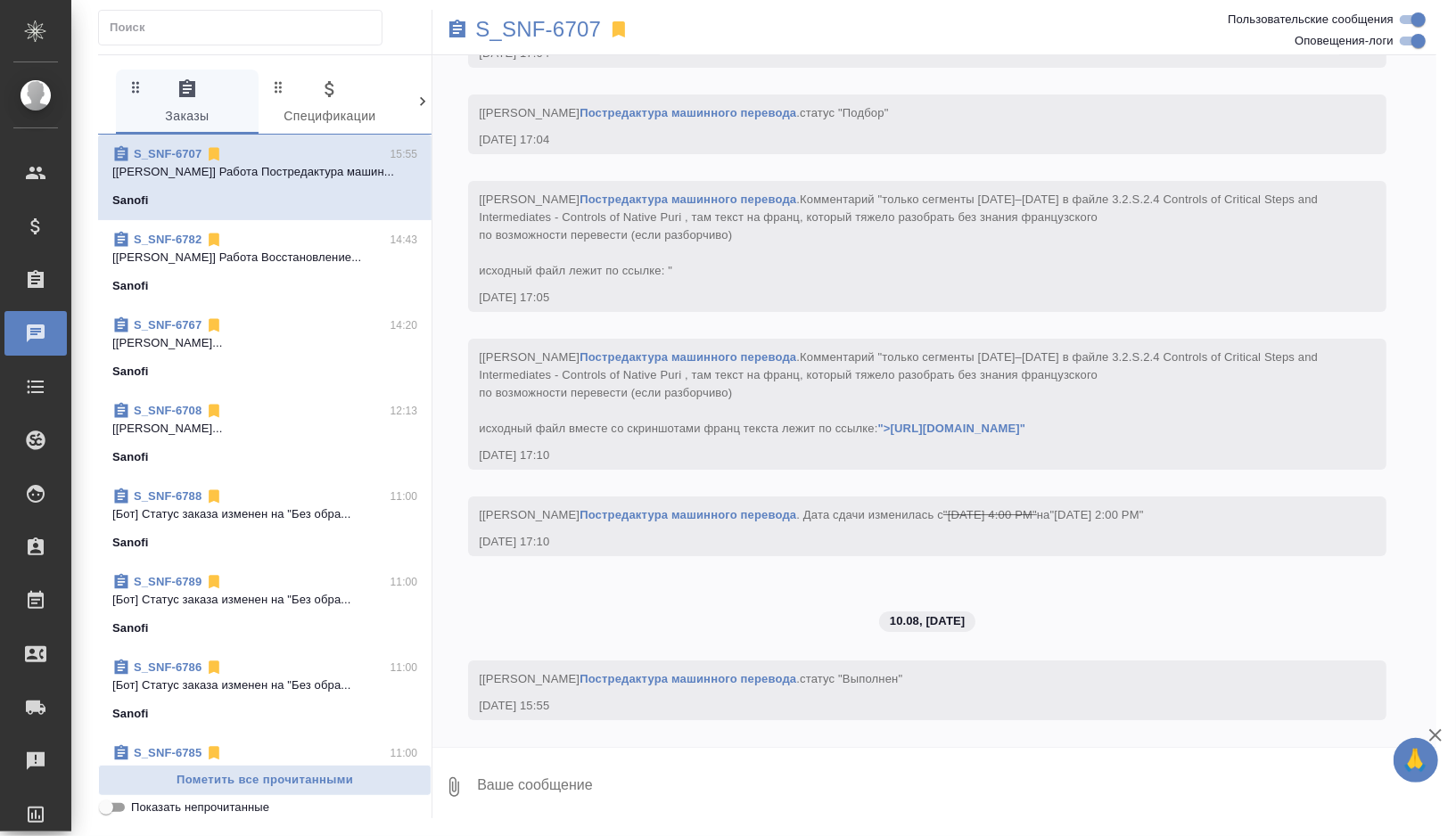
scroll to position [8467, 0]
click at [557, 29] on p "S_SNF-6707" at bounding box center [537, 29] width 126 height 18
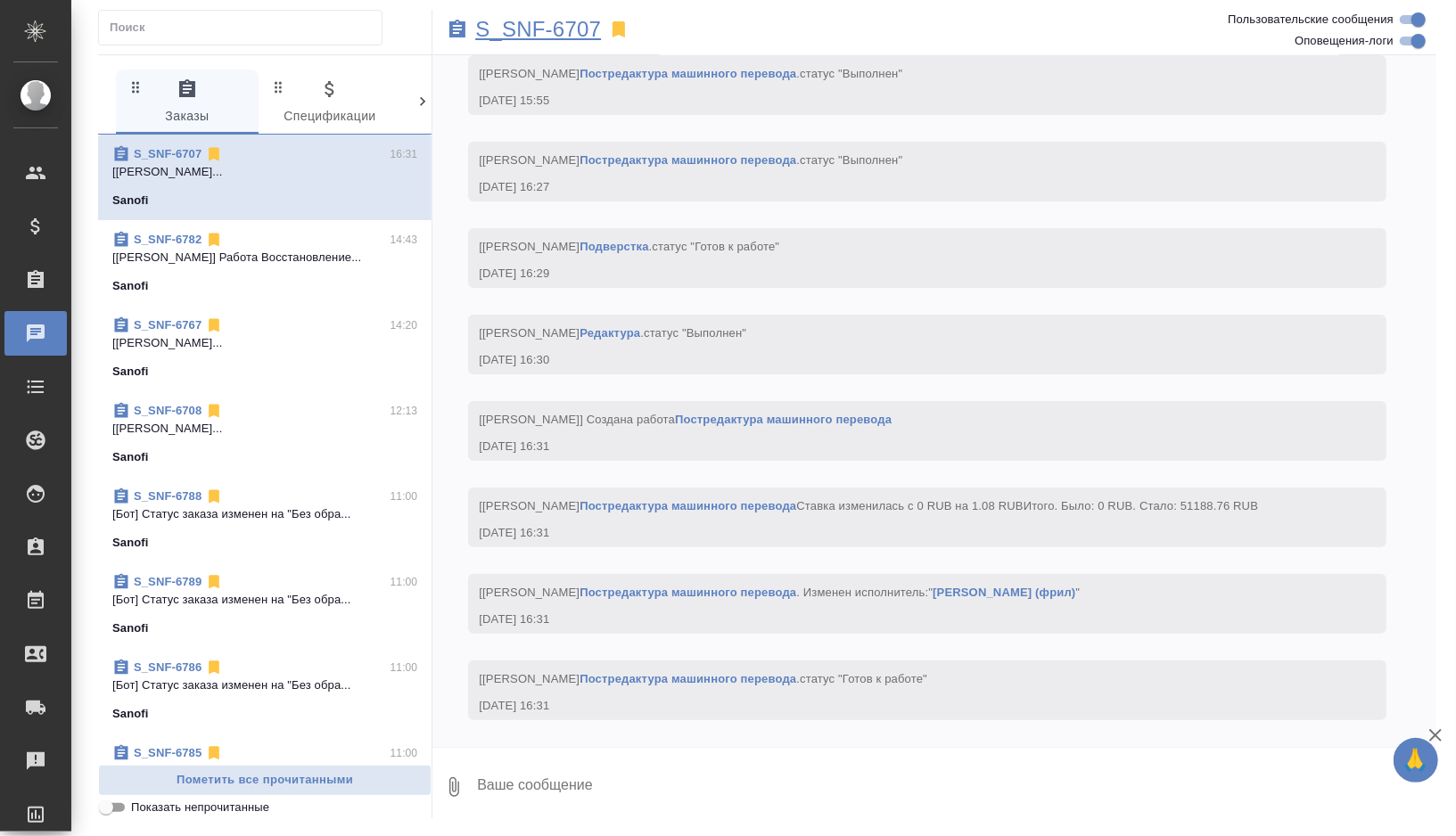
scroll to position [9177, 0]
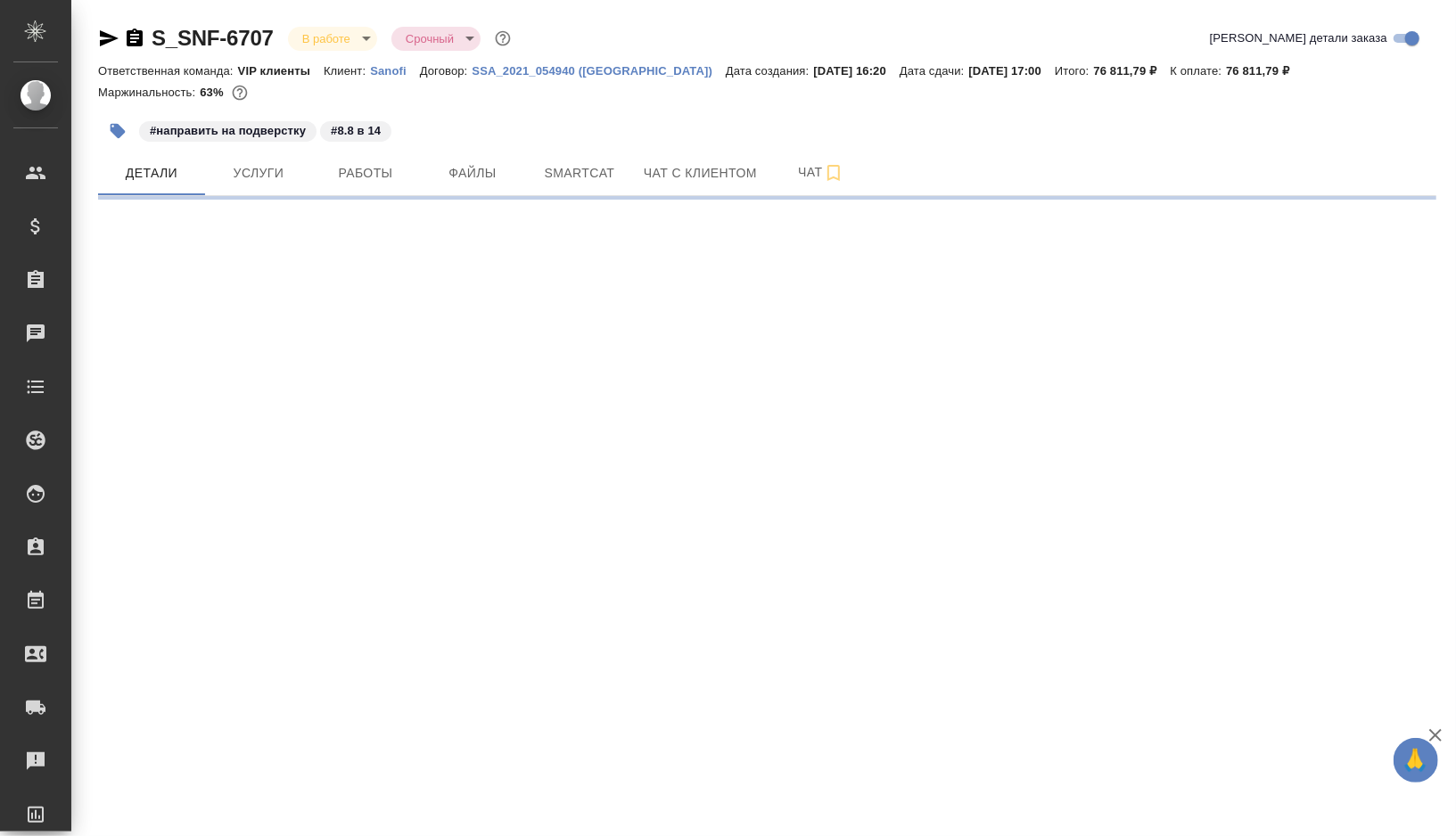
select select "RU"
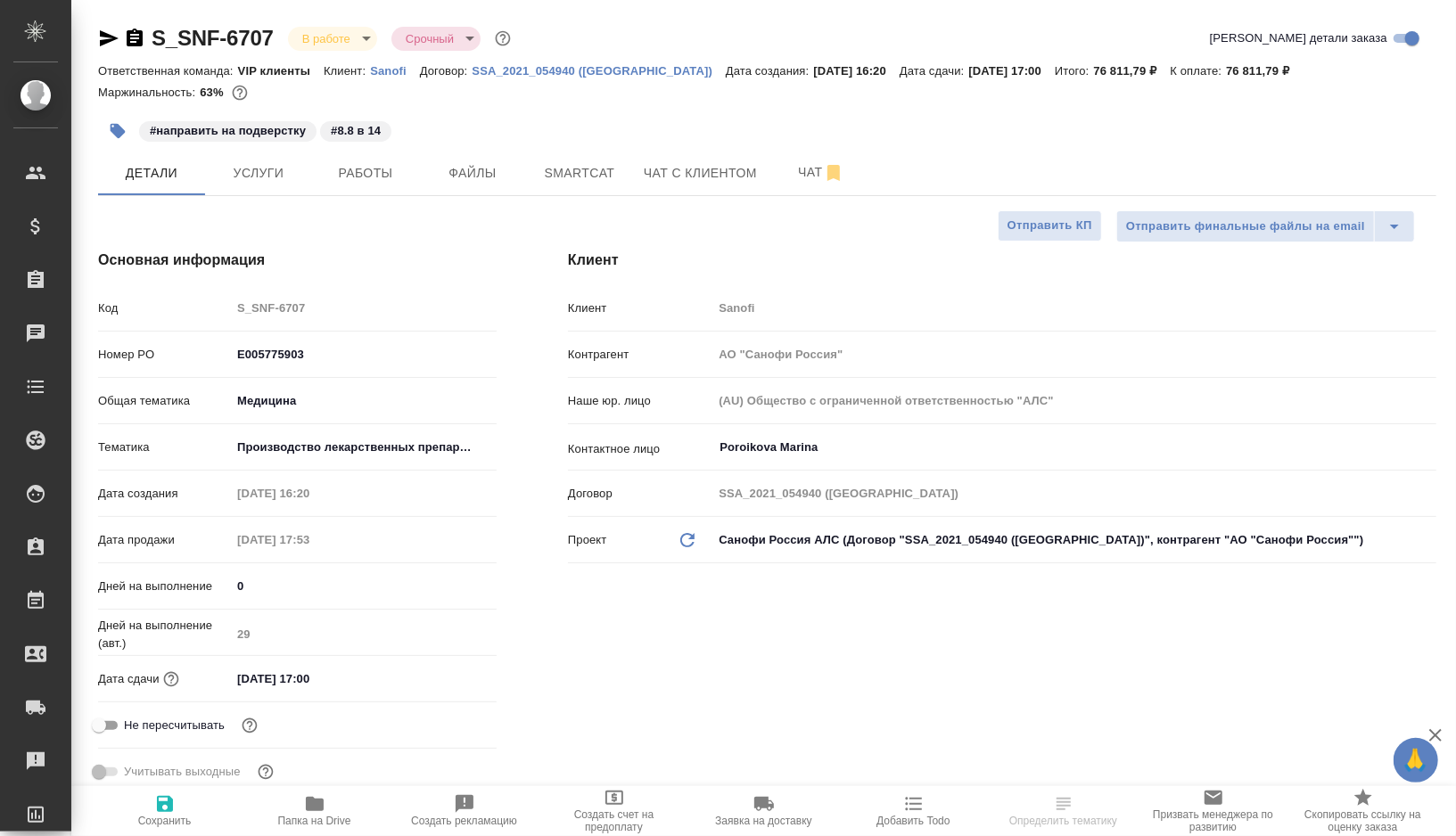
type input "[PERSON_NAME]"
type input "Комаров Роман"
type textarea "x"
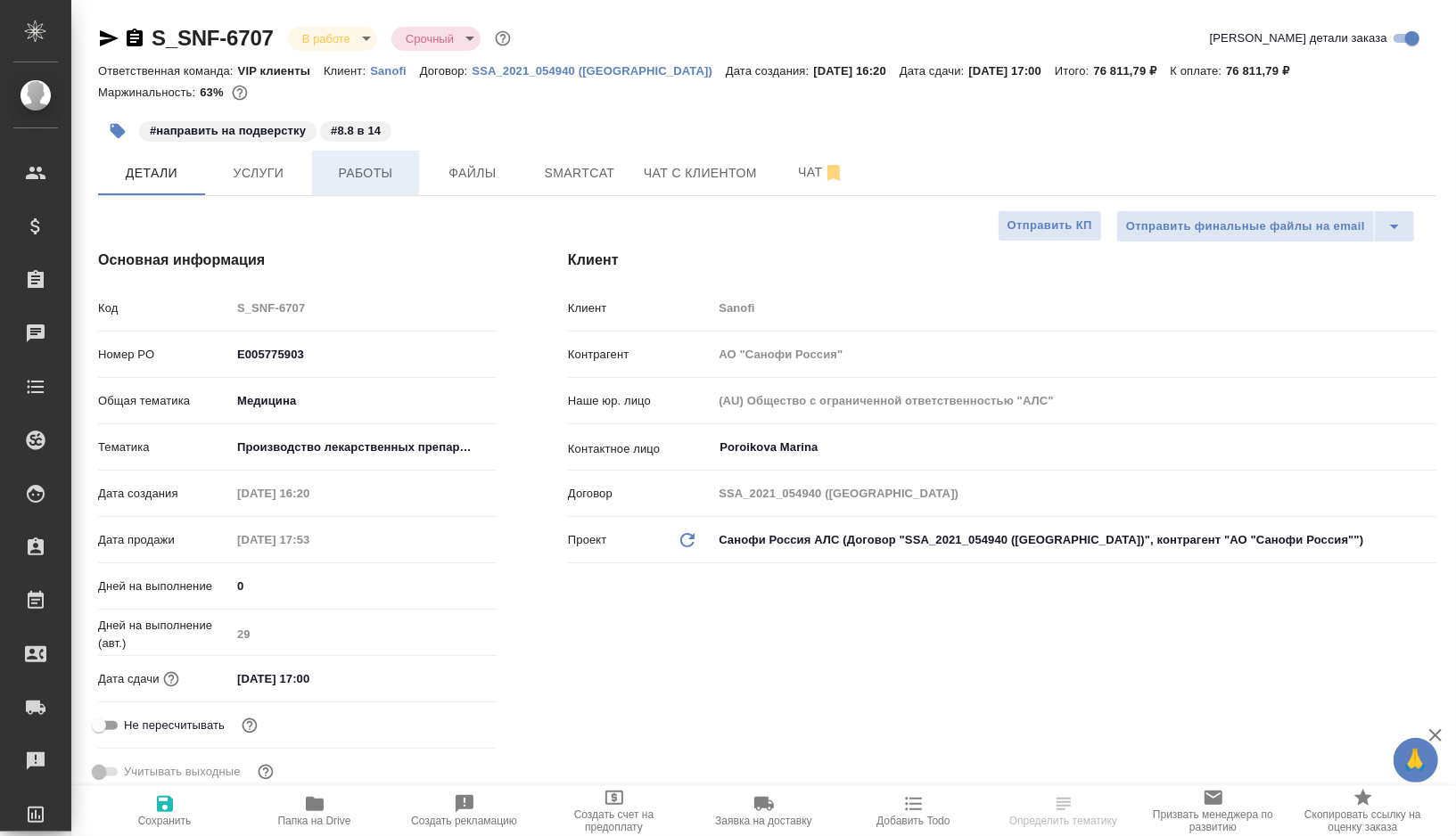
click at [373, 189] on button "Работы" at bounding box center [365, 173] width 107 height 45
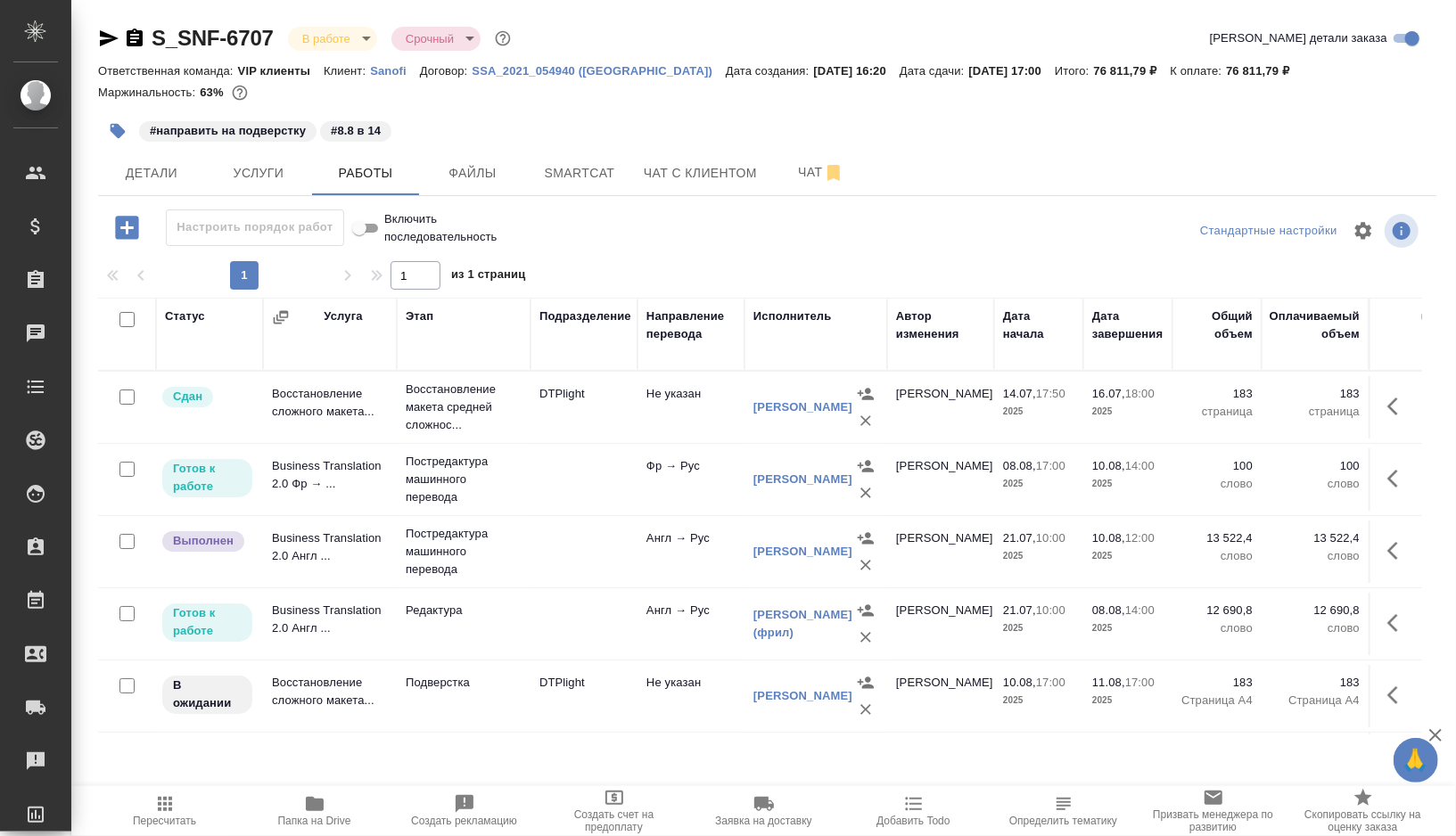
click at [1396, 473] on icon "button" at bounding box center [1397, 479] width 21 height 21
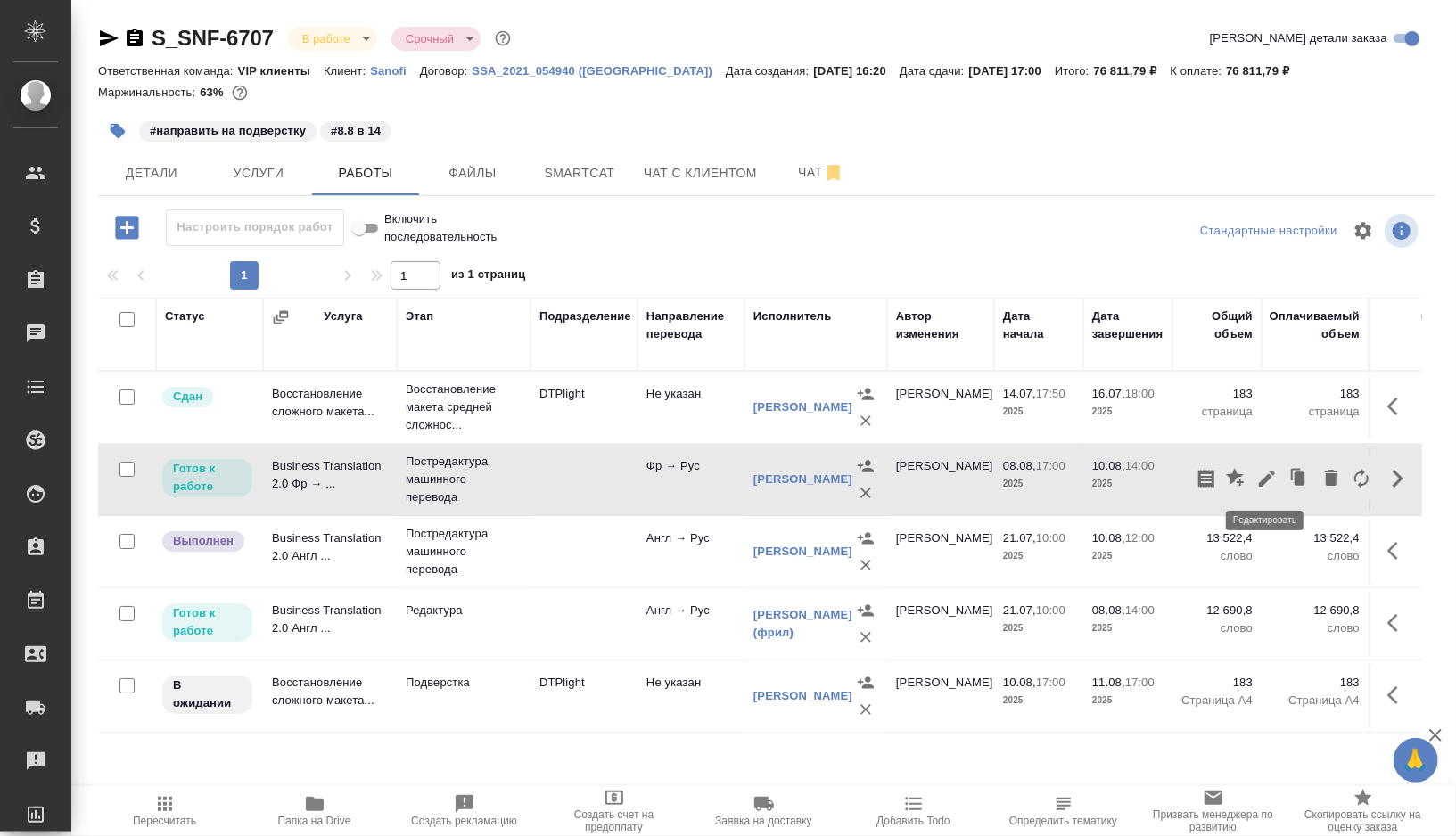
click at [1262, 471] on icon "button" at bounding box center [1266, 479] width 21 height 21
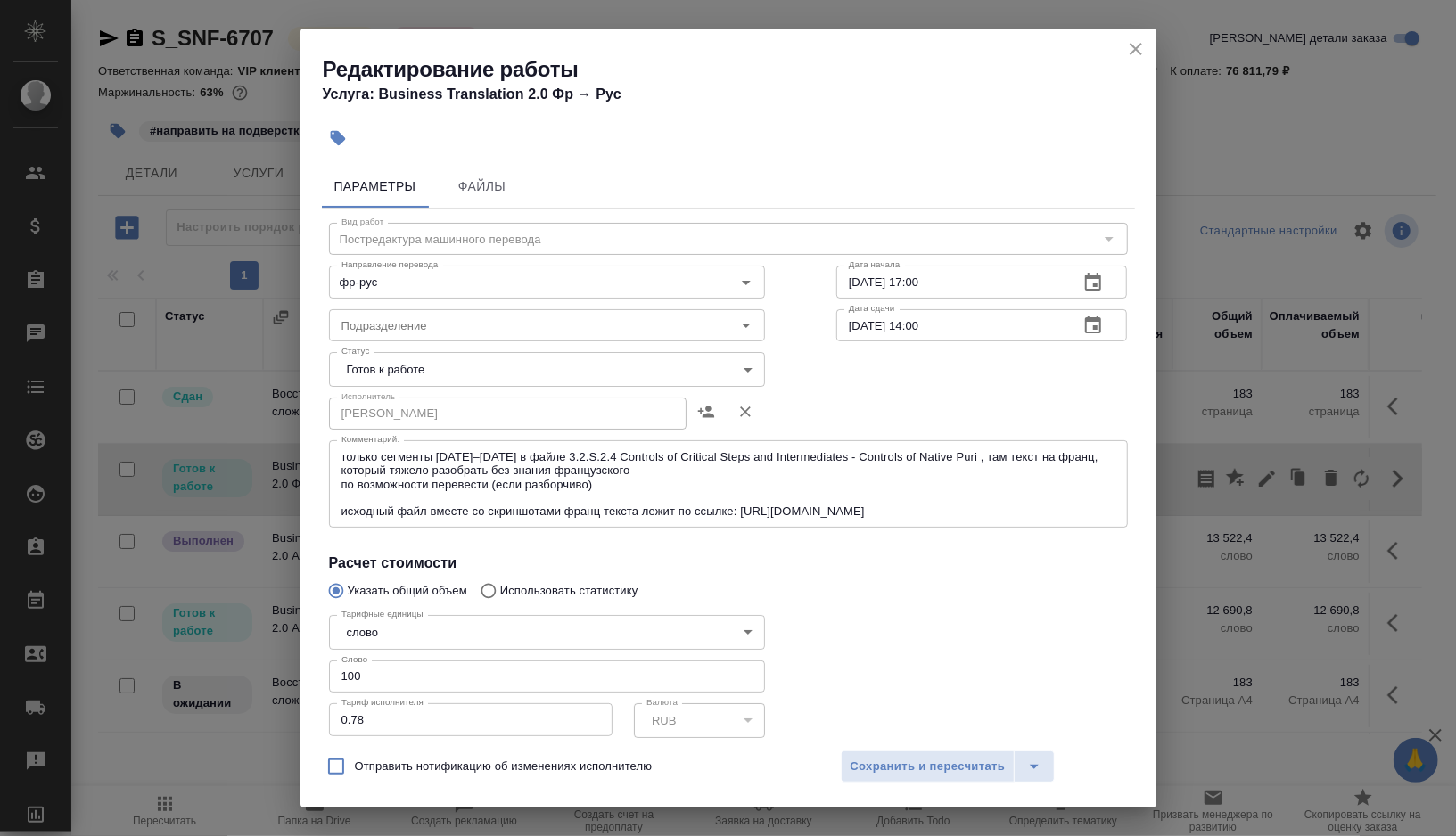
click at [734, 362] on body "🙏 .cls-1 fill:#fff; AWATERA Gorshkova Valentina Клиенты Спецификации Заказы 0 Ч…" at bounding box center [728, 418] width 1456 height 836
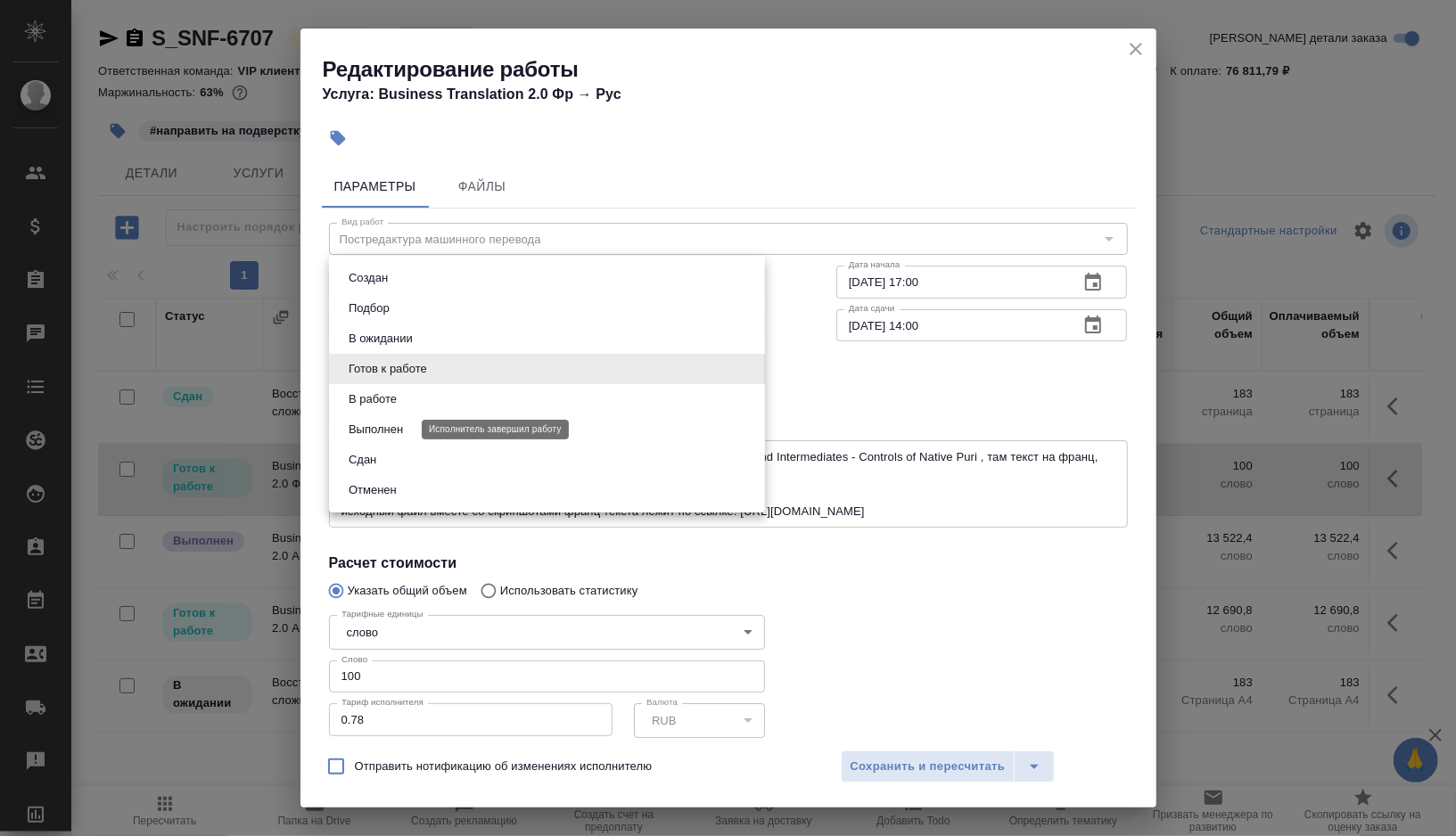
click at [356, 429] on button "Выполнен" at bounding box center [376, 429] width 65 height 20
type input "completed"
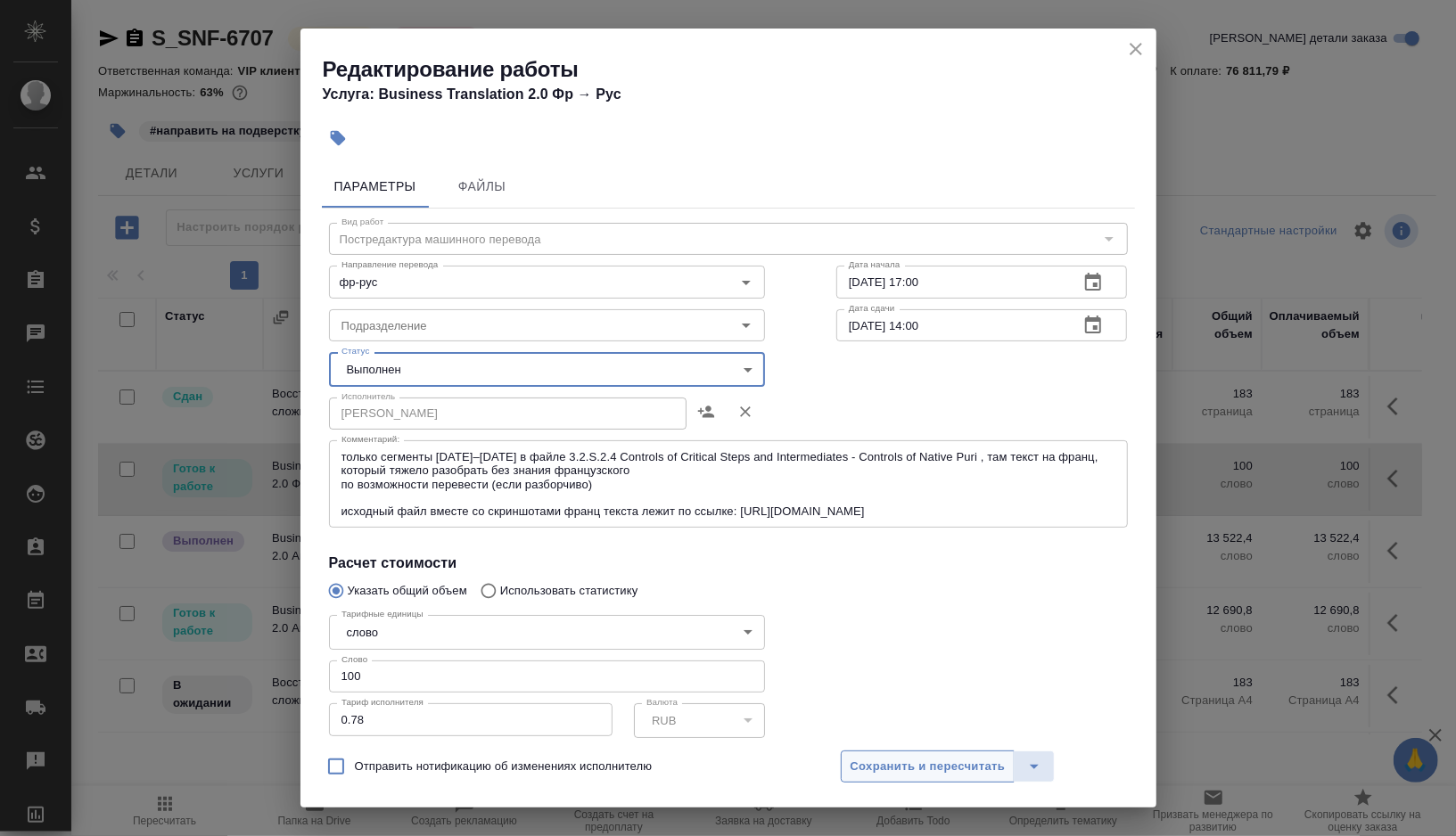
click at [880, 766] on span "Сохранить и пересчитать" at bounding box center [928, 767] width 155 height 20
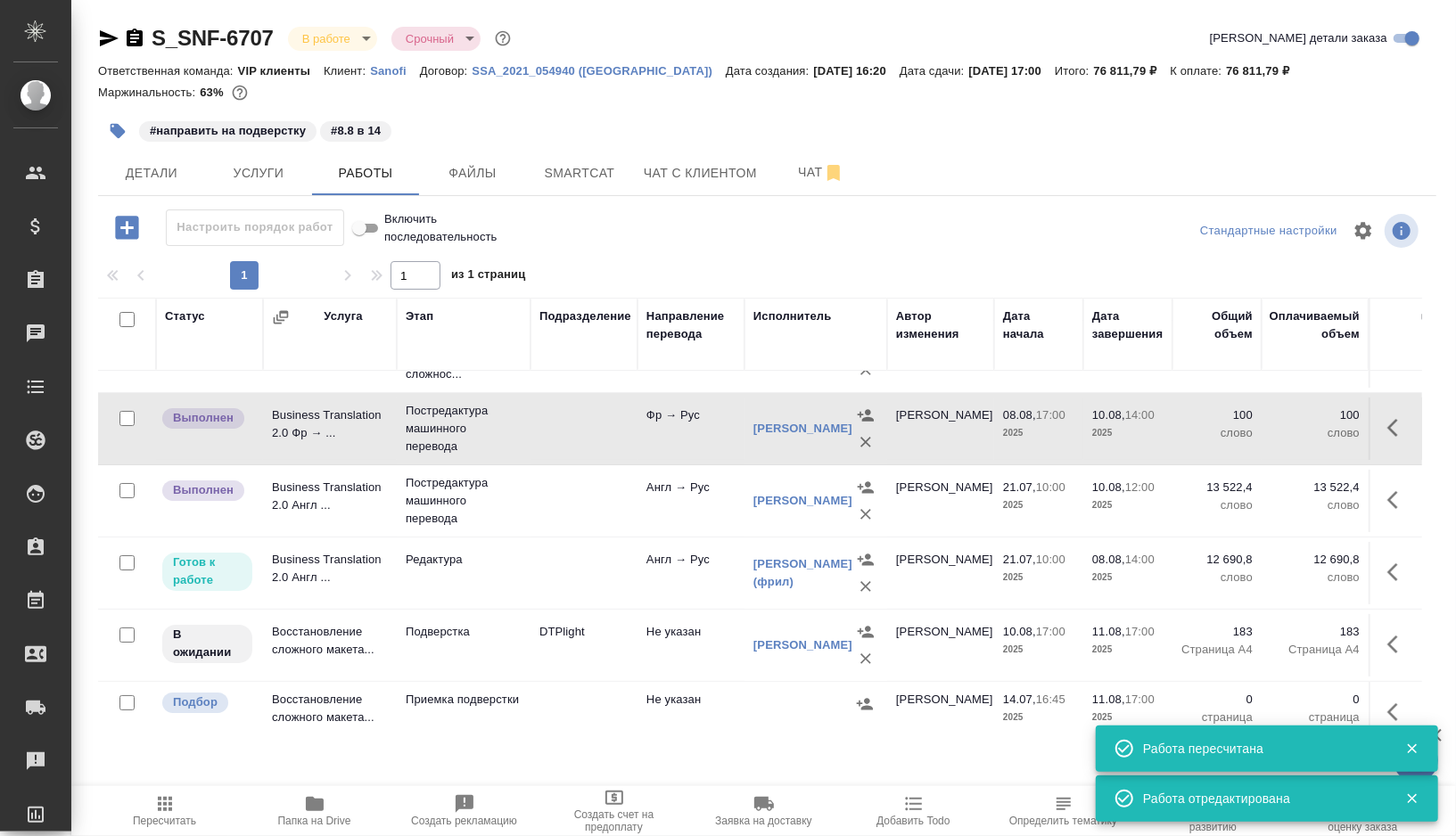
scroll to position [58, 0]
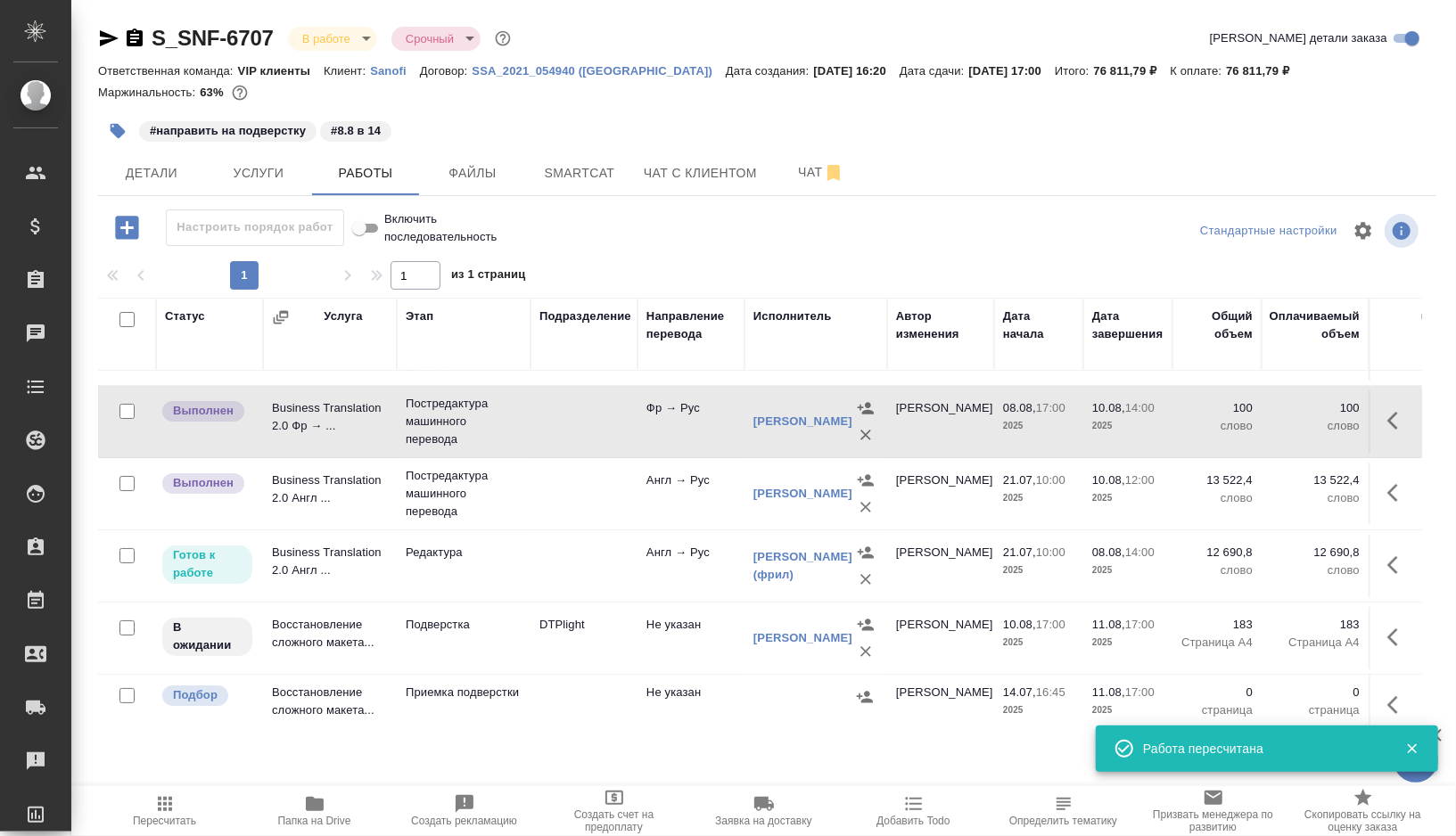
click at [520, 385] on td "Редактура" at bounding box center [464, 349] width 134 height 72
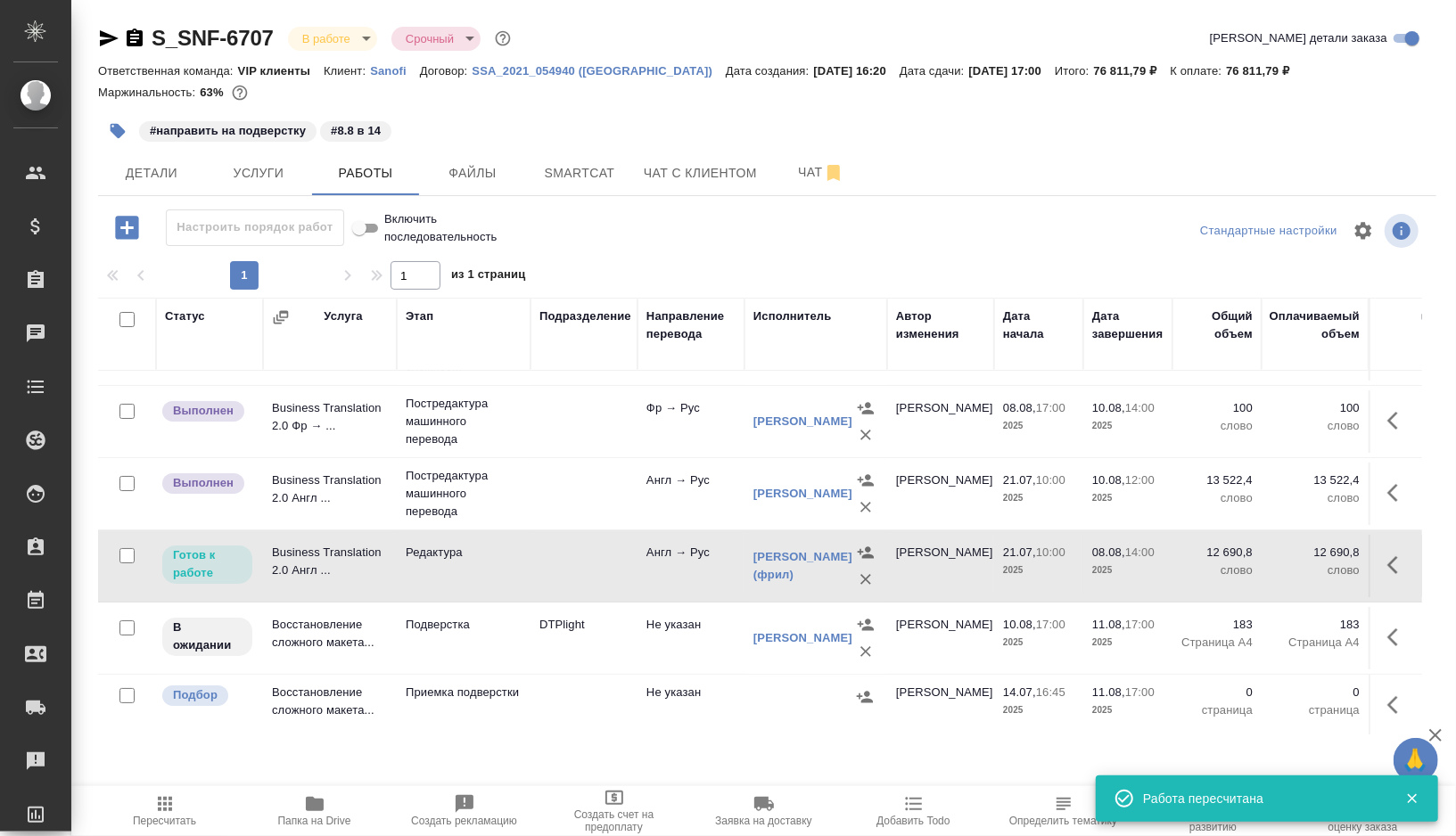
click at [520, 385] on td "Редактура" at bounding box center [464, 349] width 134 height 72
click at [625, 381] on td "DTPlight" at bounding box center [584, 349] width 107 height 62
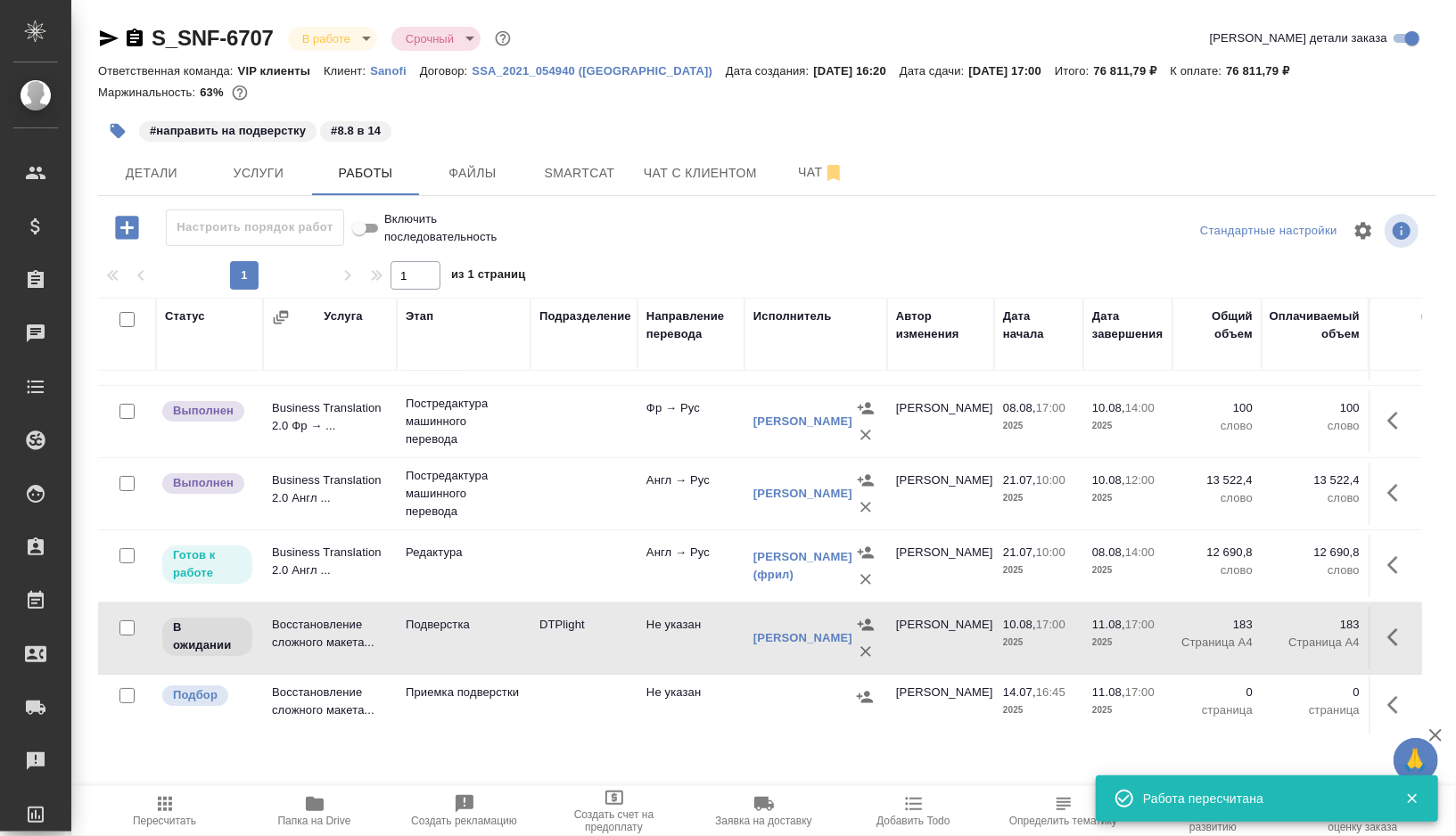
click at [625, 381] on td "DTPlight" at bounding box center [584, 349] width 107 height 62
click at [595, 381] on td at bounding box center [584, 349] width 107 height 62
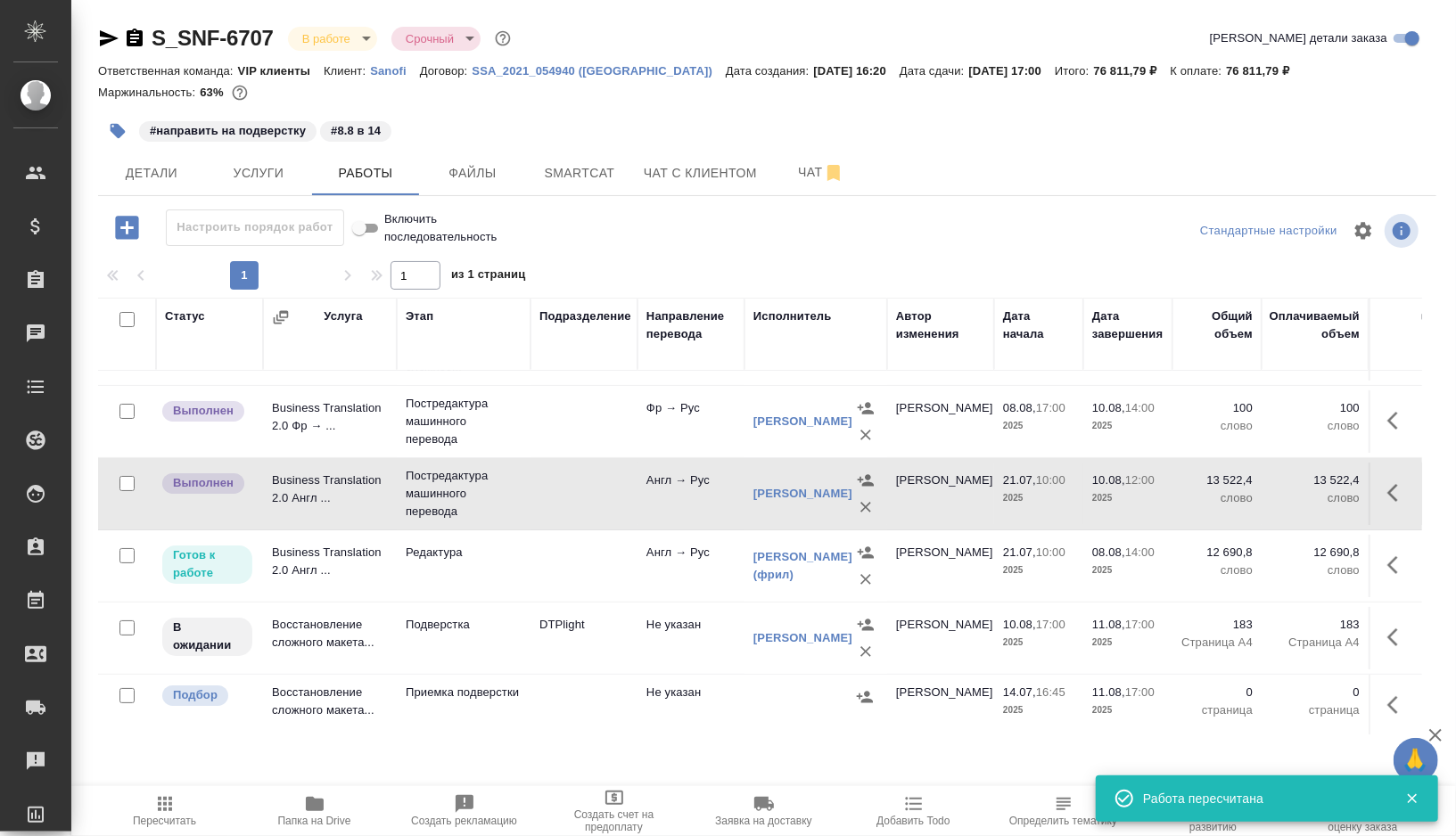
click at [595, 381] on td at bounding box center [584, 349] width 107 height 62
click at [115, 125] on icon "button" at bounding box center [118, 131] width 15 height 15
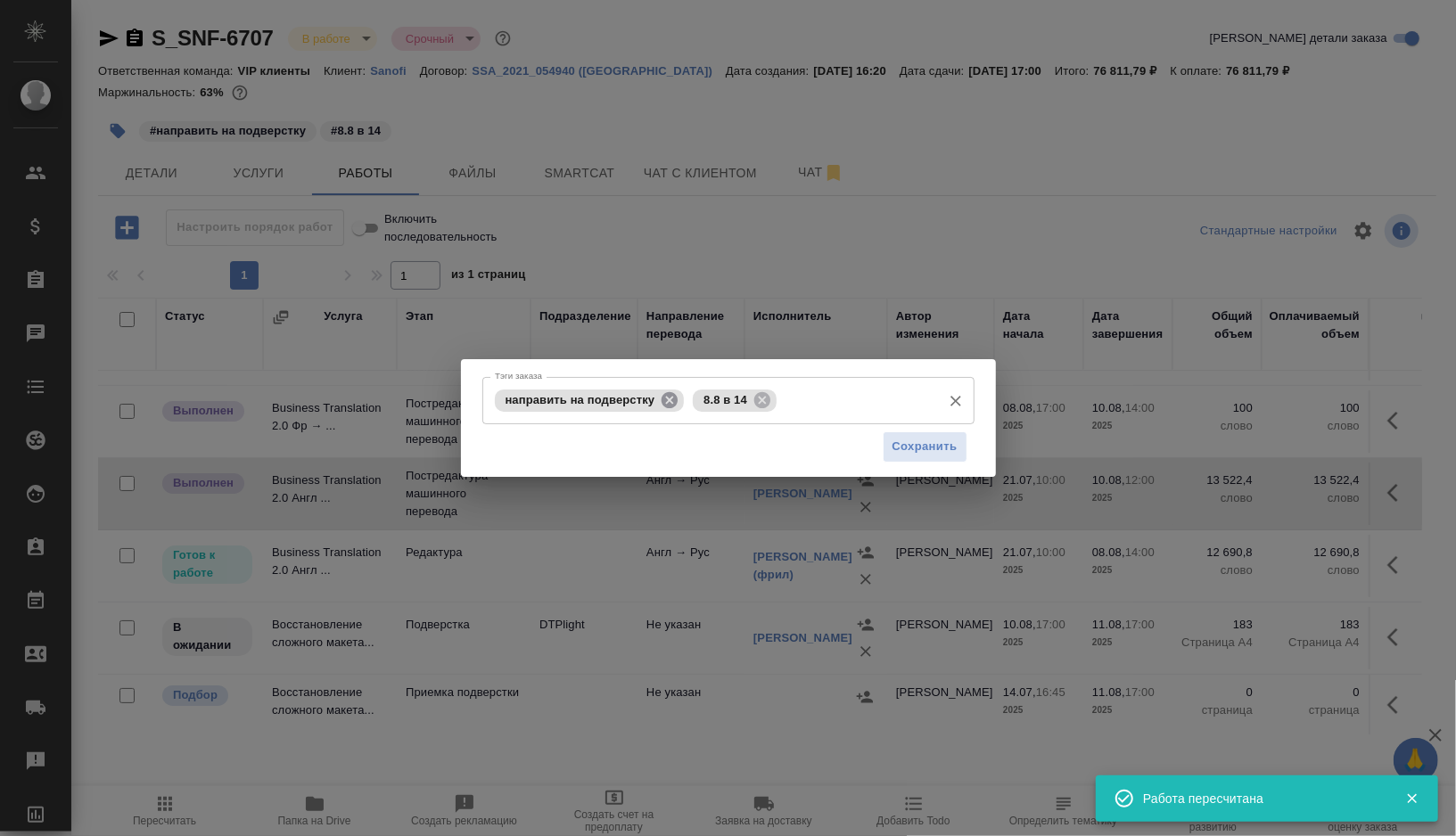
click at [670, 398] on icon at bounding box center [669, 399] width 20 height 20
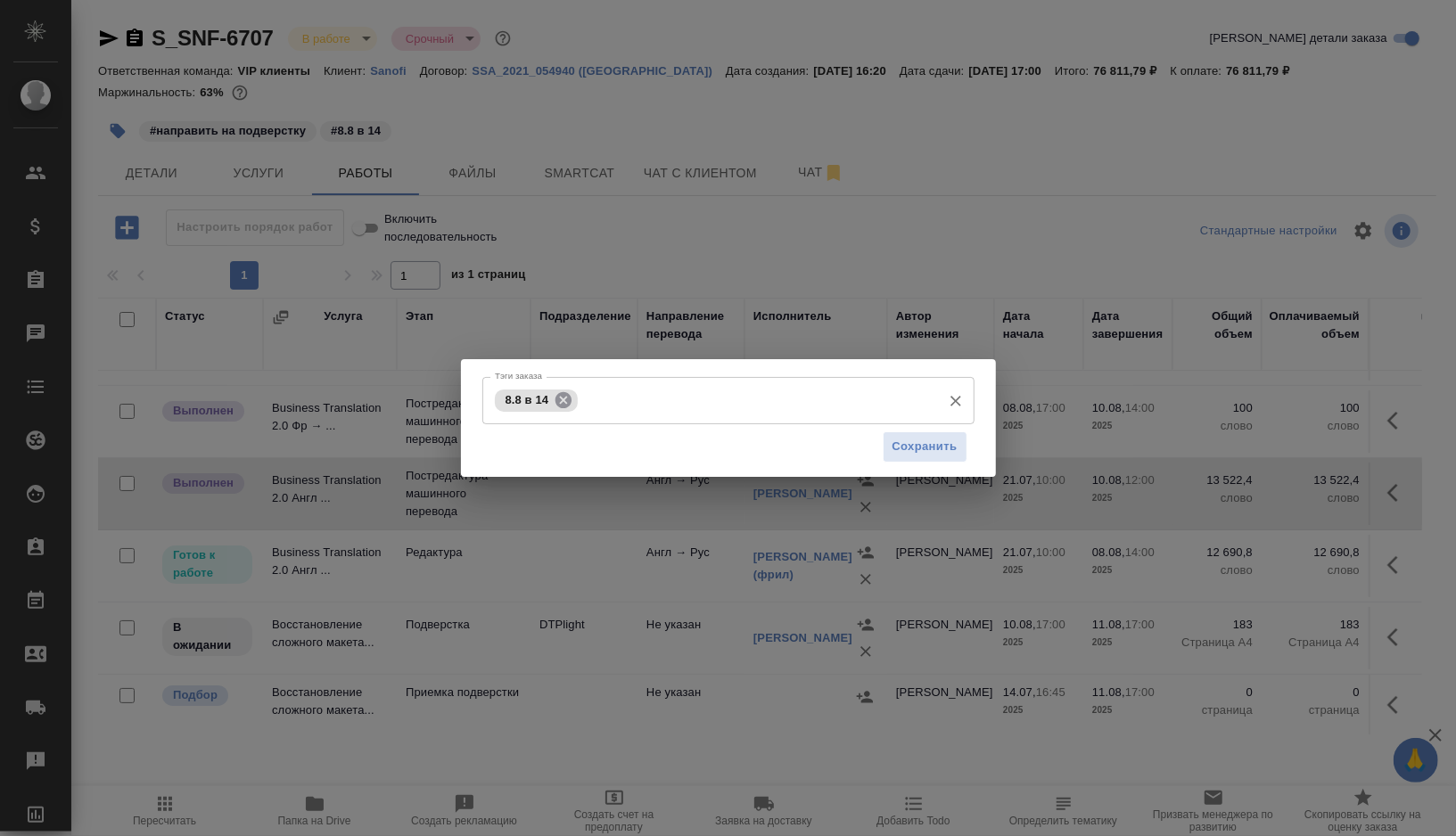
click at [571, 399] on icon at bounding box center [563, 398] width 16 height 16
click at [571, 399] on input "Тэги заказа" at bounding box center [711, 400] width 442 height 31
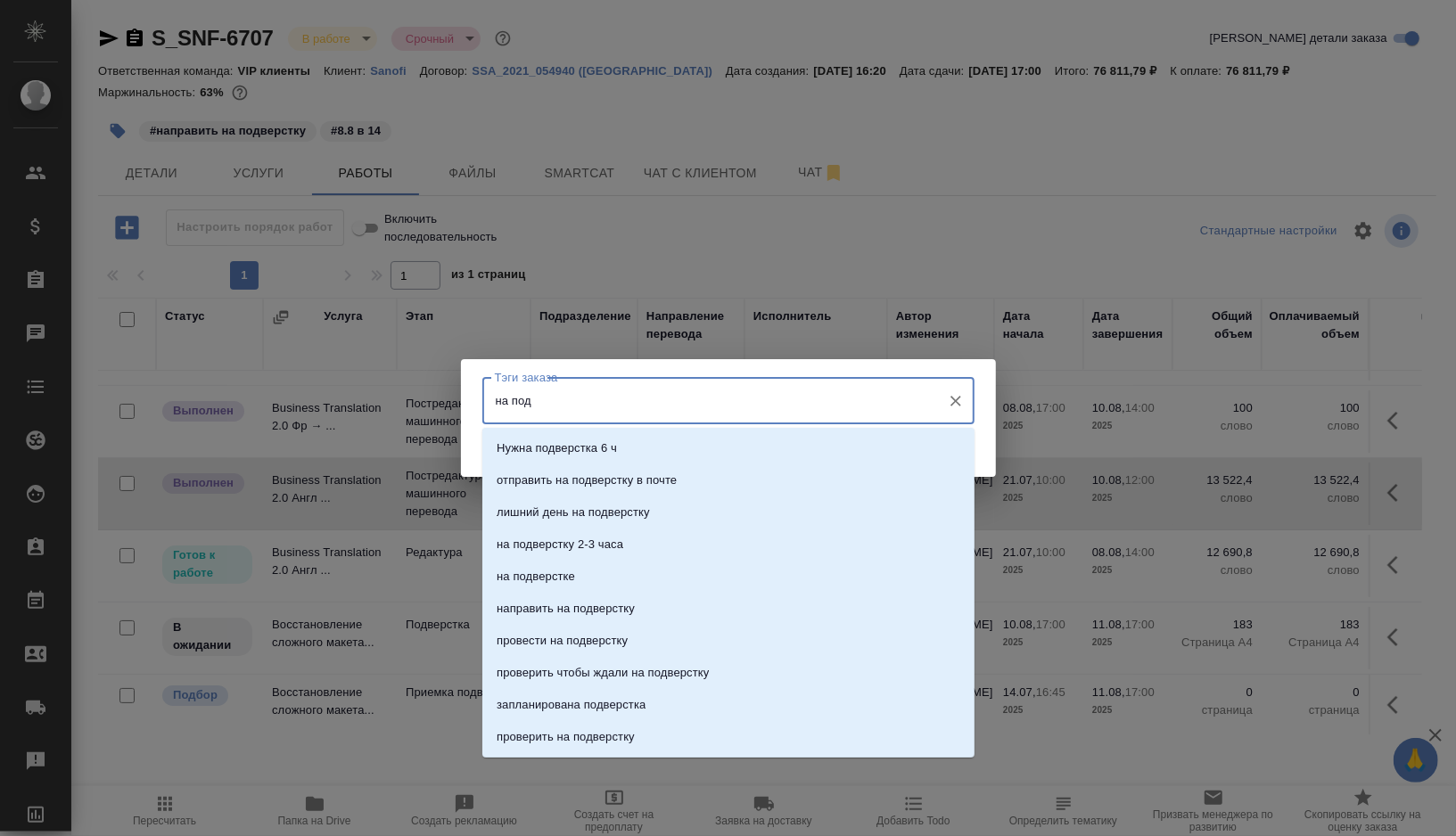
type input "на подв"
click at [537, 573] on p "на подверстке" at bounding box center [535, 576] width 78 height 18
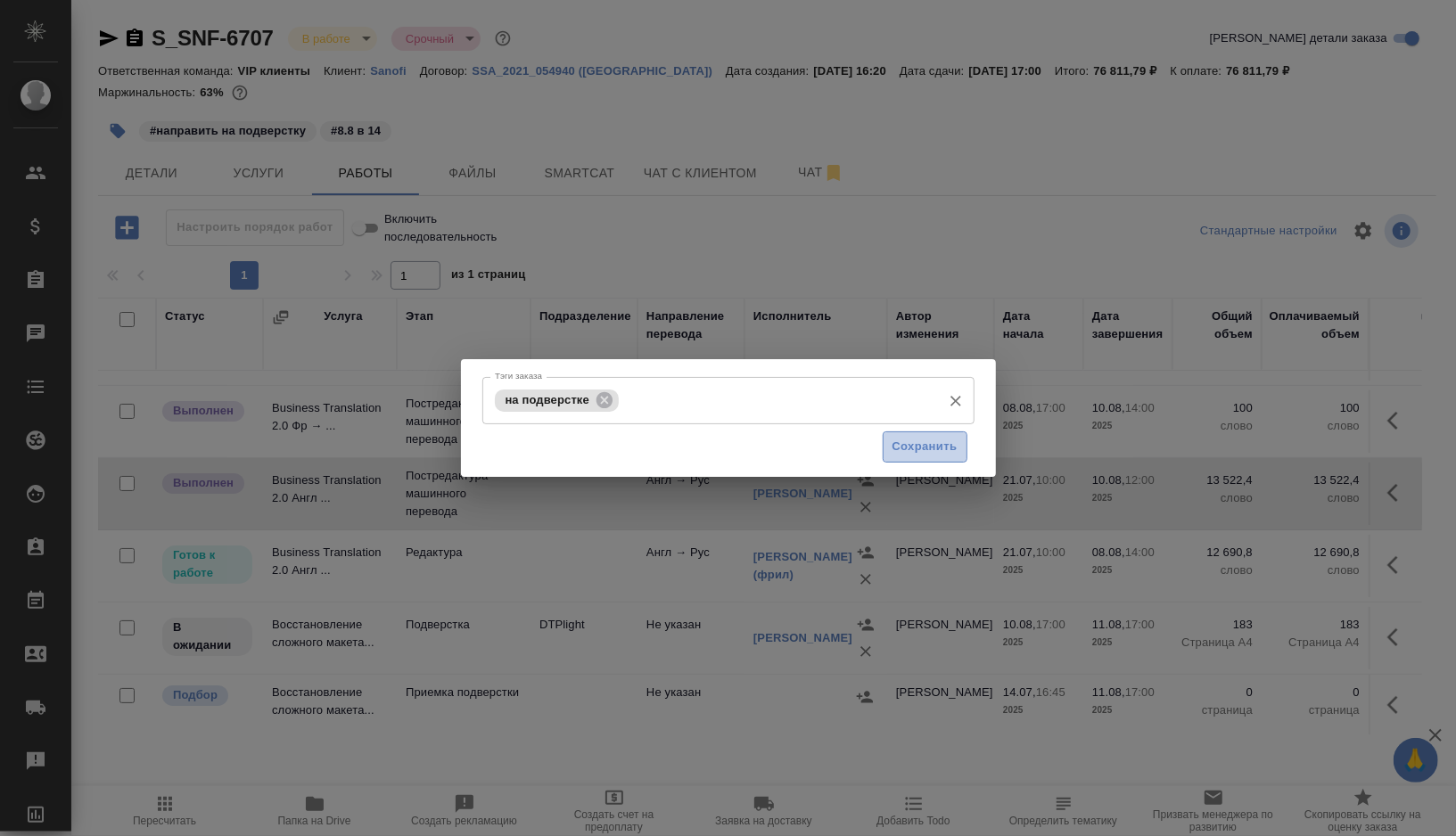
click at [908, 453] on span "Сохранить" at bounding box center [925, 447] width 65 height 20
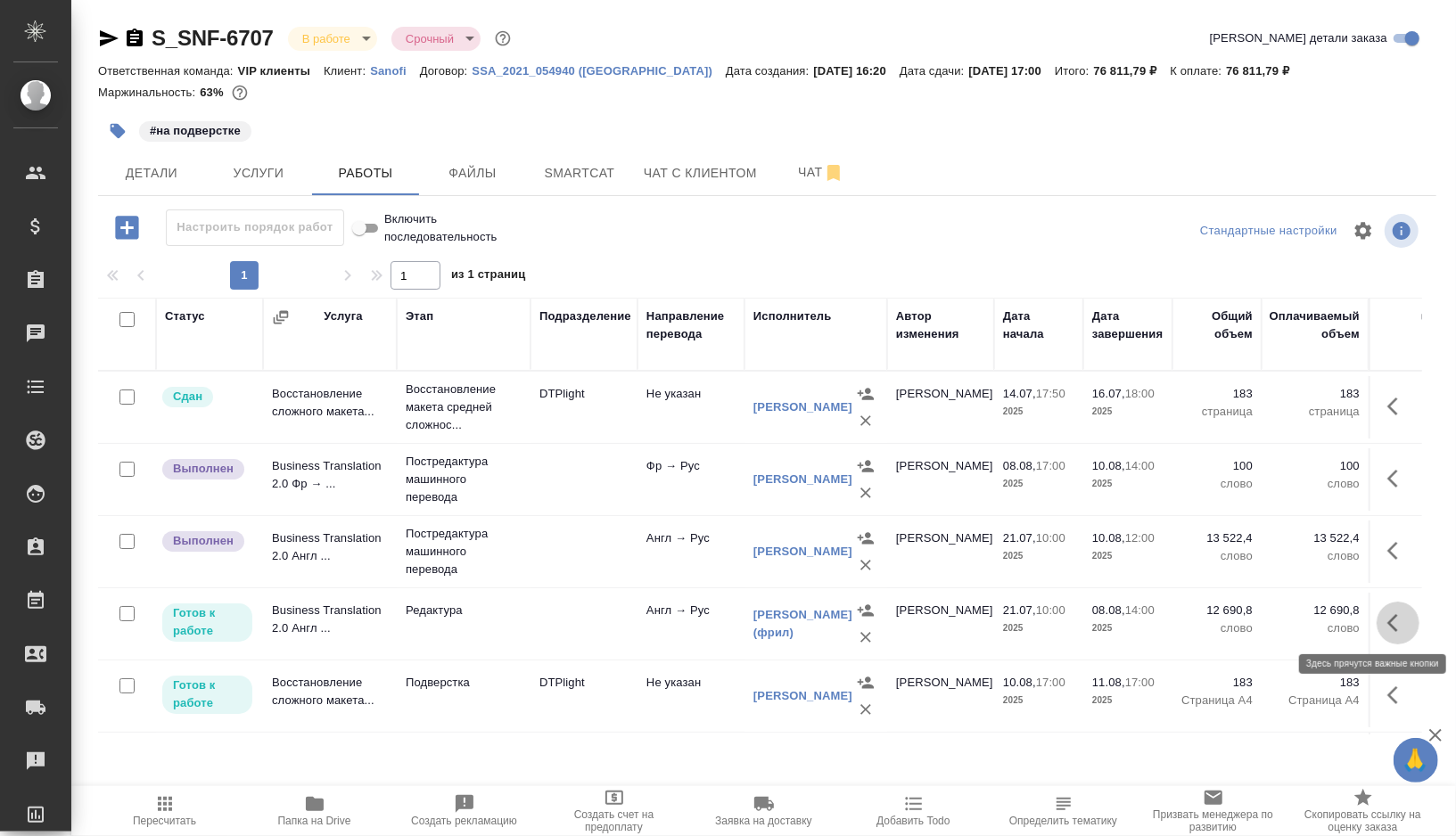
click at [1399, 621] on icon "button" at bounding box center [1397, 623] width 21 height 21
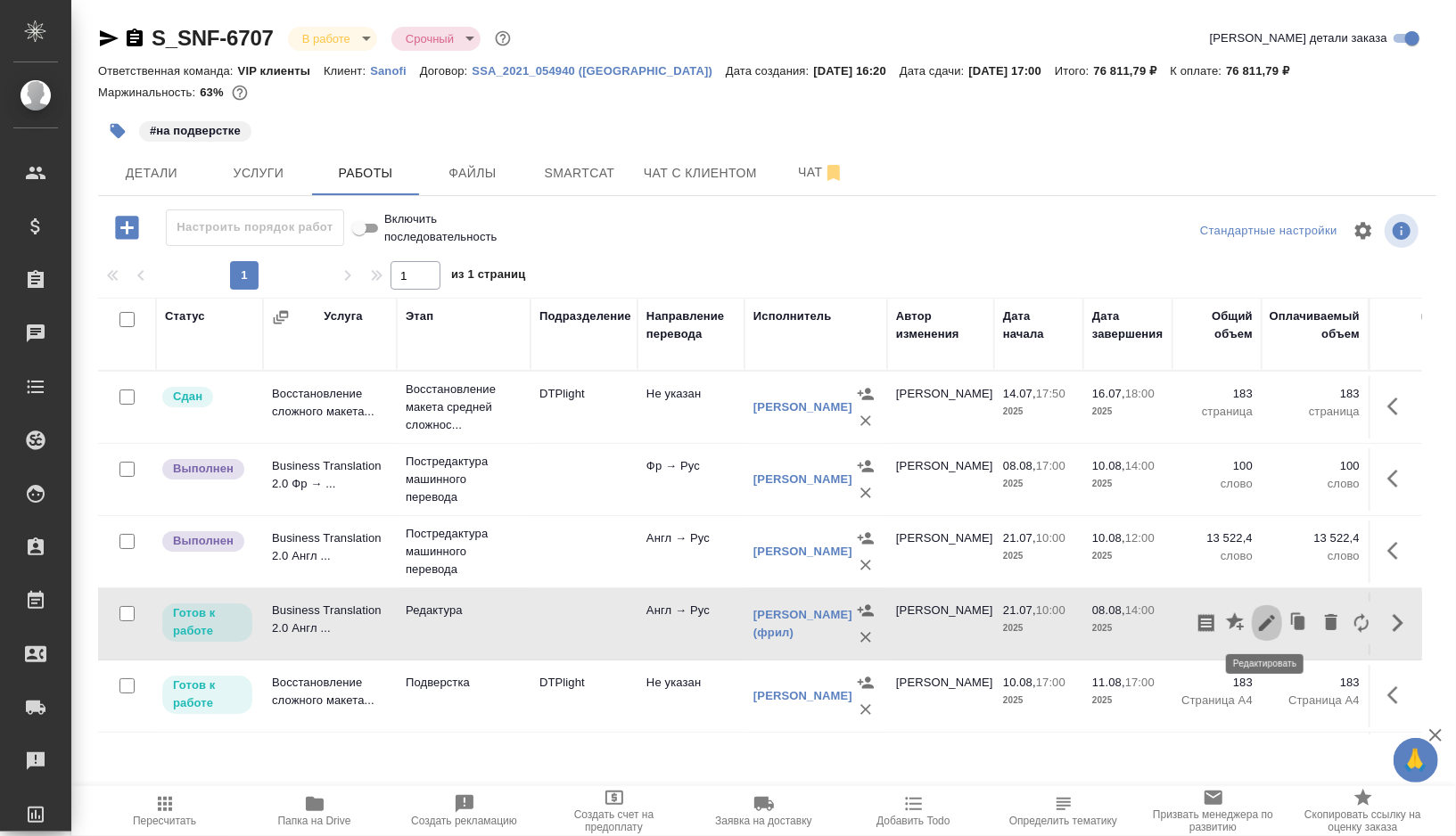
click at [1262, 613] on icon "button" at bounding box center [1266, 623] width 21 height 21
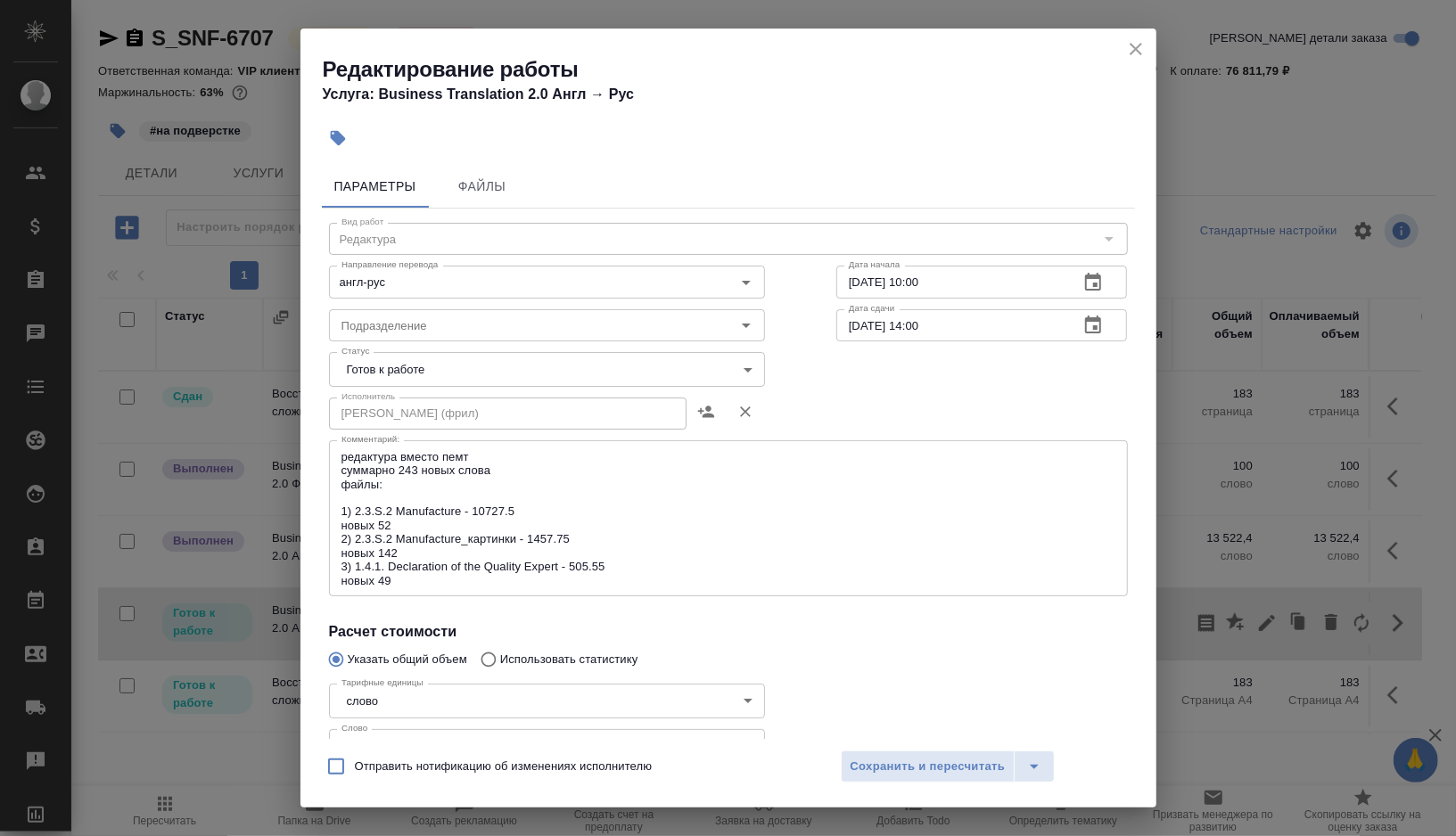
click at [660, 368] on body "🙏 .cls-1 fill:#fff; AWATERA Gorshkova Valentina Клиенты Спецификации Заказы 0 Ч…" at bounding box center [728, 418] width 1456 height 836
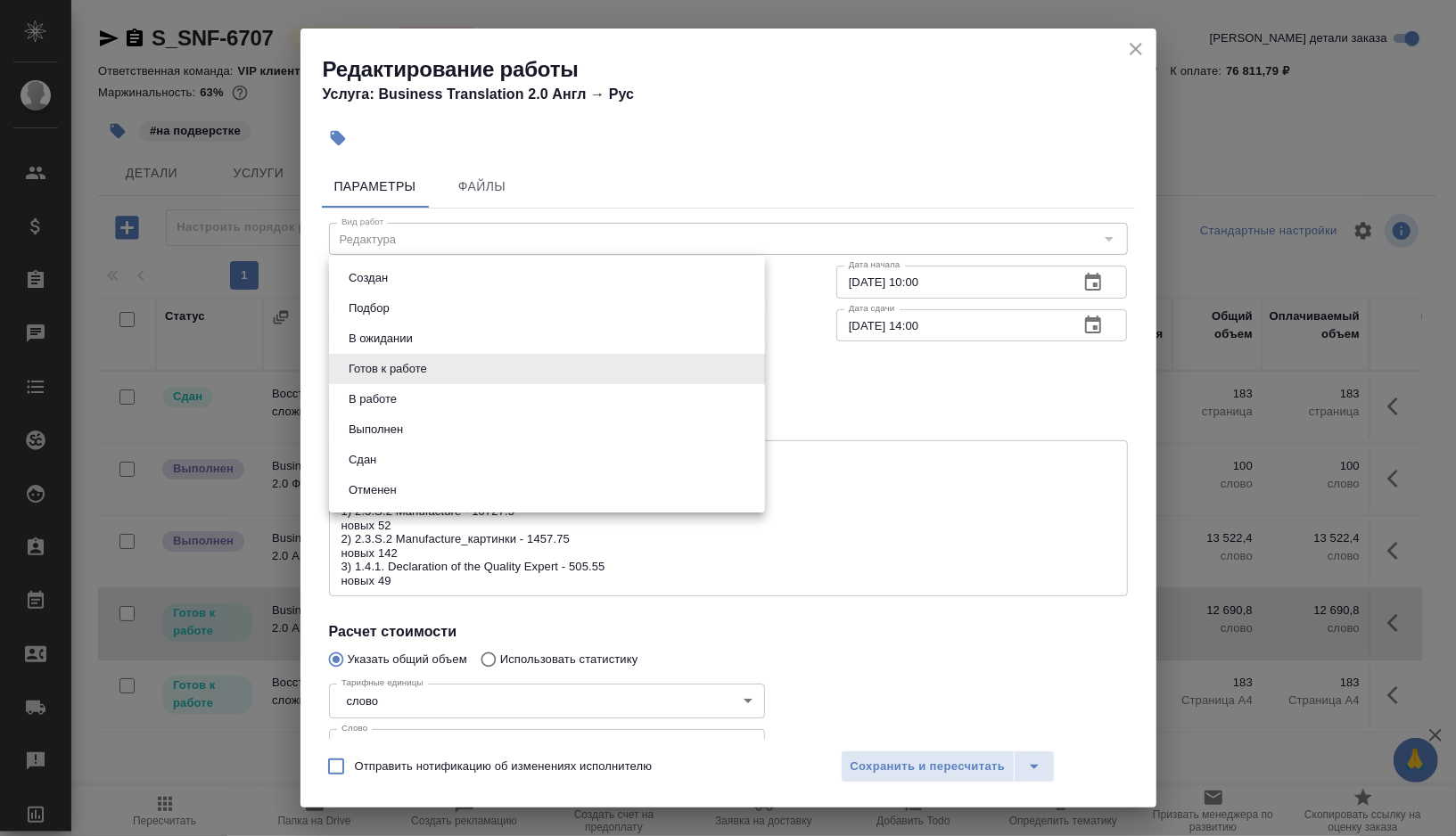
click at [405, 432] on button "Выполнен" at bounding box center [376, 429] width 65 height 20
type input "completed"
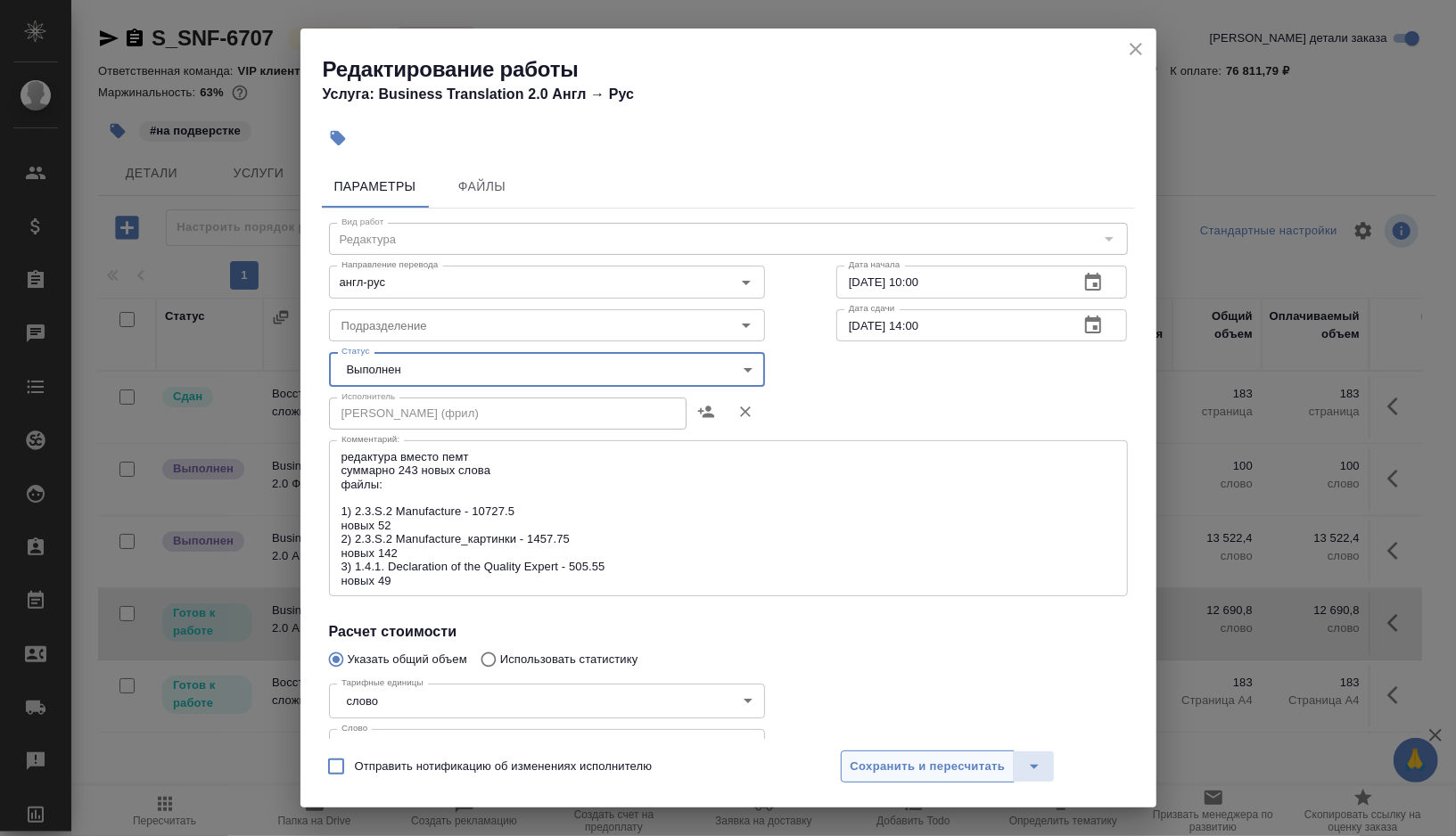
click at [853, 777] on button "Сохранить и пересчитать" at bounding box center [928, 766] width 175 height 32
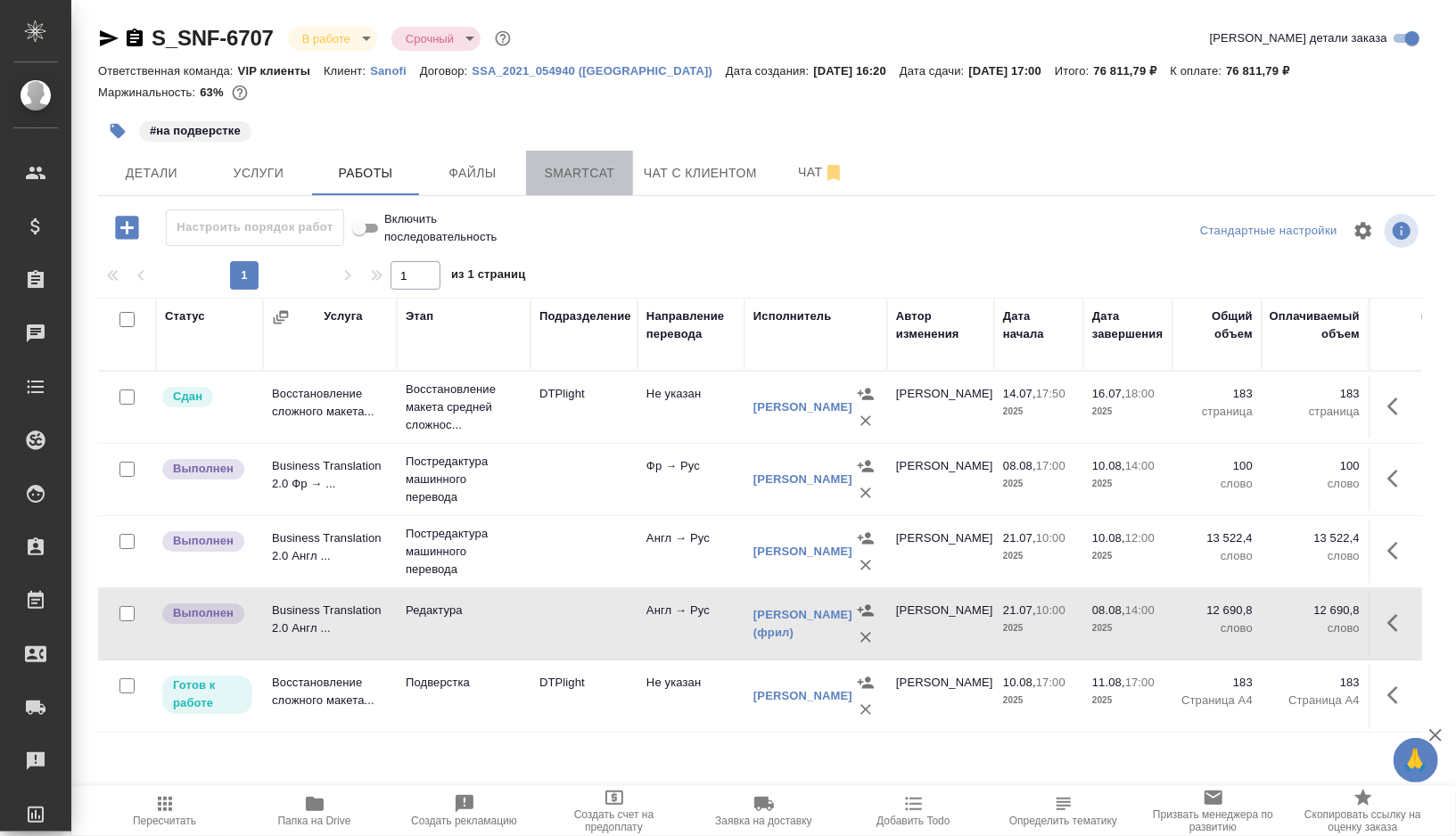
click at [576, 179] on span "Smartcat" at bounding box center [579, 173] width 86 height 22
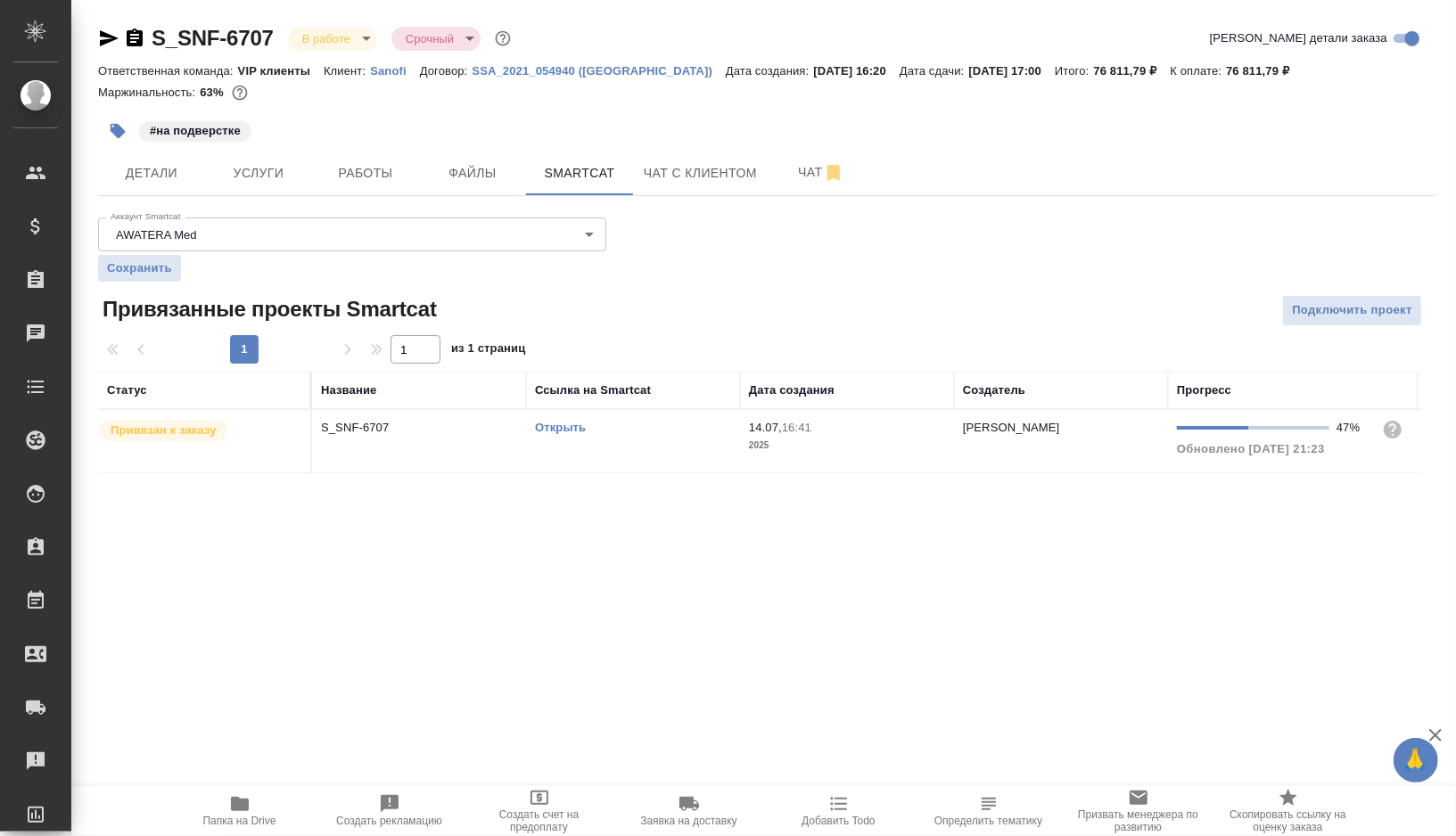
click at [655, 448] on td "Открыть" at bounding box center [633, 440] width 214 height 62
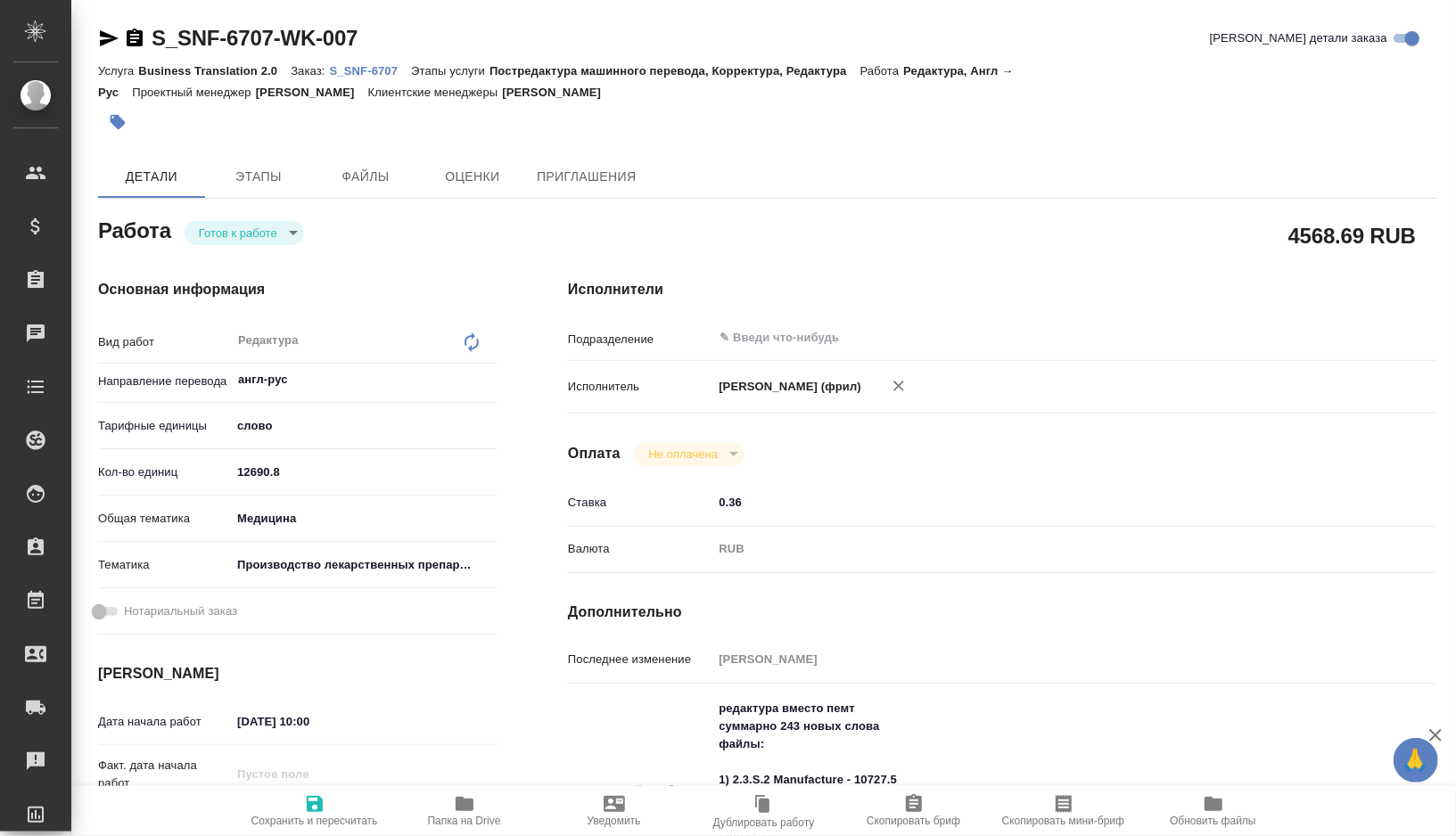
type textarea "x"
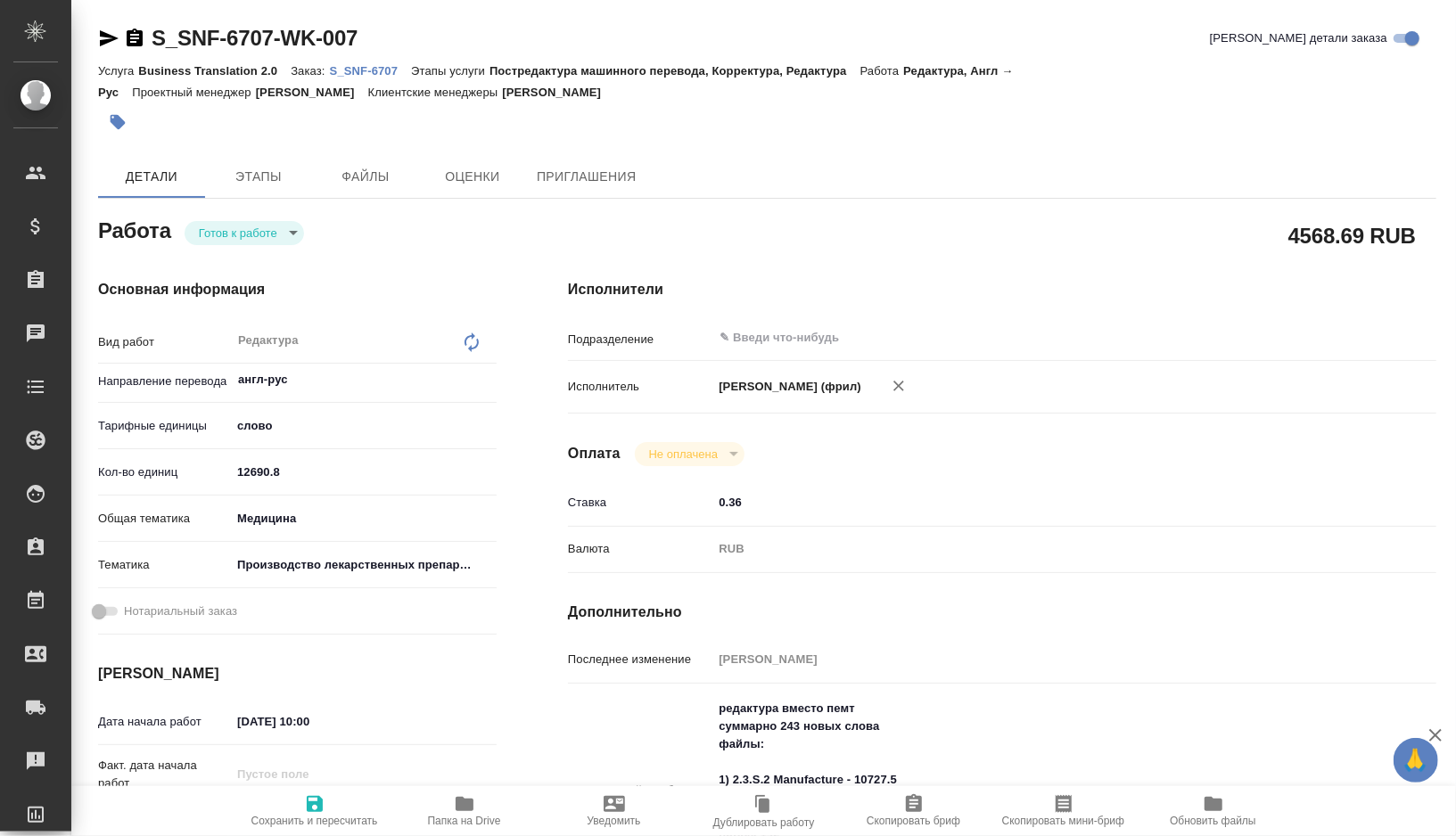
type textarea "x"
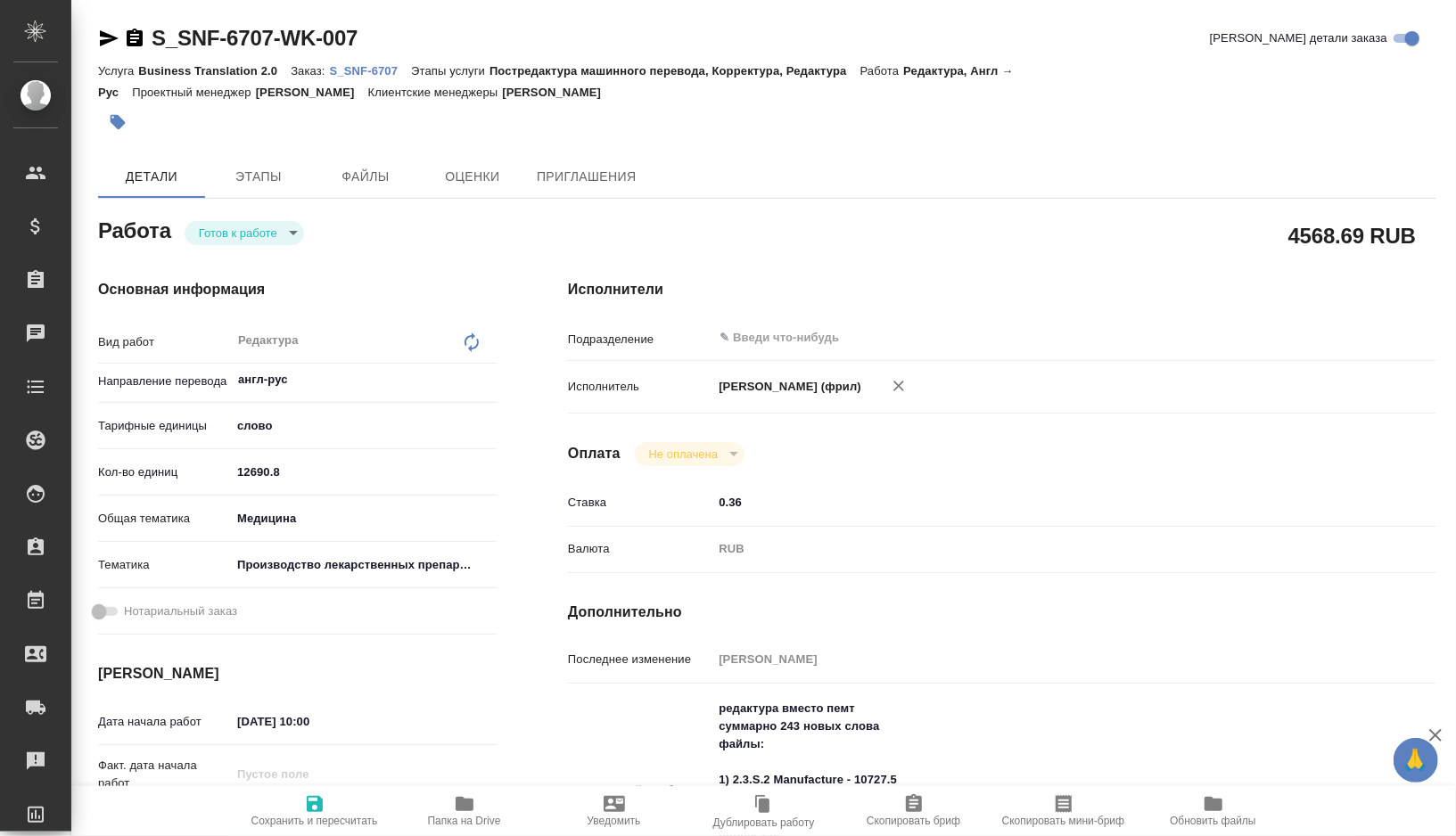
type textarea "x"
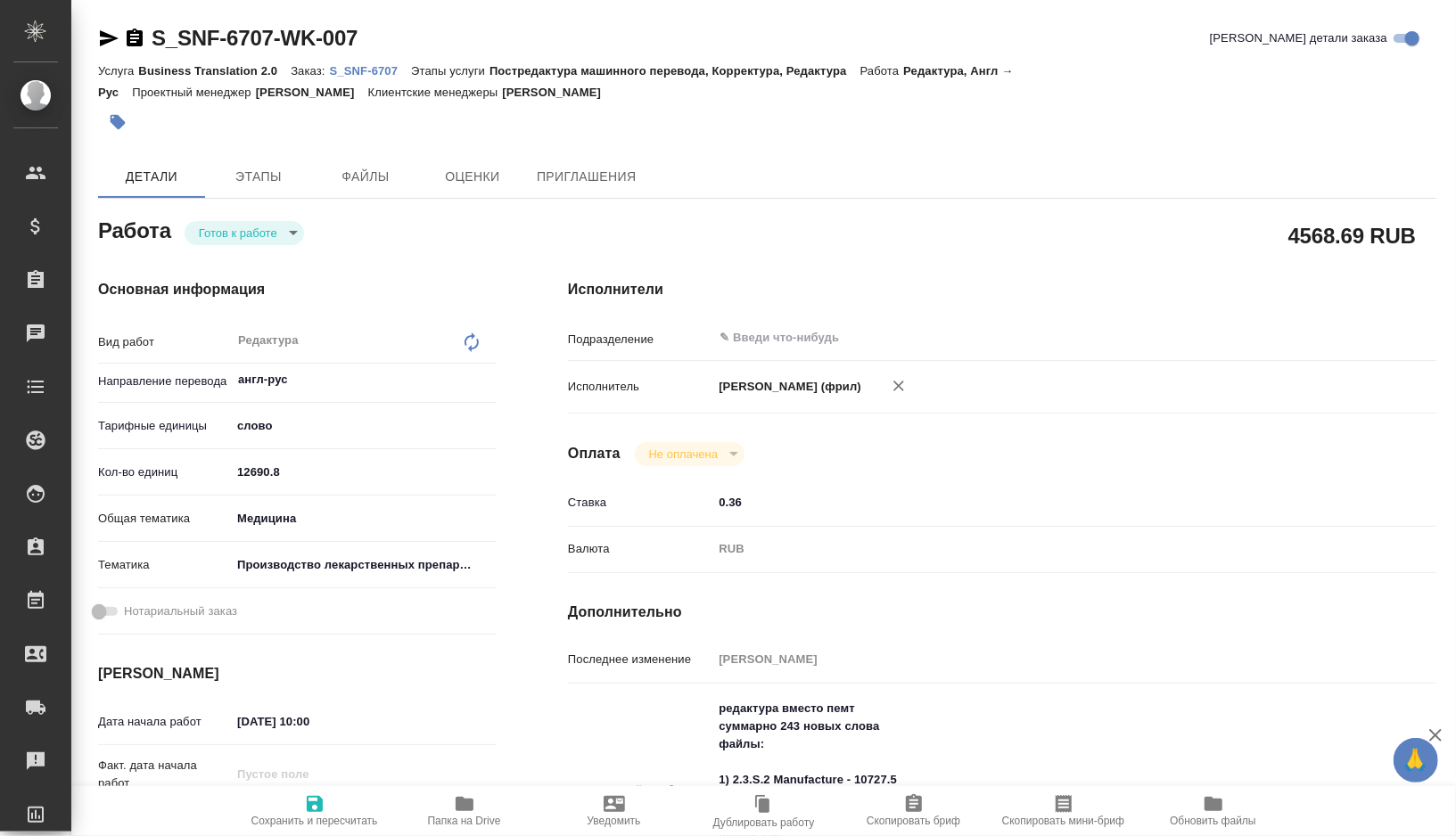
type textarea "x"
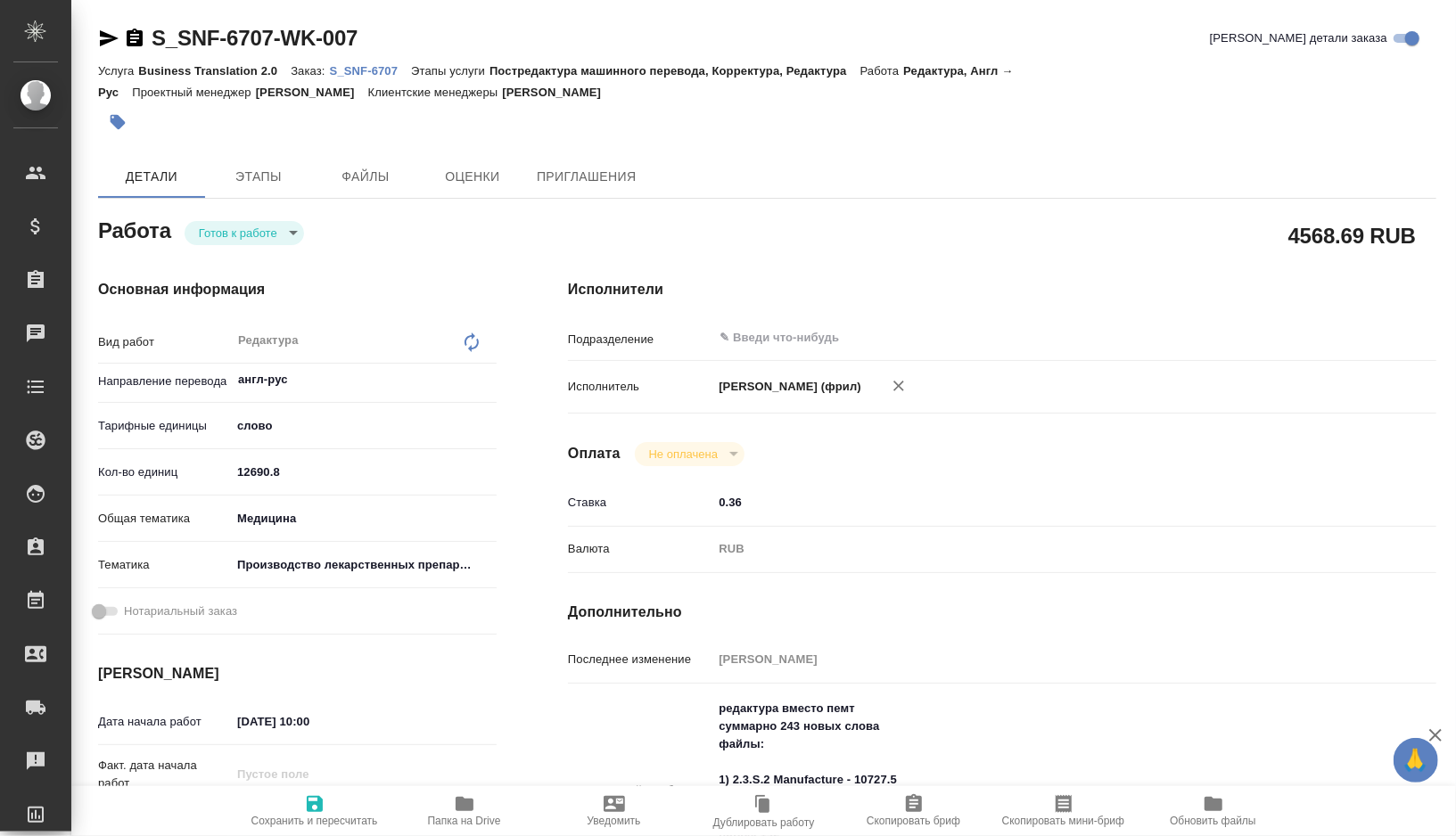
type textarea "x"
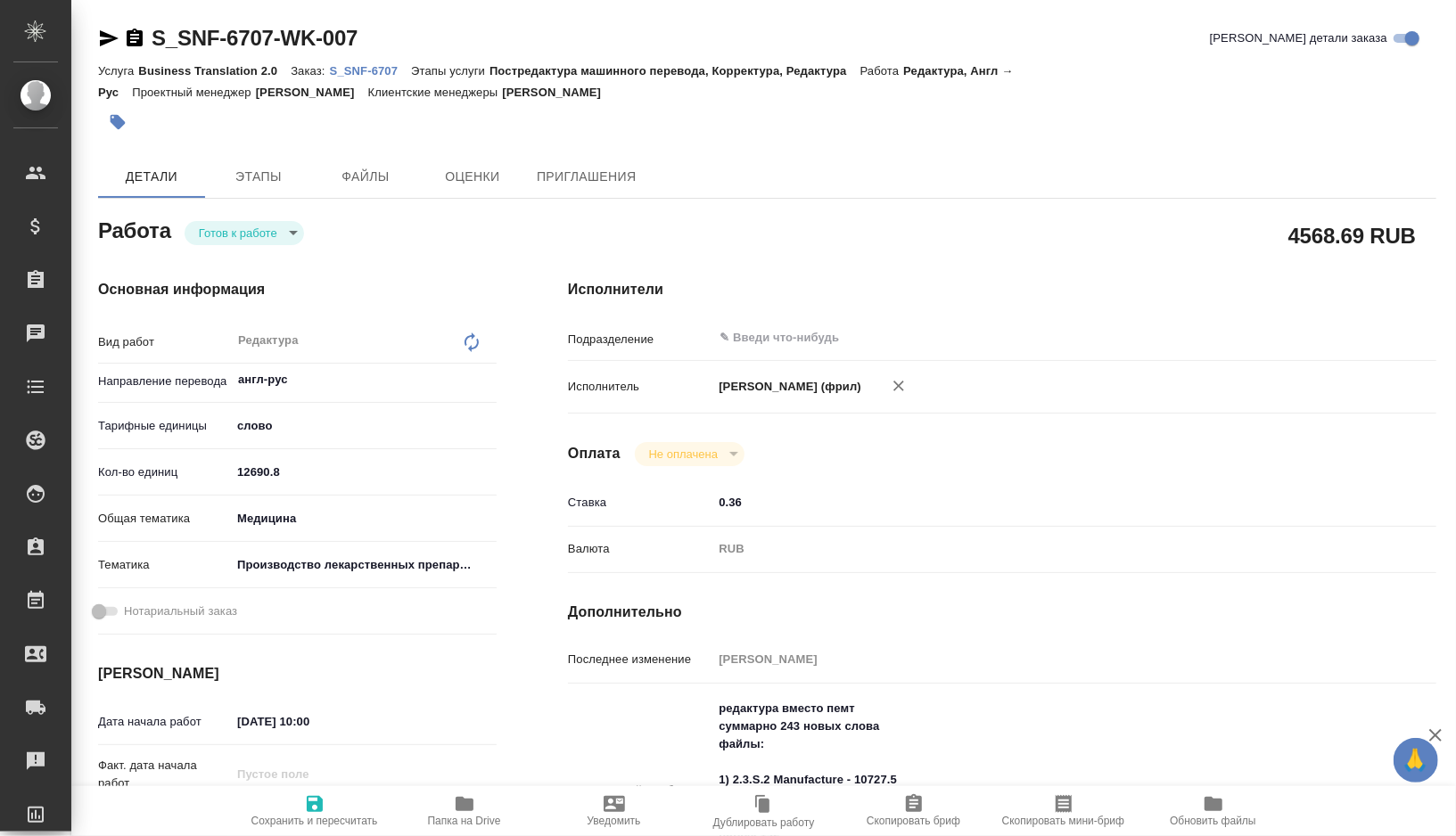
type textarea "x"
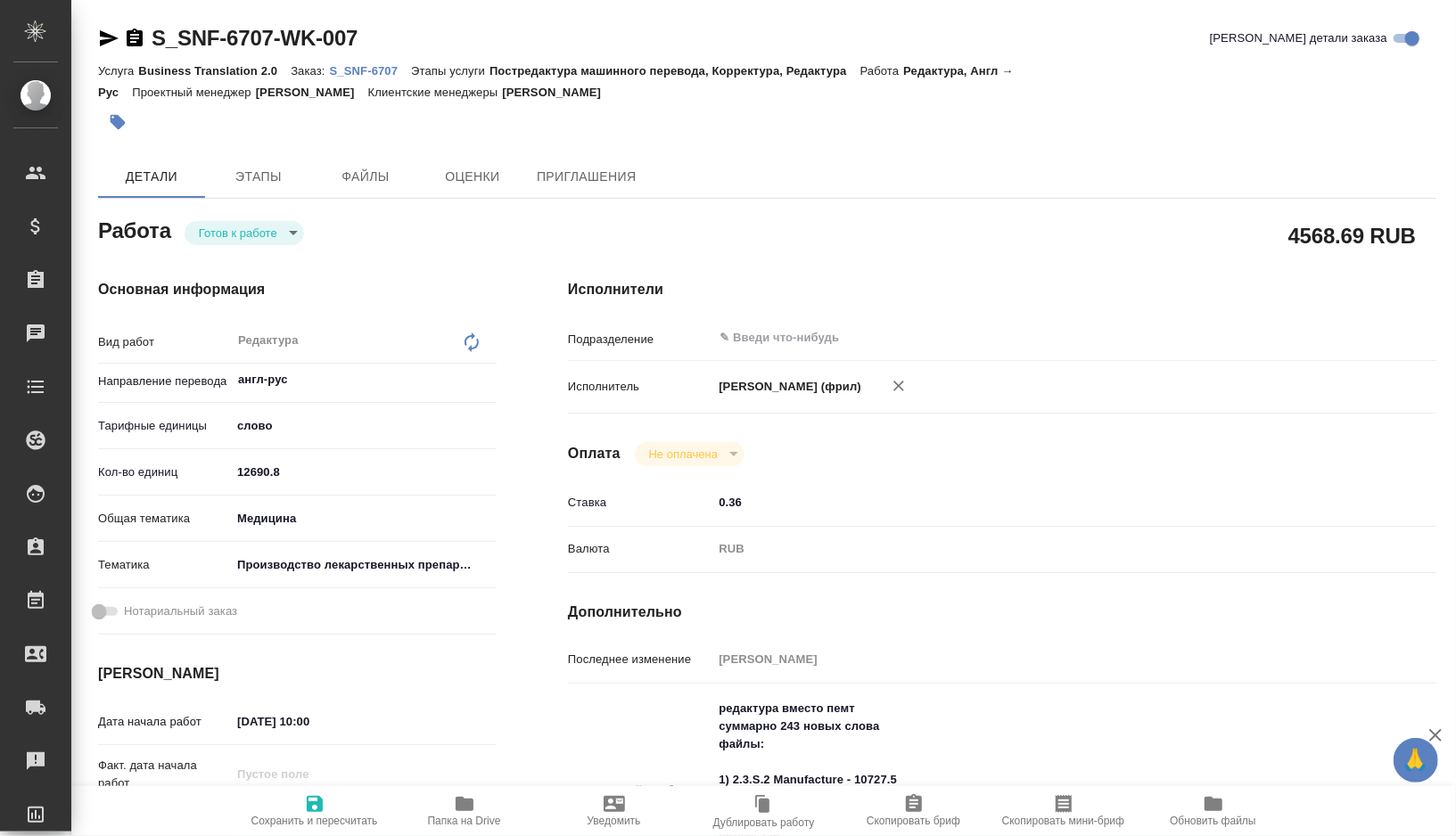
type textarea "x"
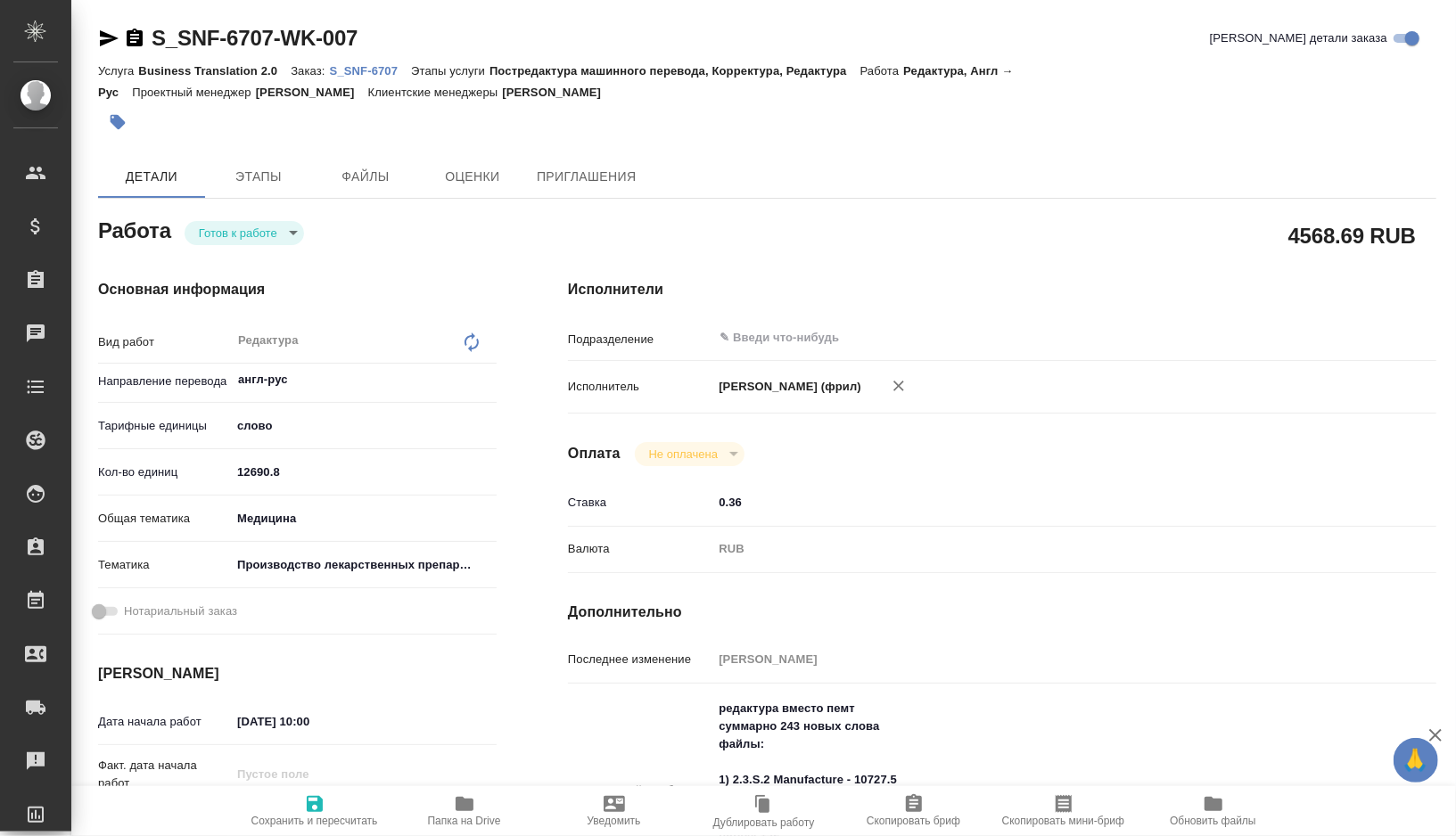
click at [471, 834] on button "Папка на Drive" at bounding box center [464, 812] width 150 height 50
type textarea "x"
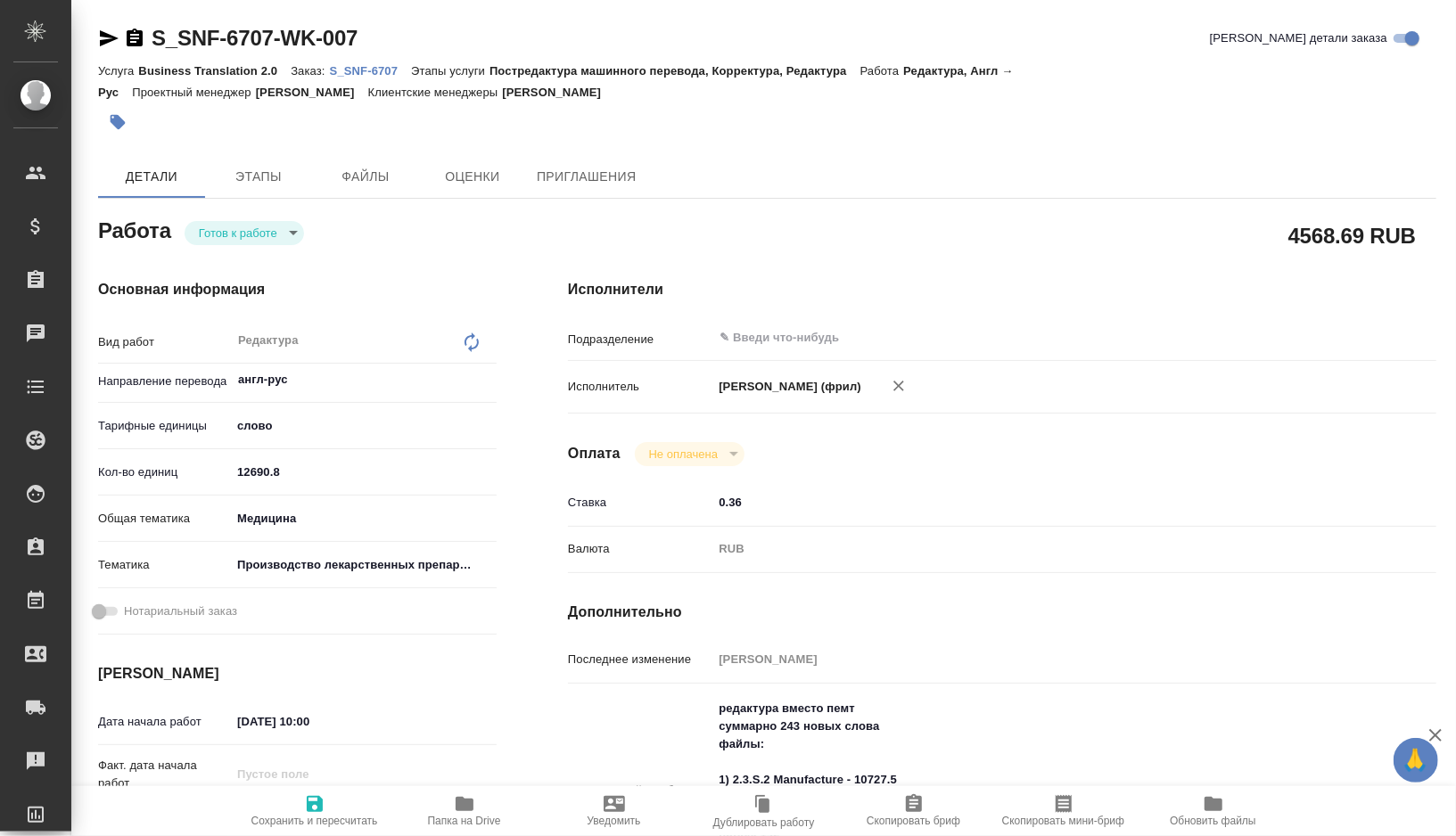
type textarea "x"
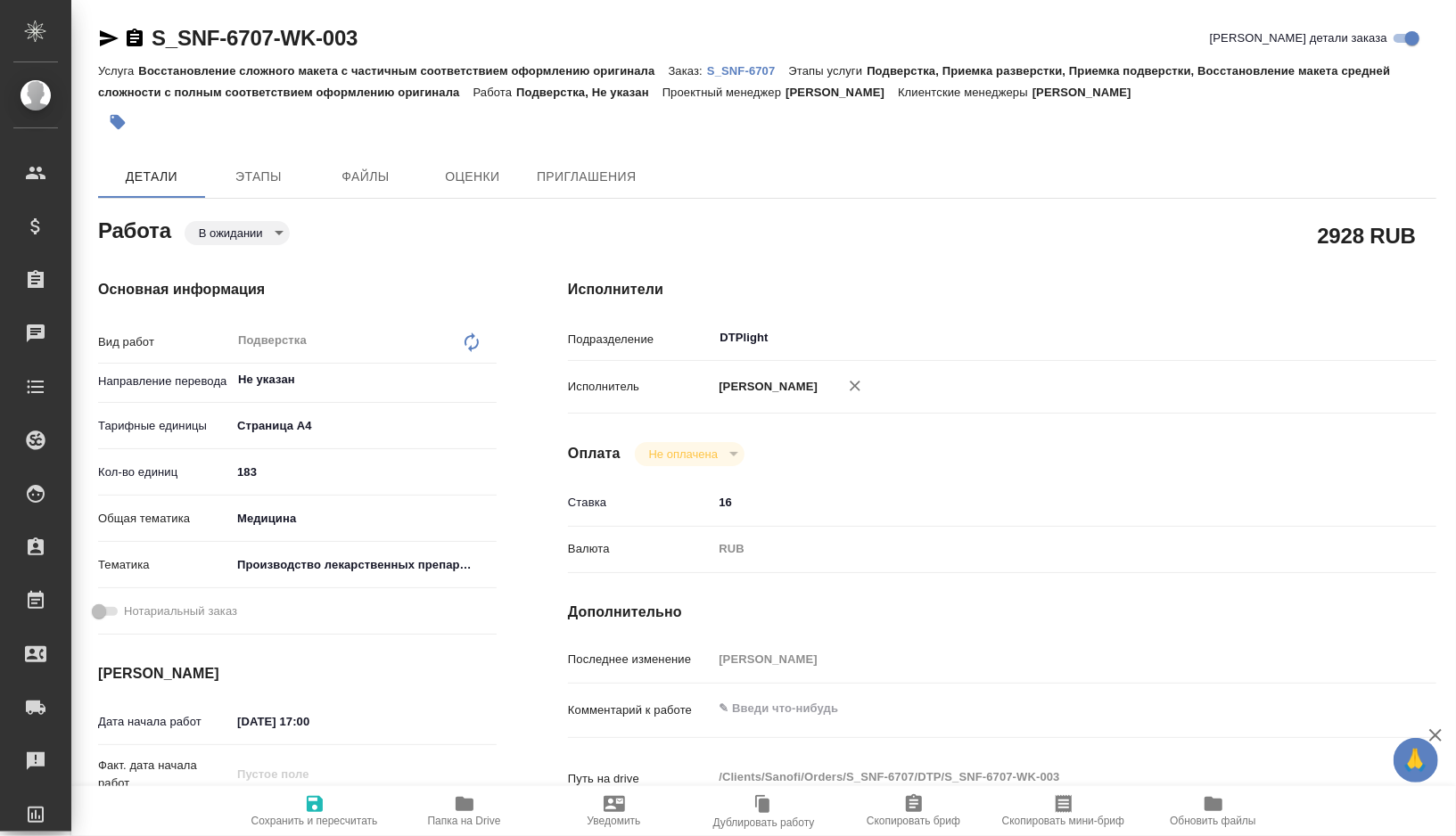
type textarea "x"
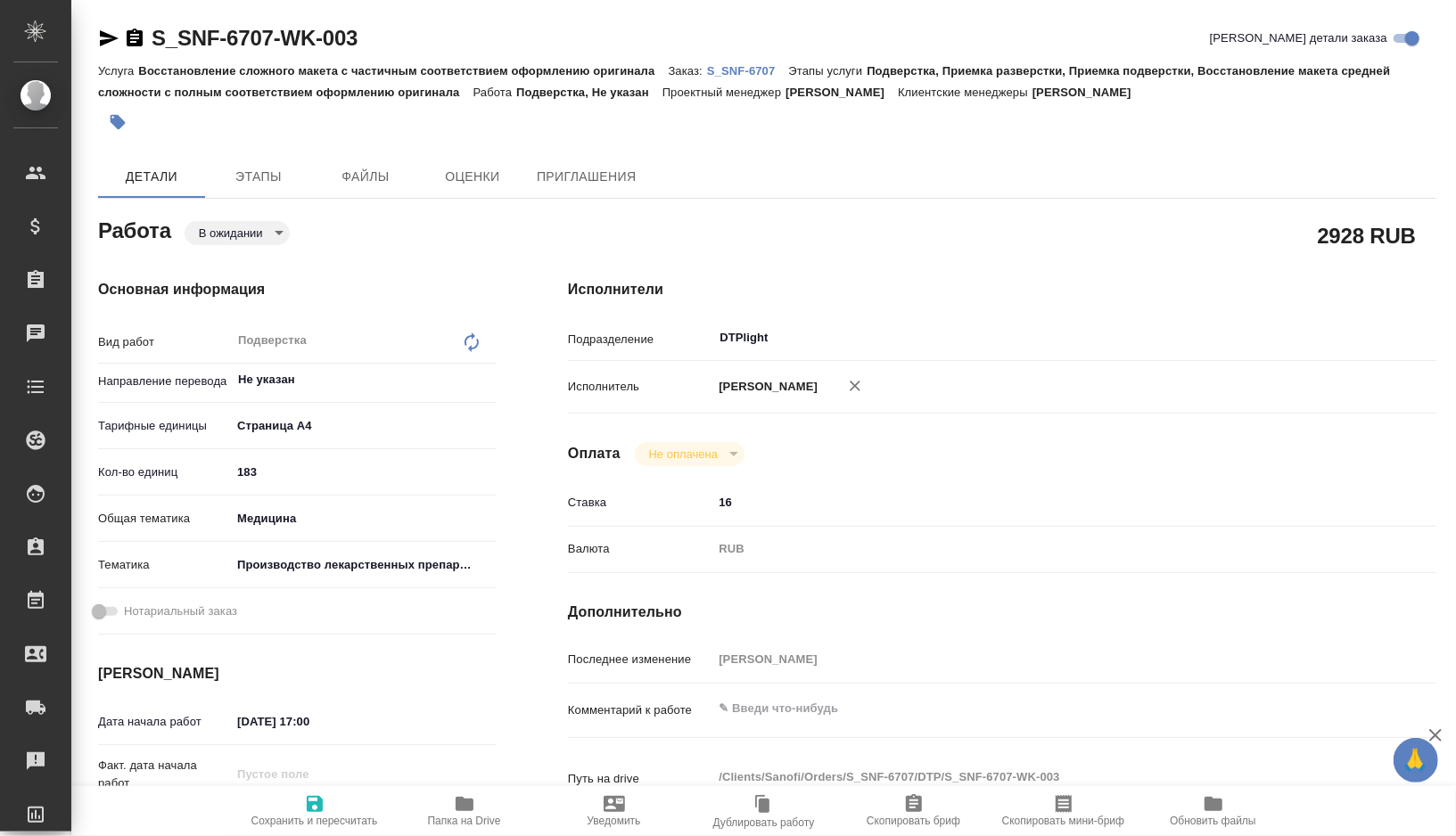
type textarea "x"
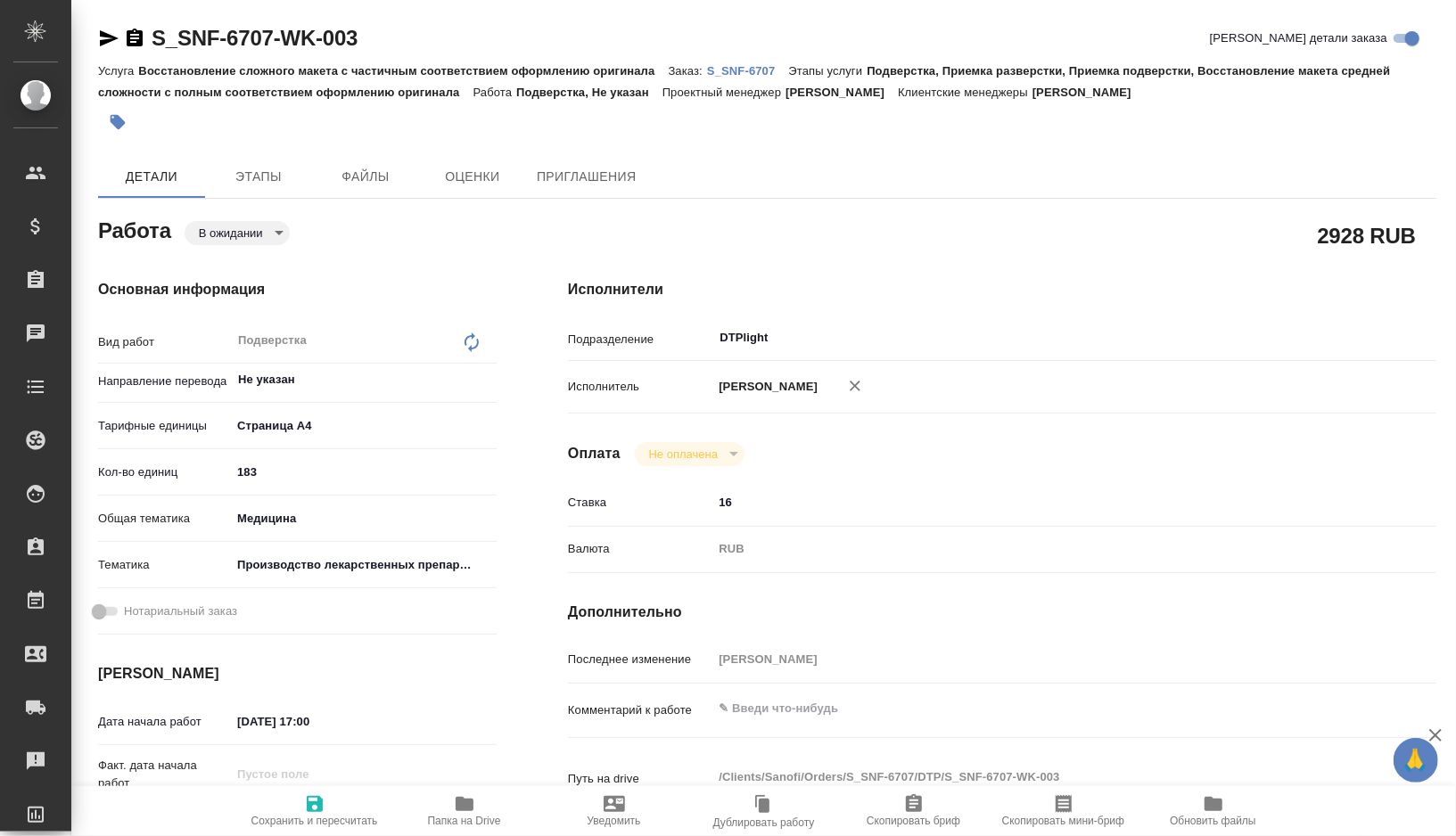
type textarea "x"
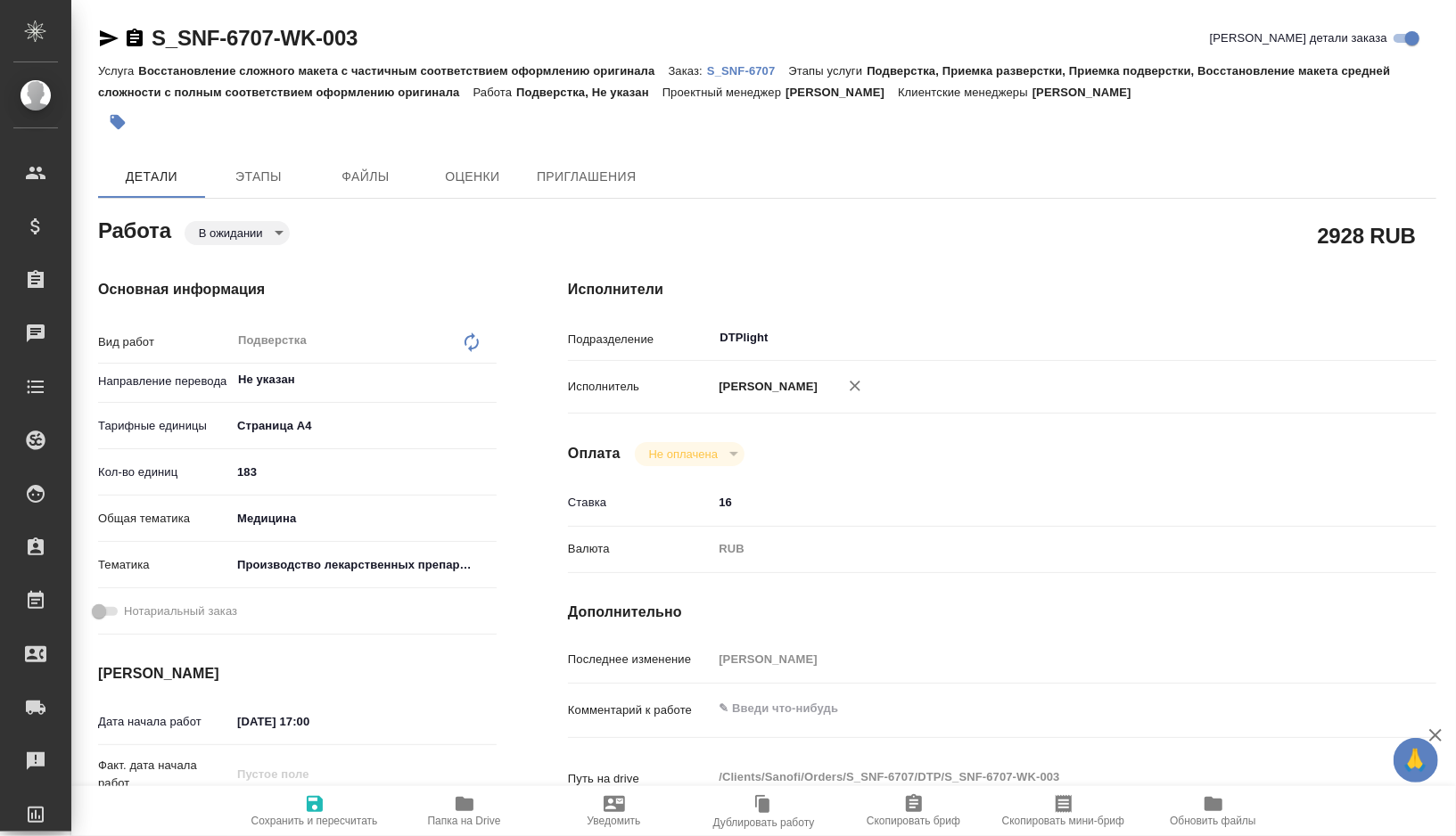
type textarea "x"
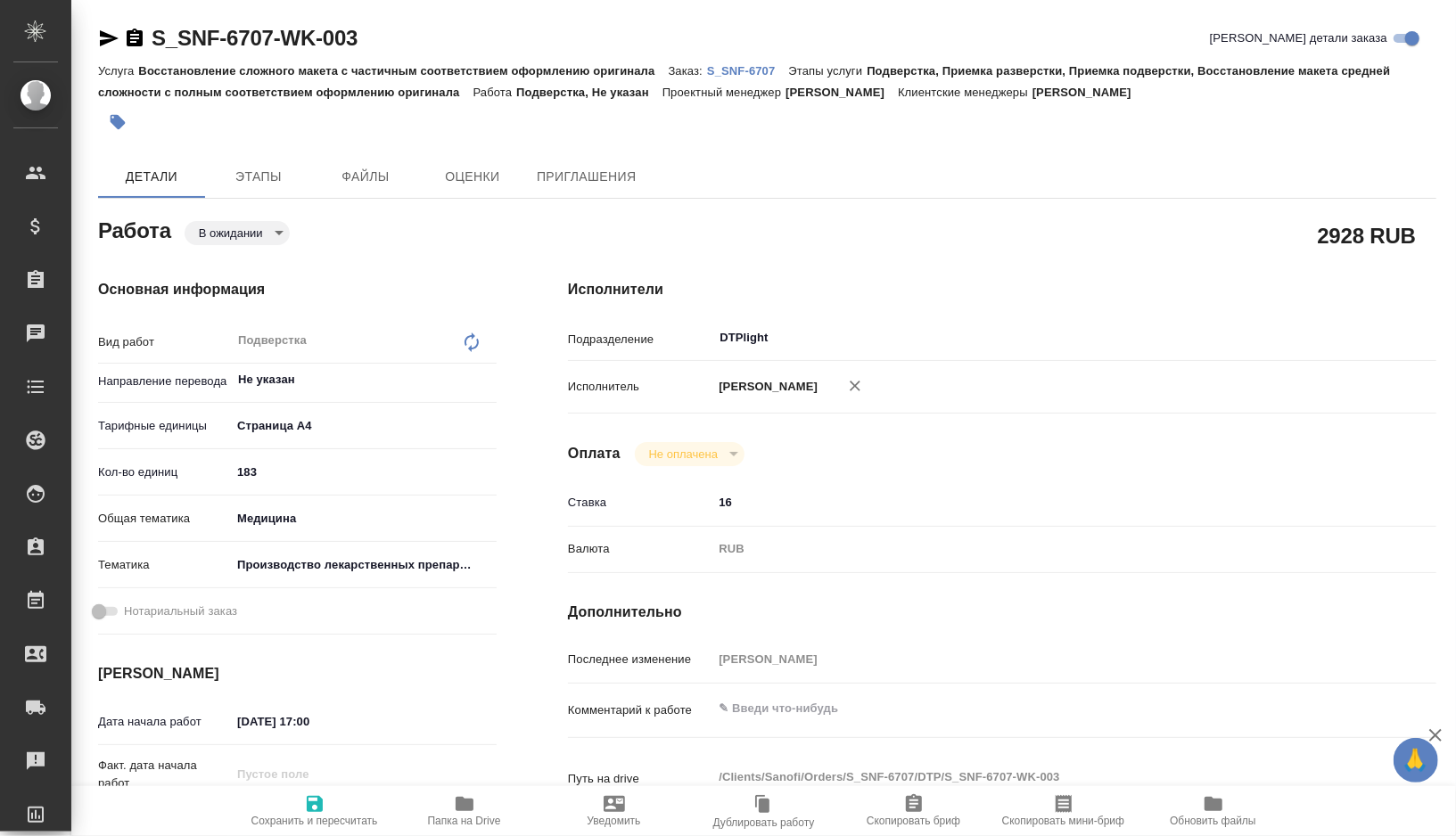
type textarea "x"
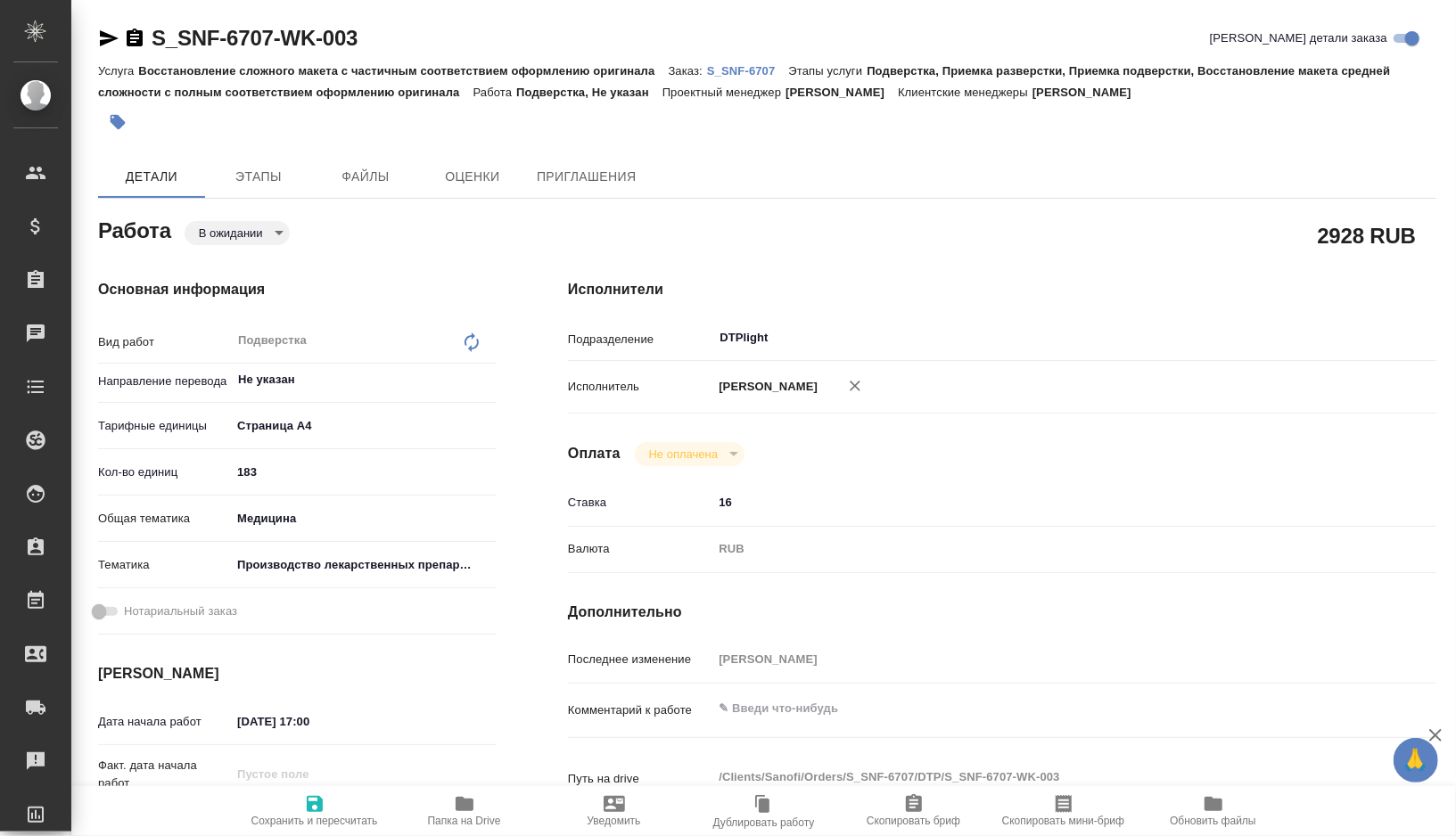
type textarea "x"
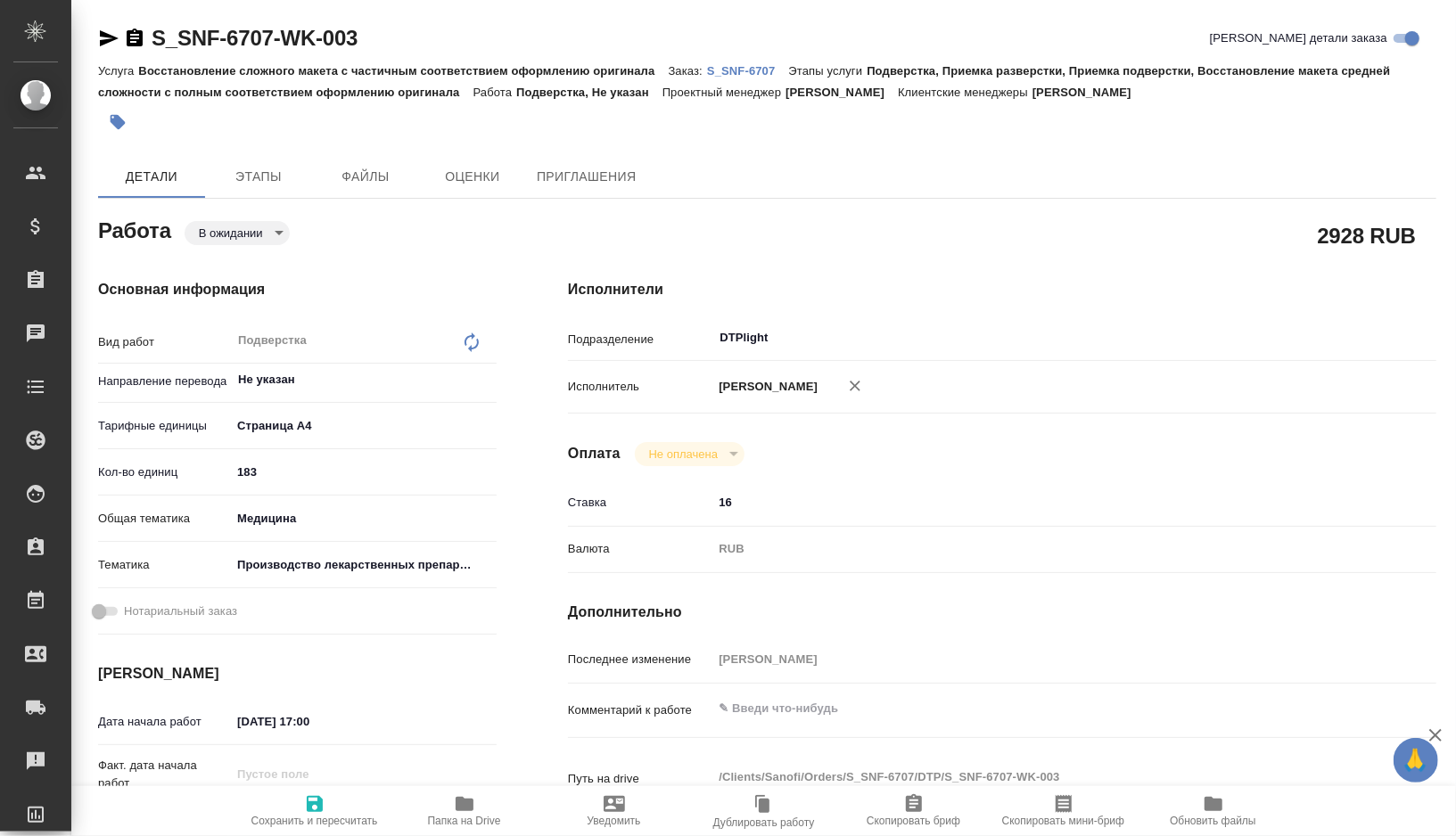
type textarea "x"
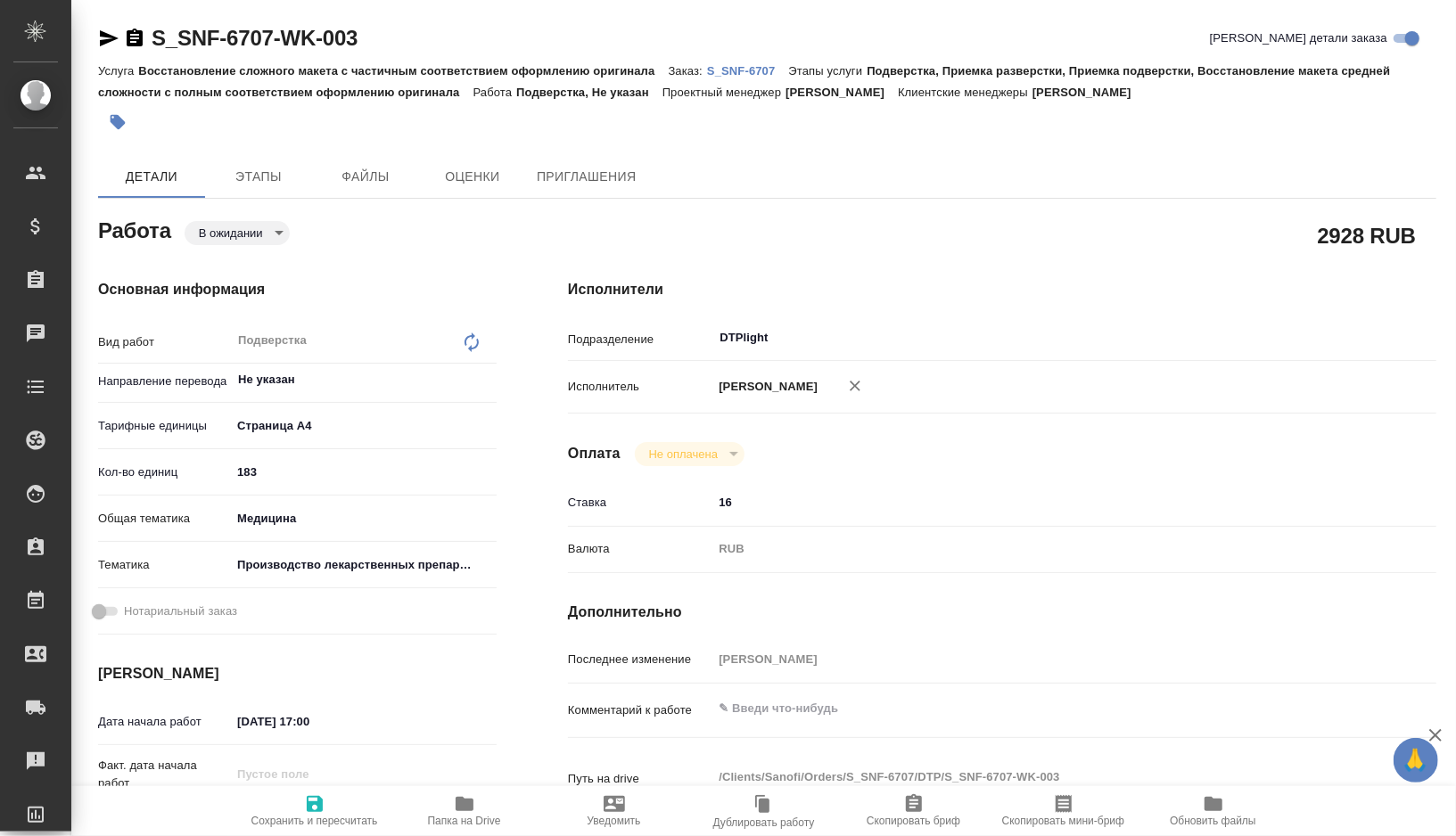
type textarea "x"
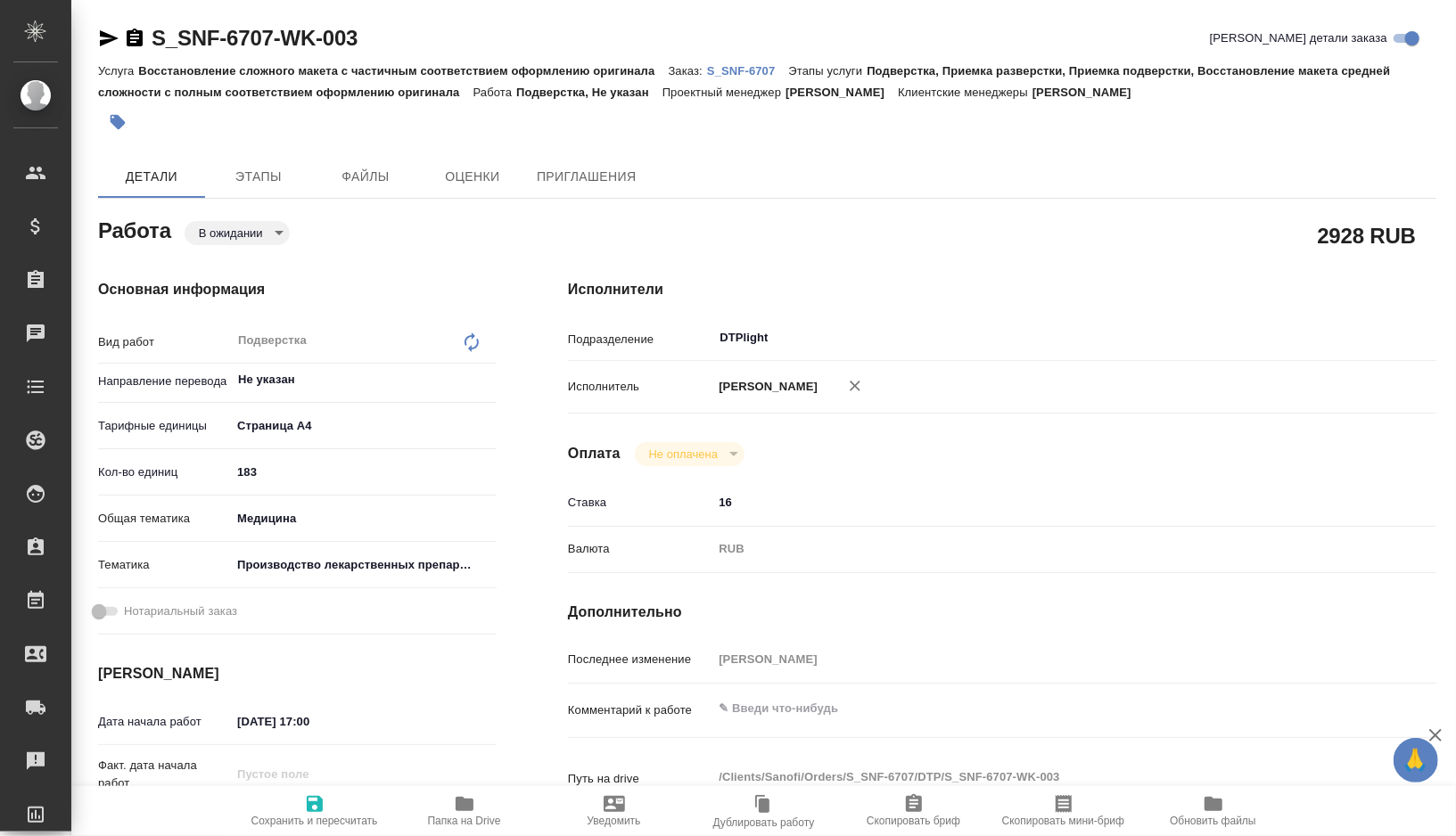
type textarea "x"
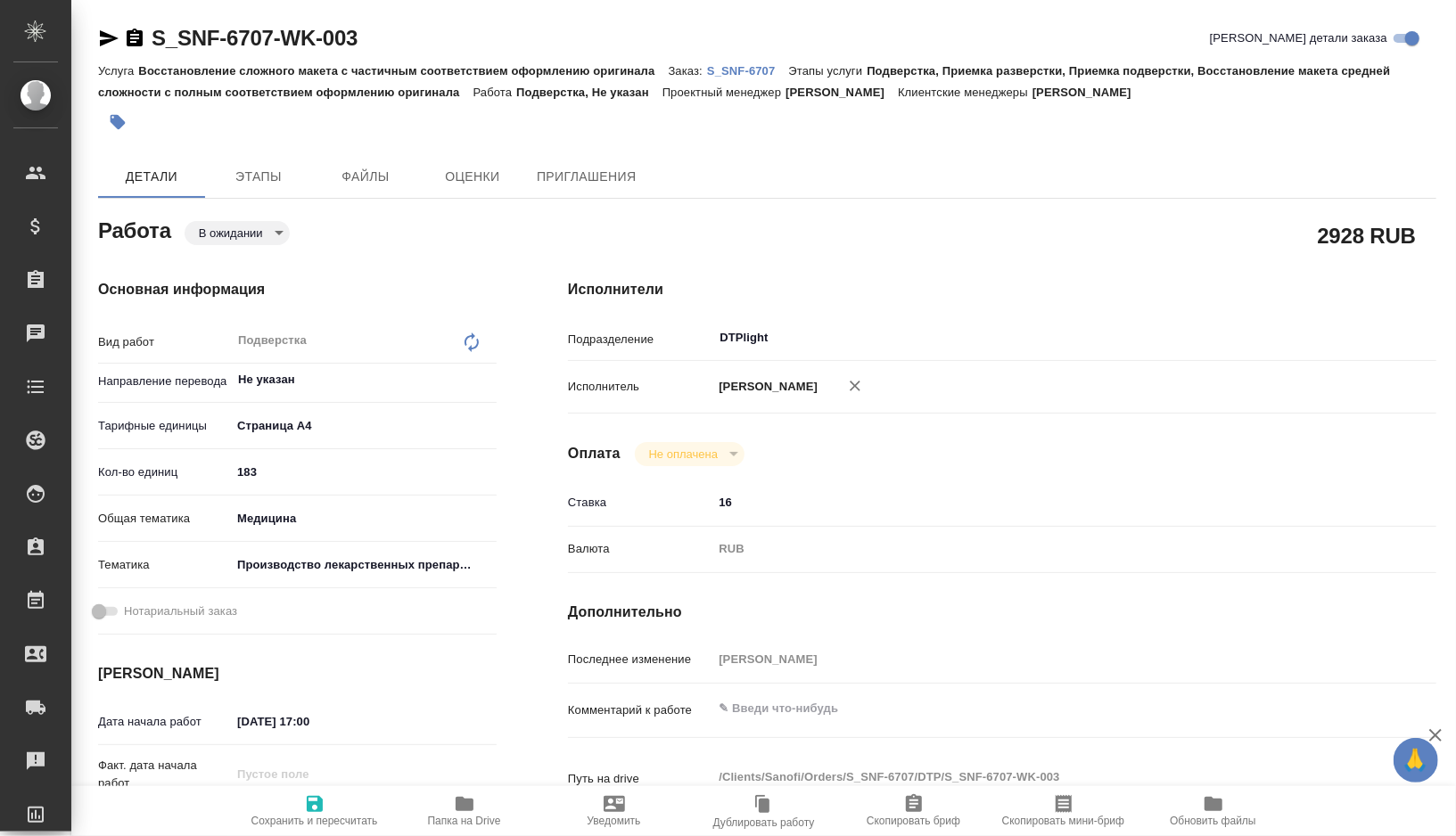
click at [468, 804] on icon "button" at bounding box center [464, 803] width 18 height 14
type textarea "x"
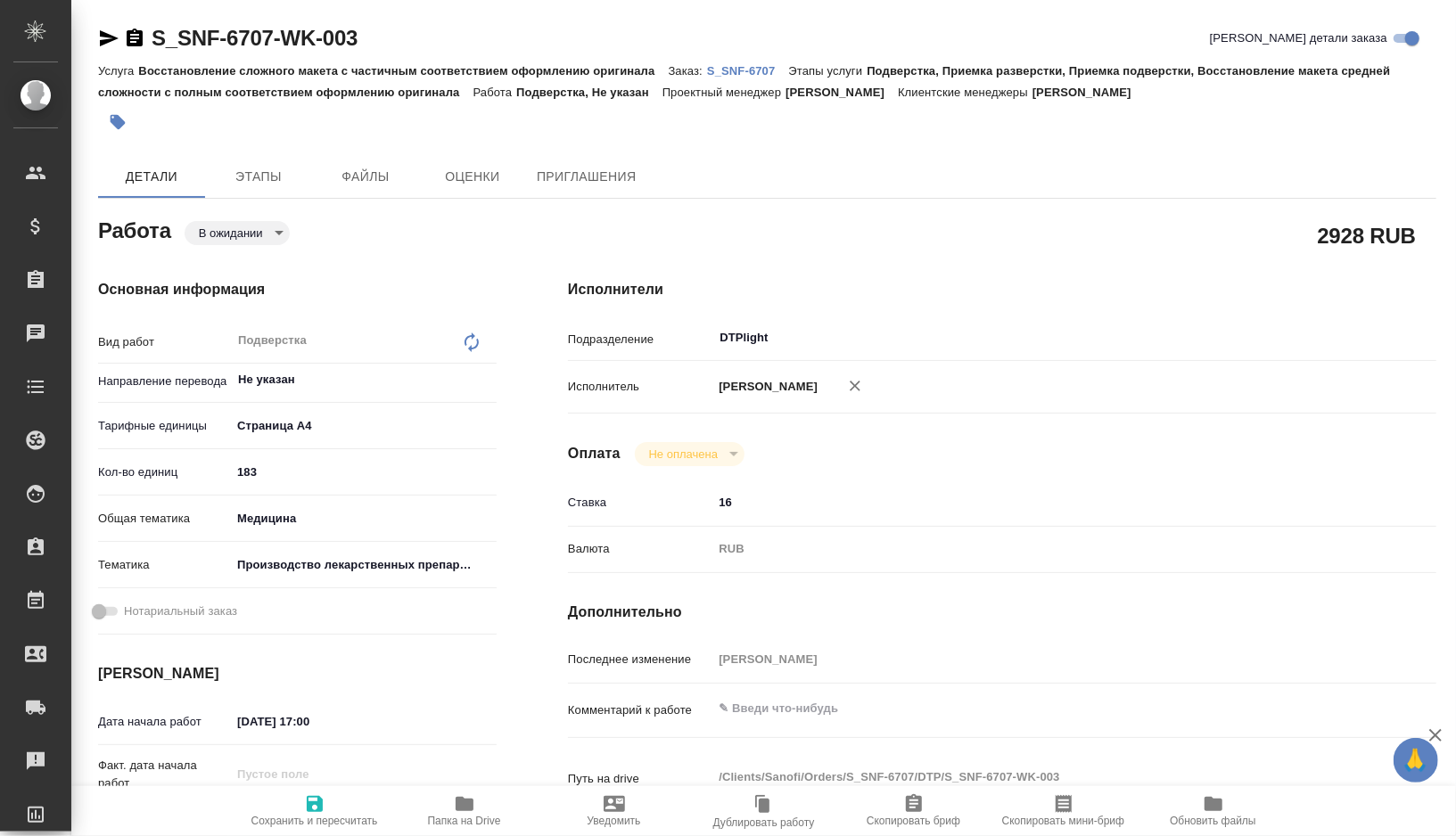
type textarea "x"
click at [271, 241] on body "🙏 .cls-1 fill:#fff; AWATERA Gorshkova Valentina Клиенты Спецификации Заказы 0 Ч…" at bounding box center [728, 418] width 1456 height 836
click at [249, 182] on button "Готов к работе" at bounding box center [224, 171] width 50 height 20
type textarea "x"
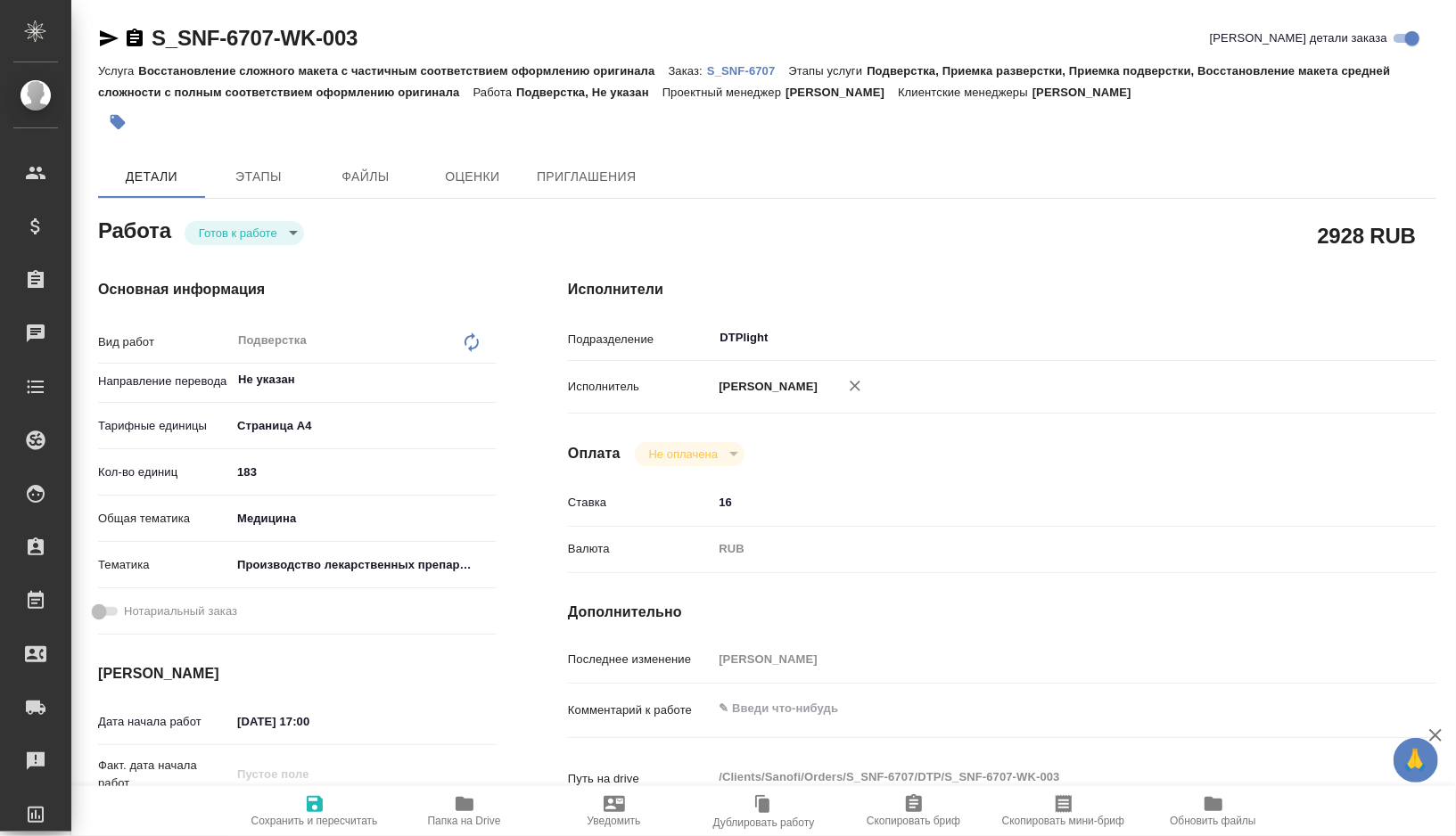
type textarea "x"
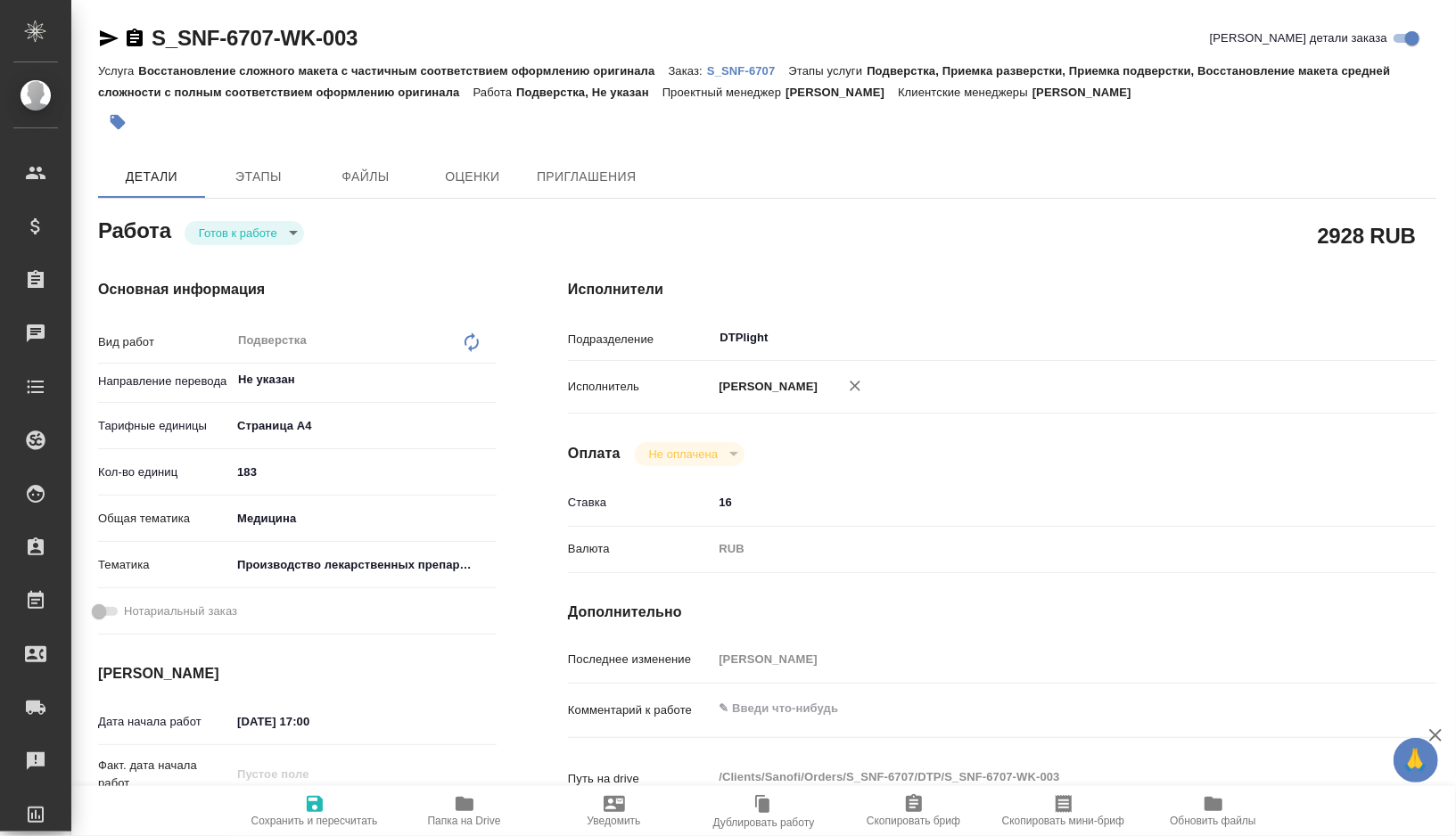
type textarea "x"
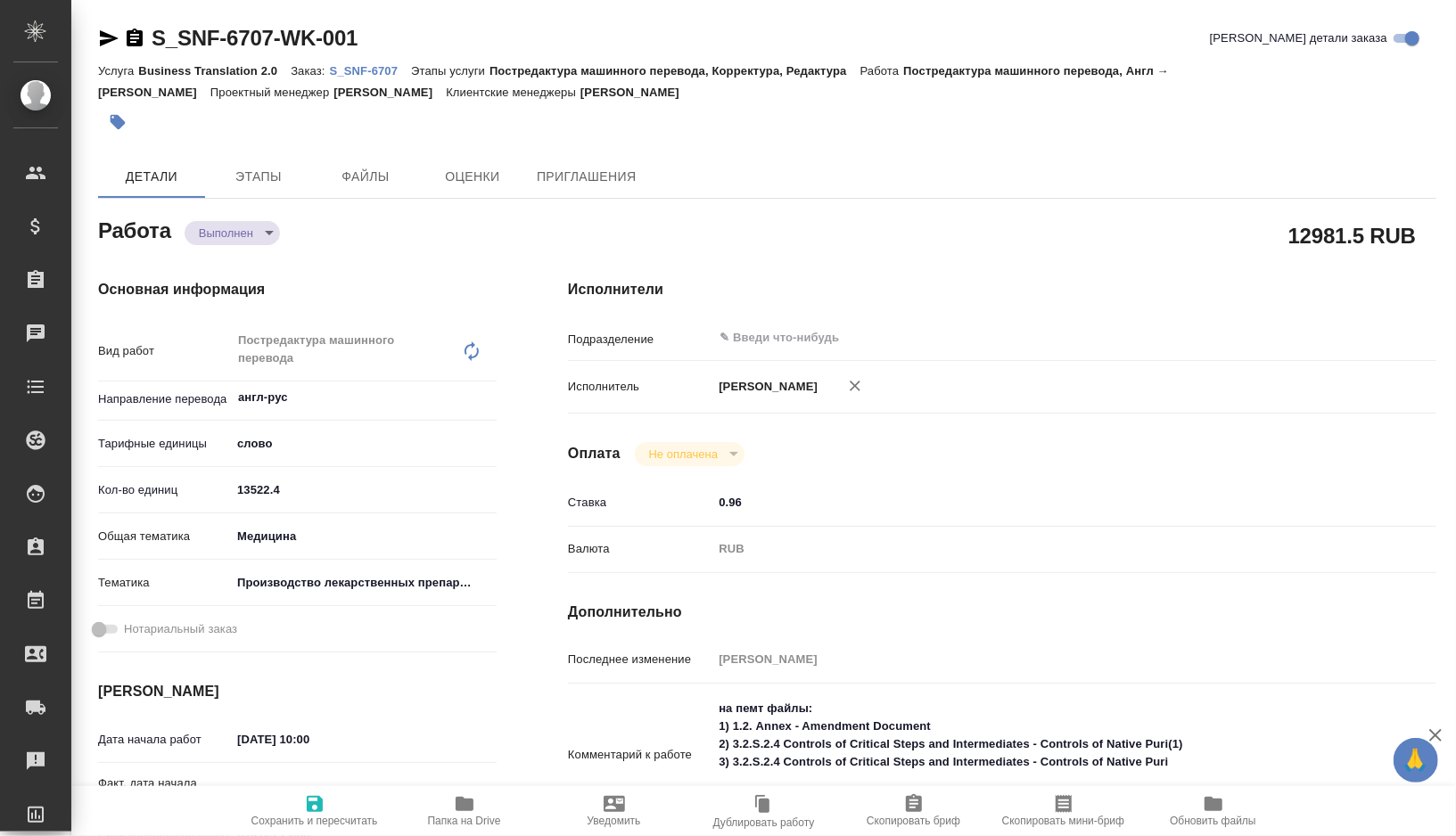
type textarea "x"
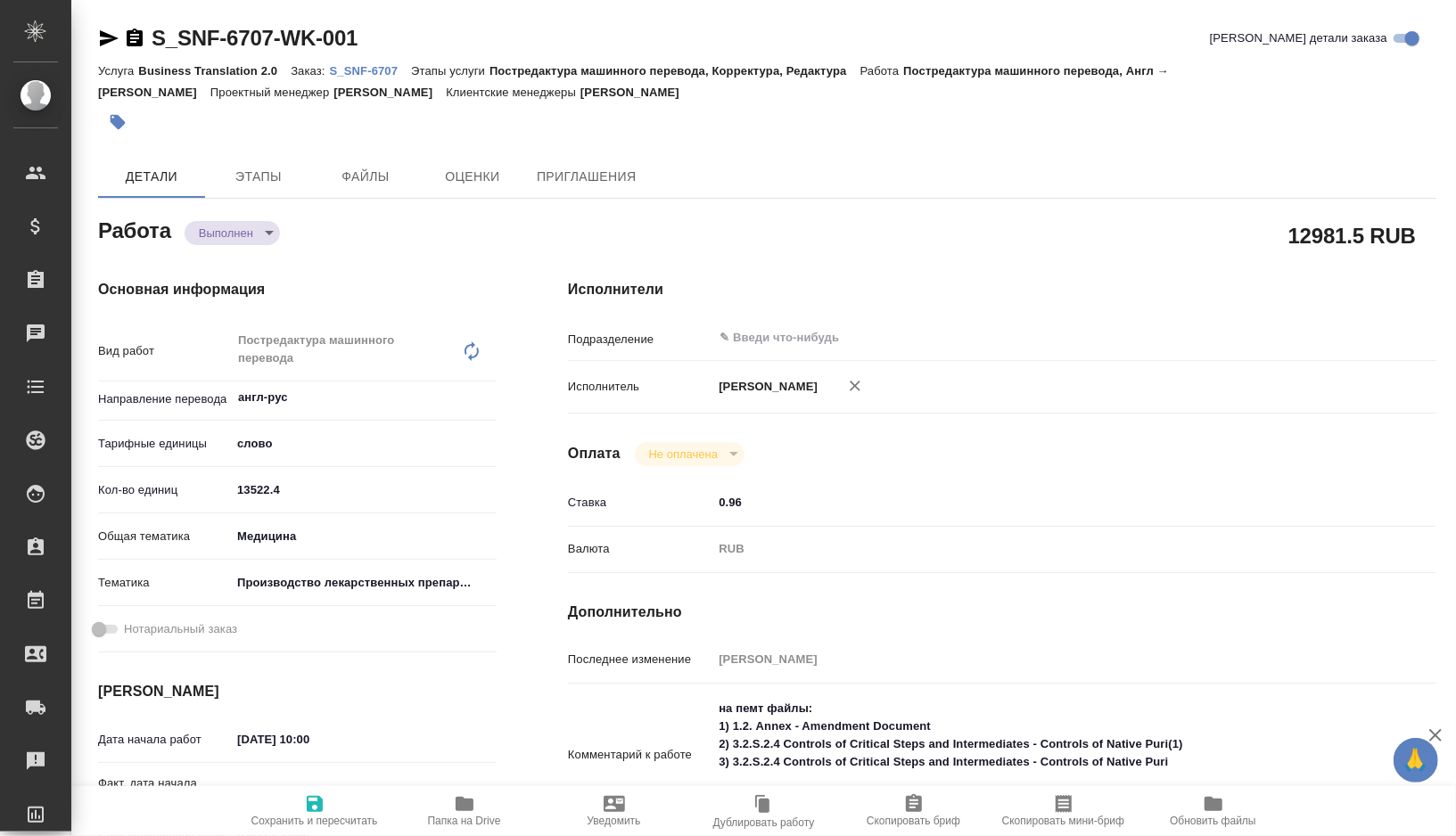
type textarea "x"
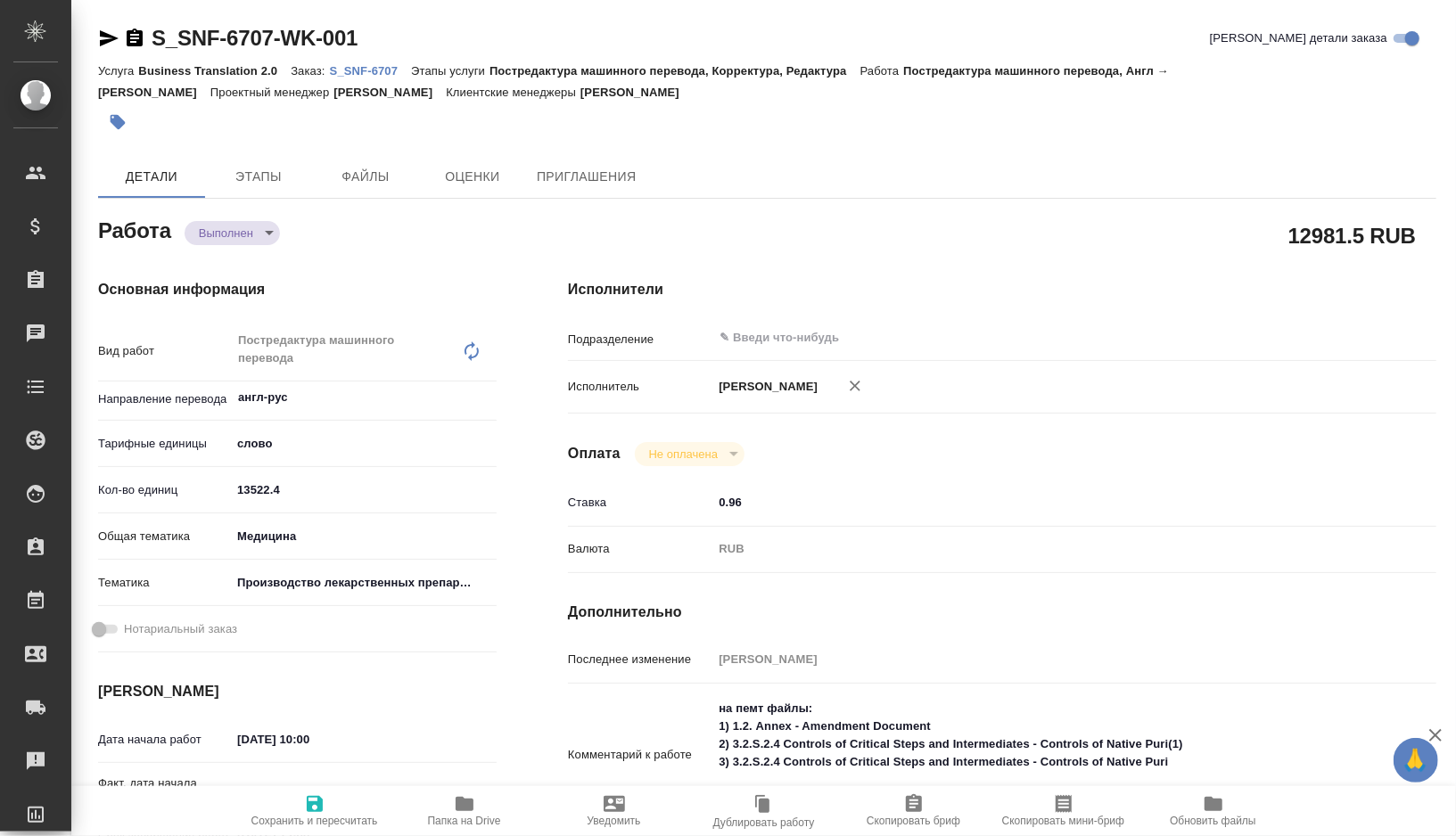
type textarea "x"
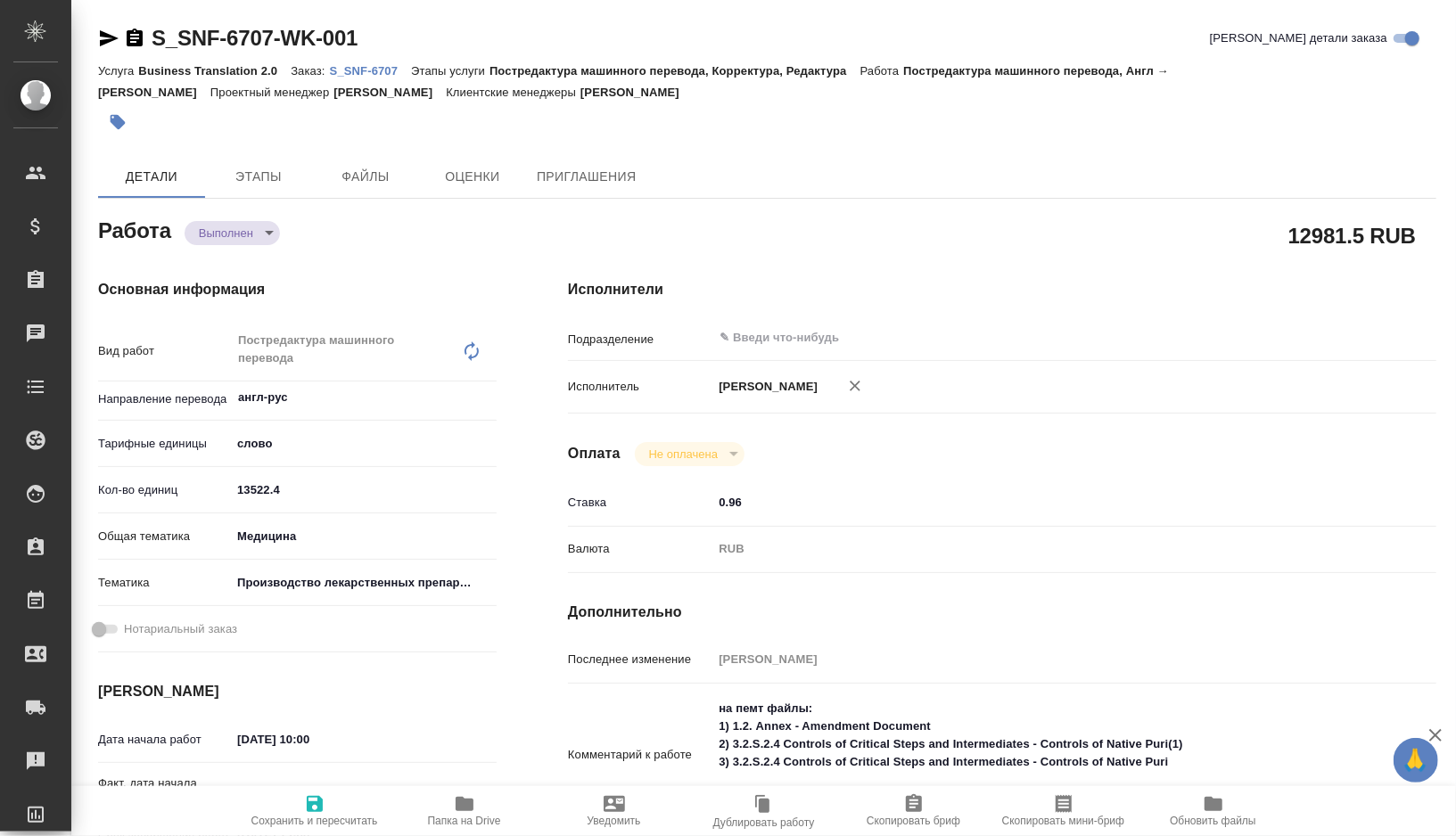
type textarea "x"
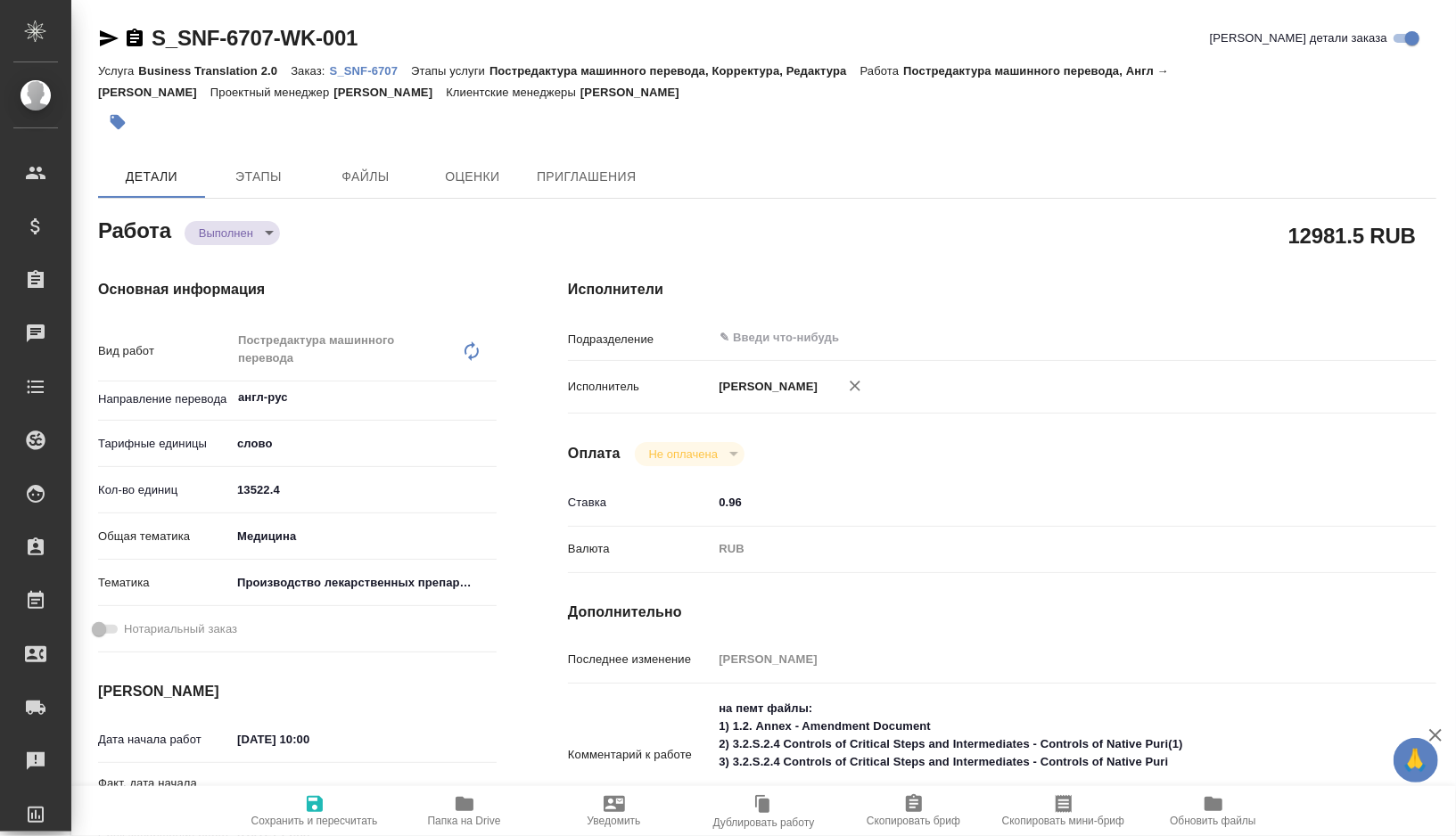
type textarea "x"
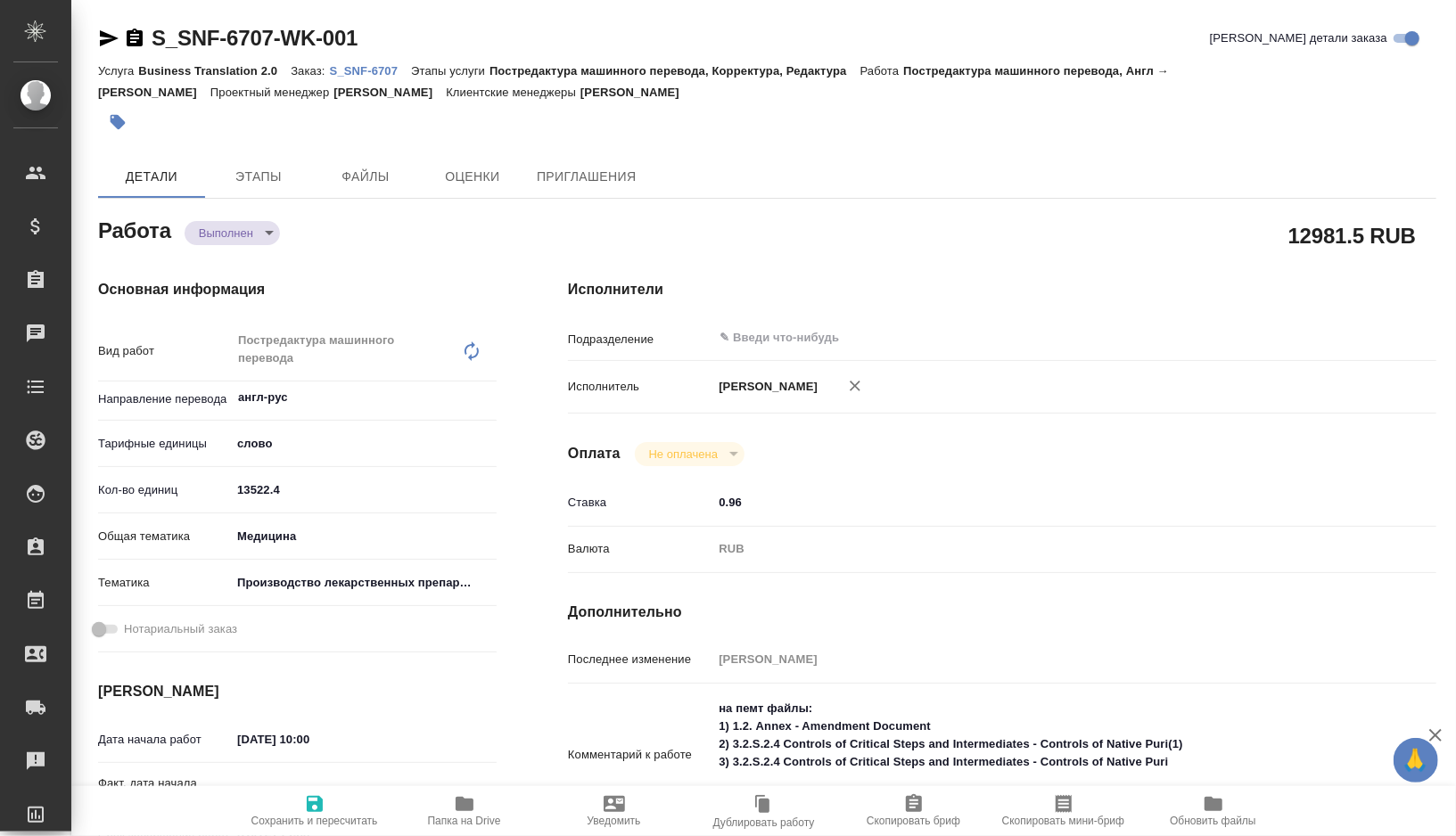
type textarea "x"
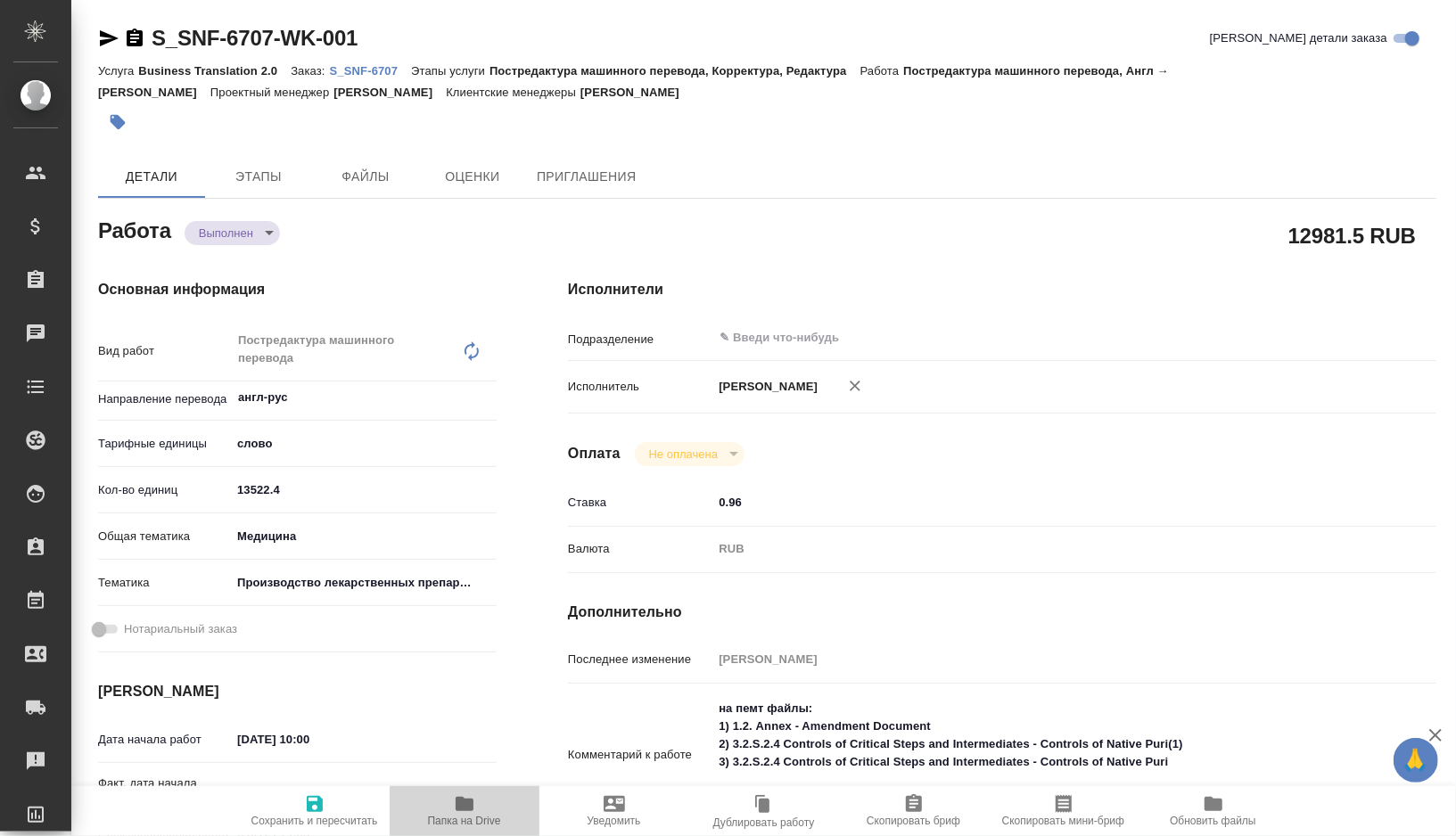
click at [458, 805] on icon "button" at bounding box center [464, 803] width 18 height 14
type textarea "x"
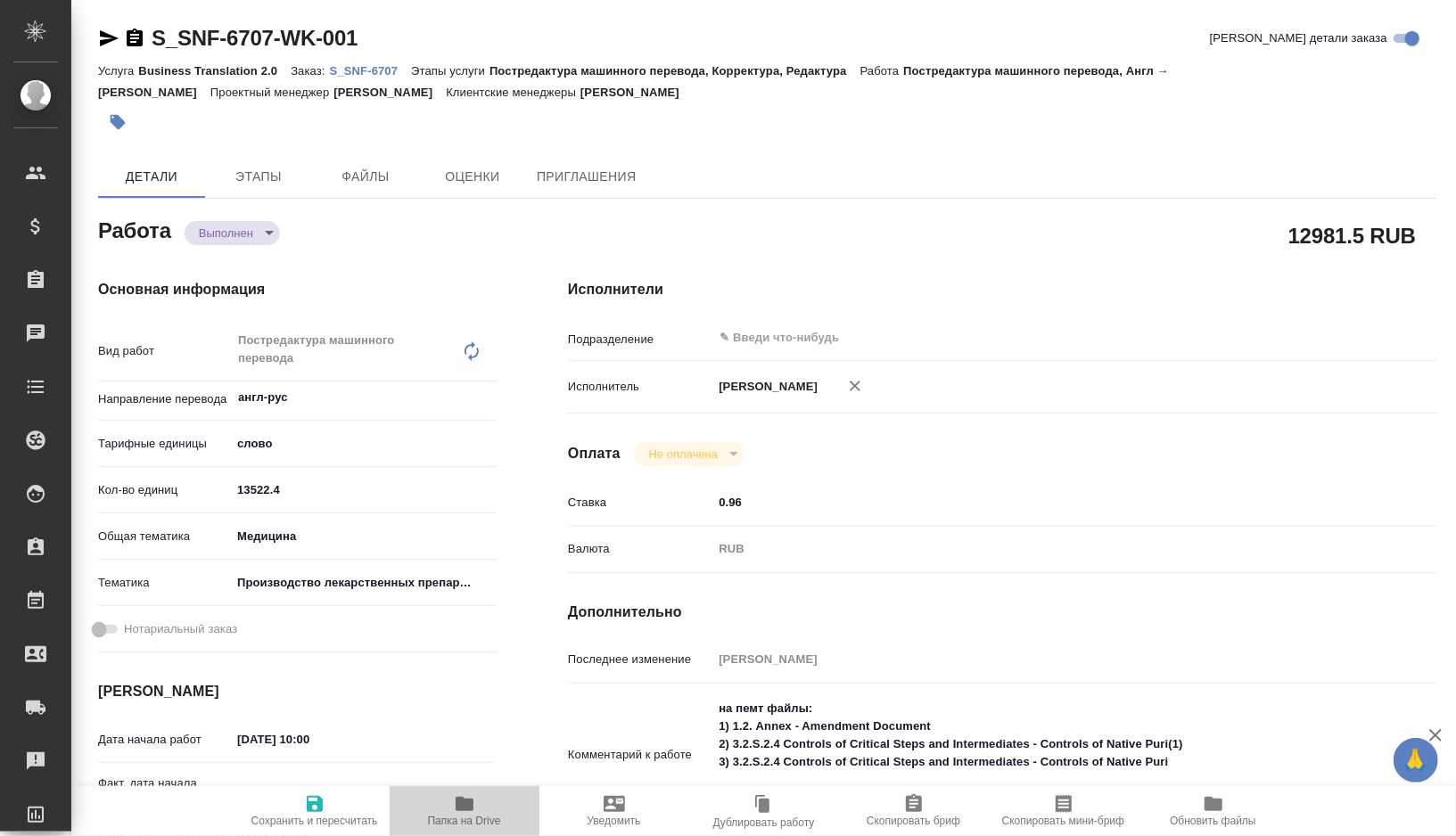
type textarea "x"
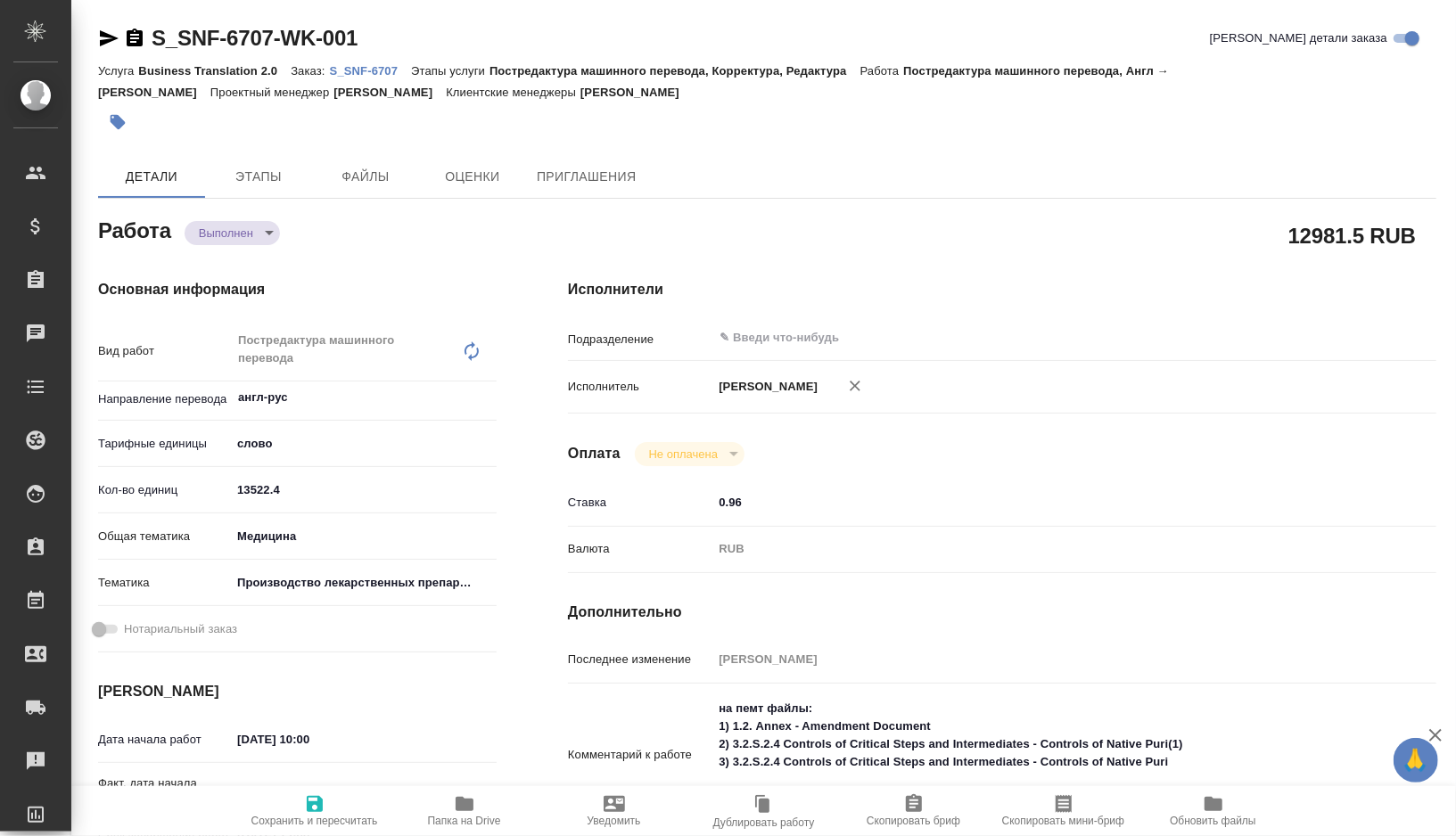
type textarea "x"
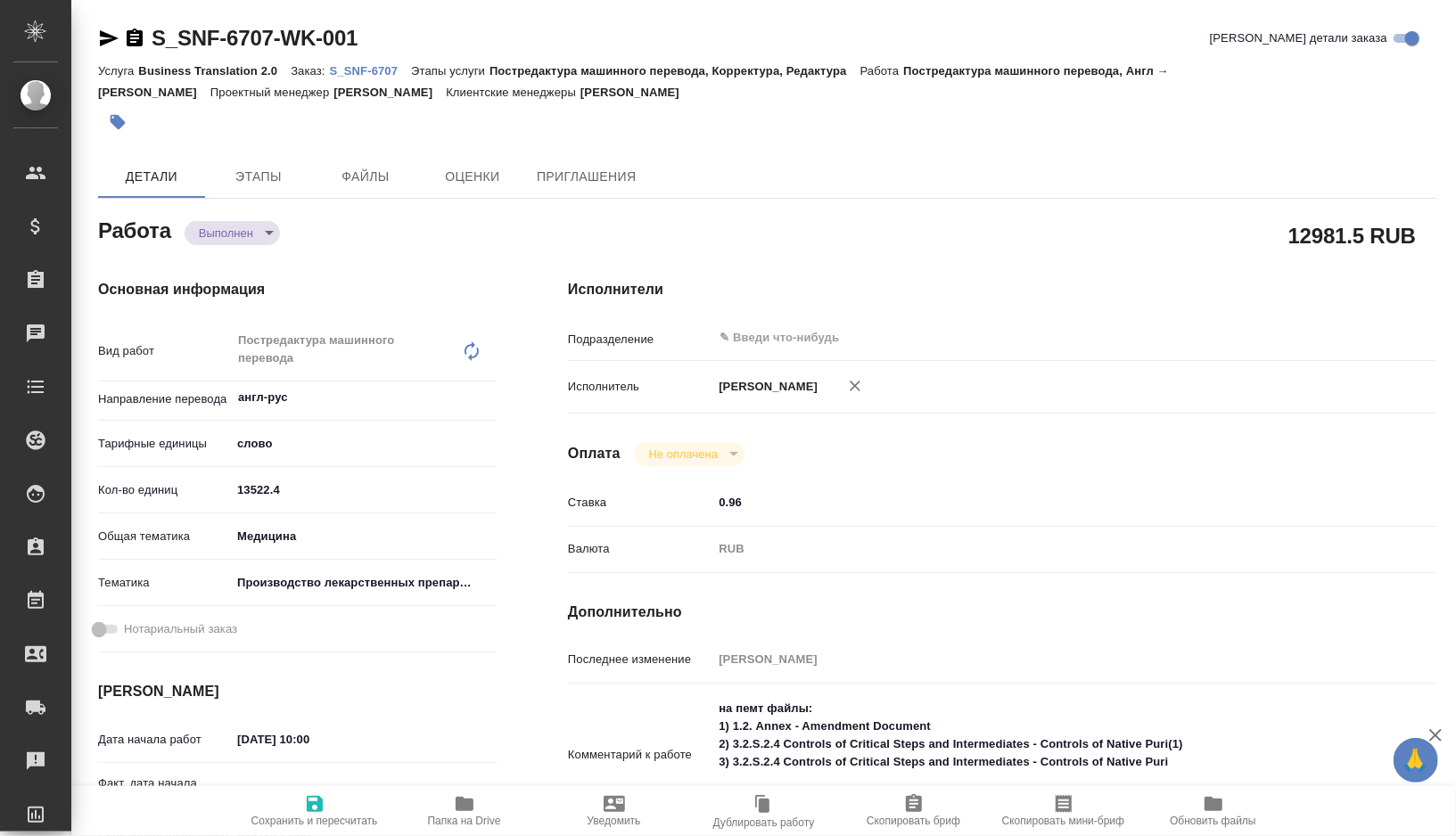
type textarea "x"
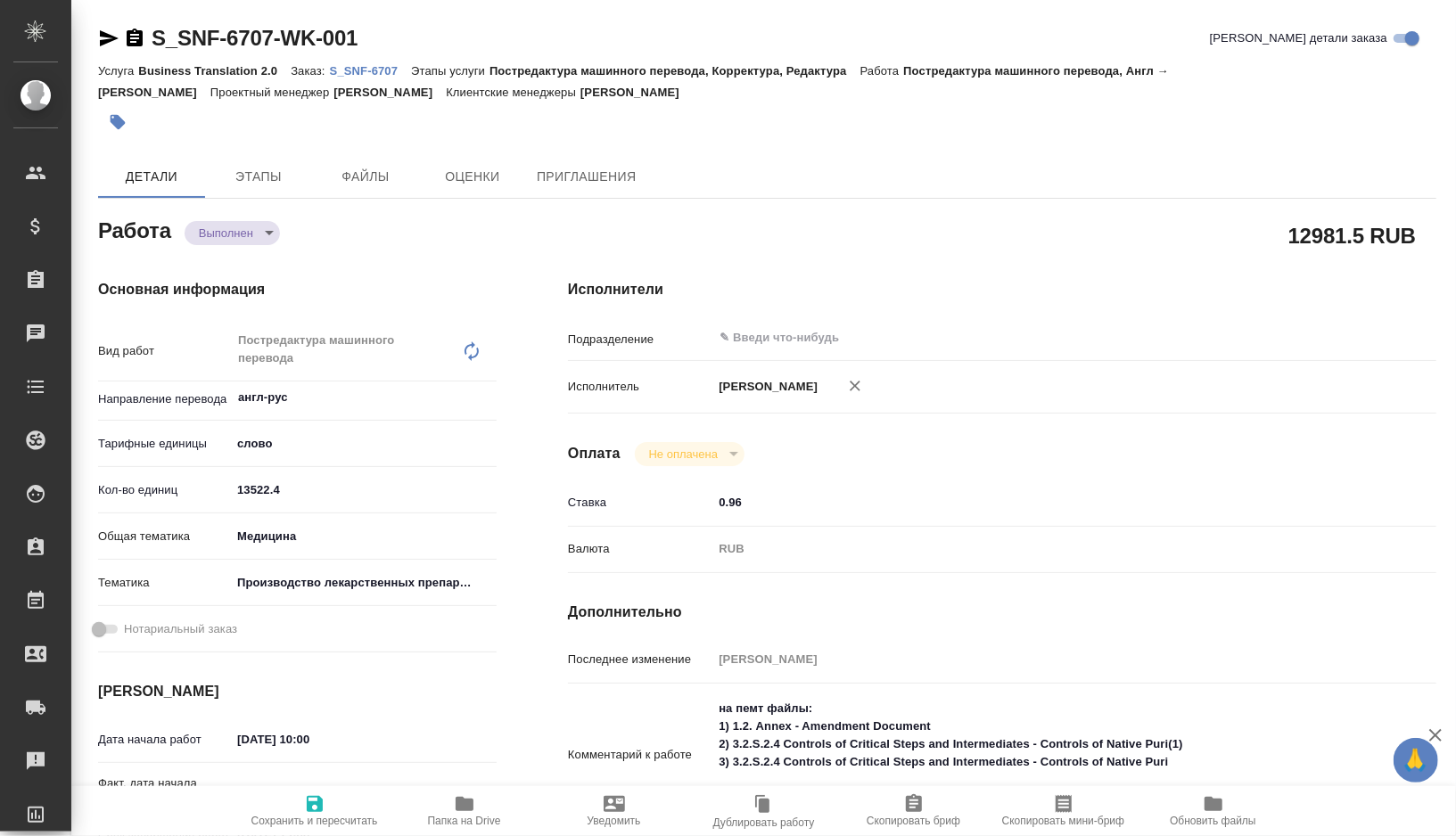
type textarea "x"
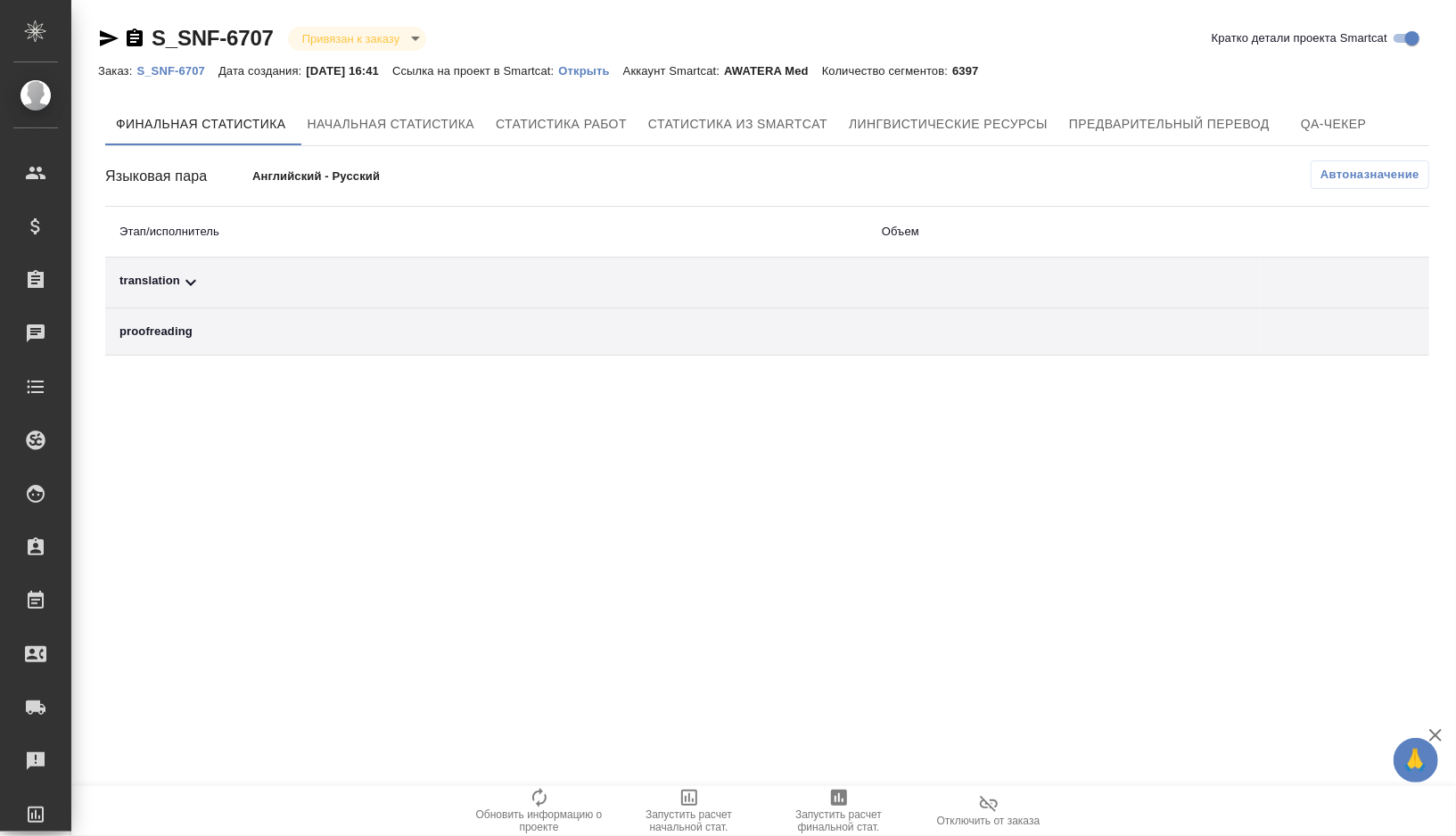
click at [226, 272] on div "translation" at bounding box center [486, 282] width 734 height 21
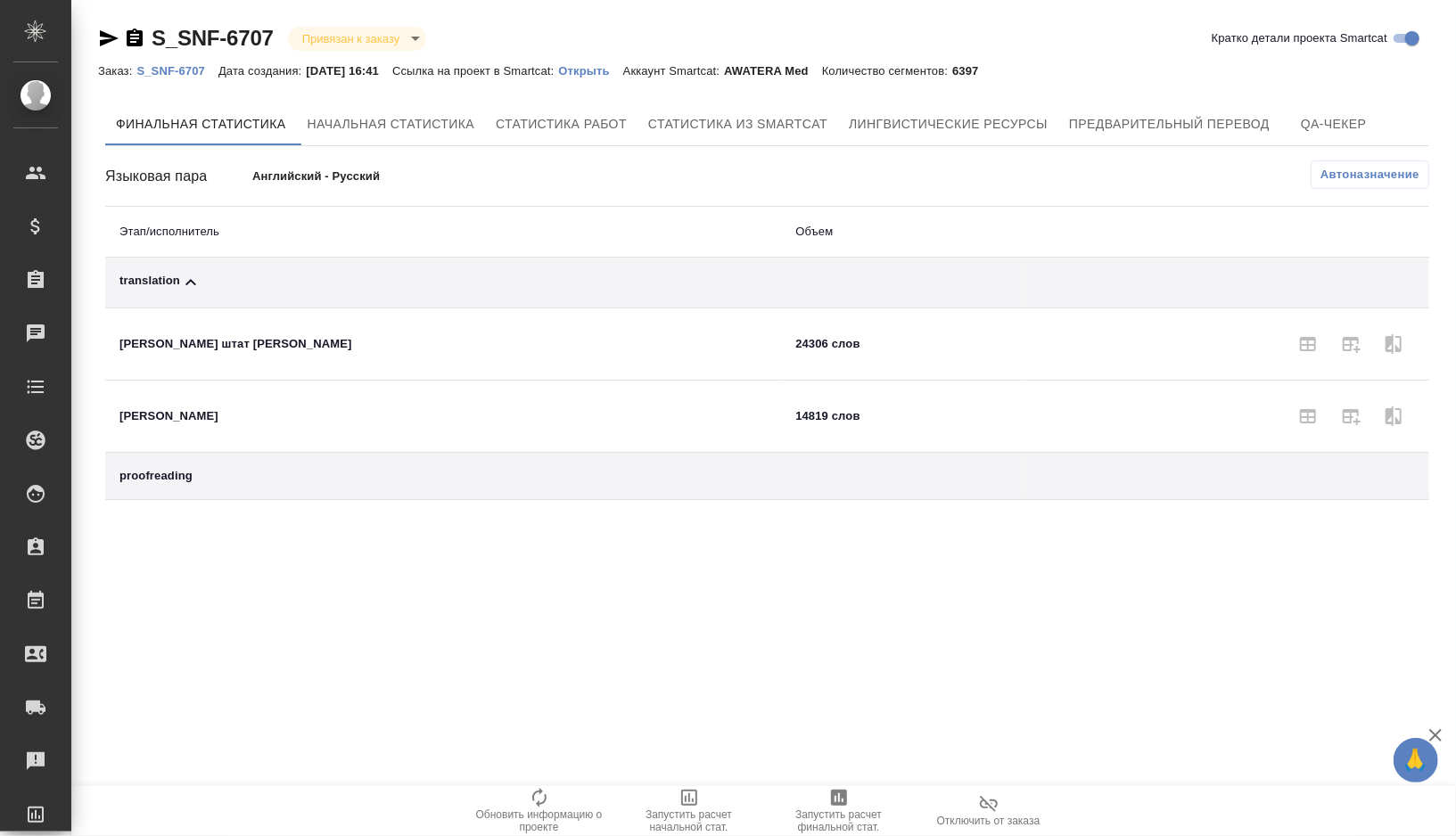
click at [1328, 172] on span "Автоназначение" at bounding box center [1369, 174] width 99 height 18
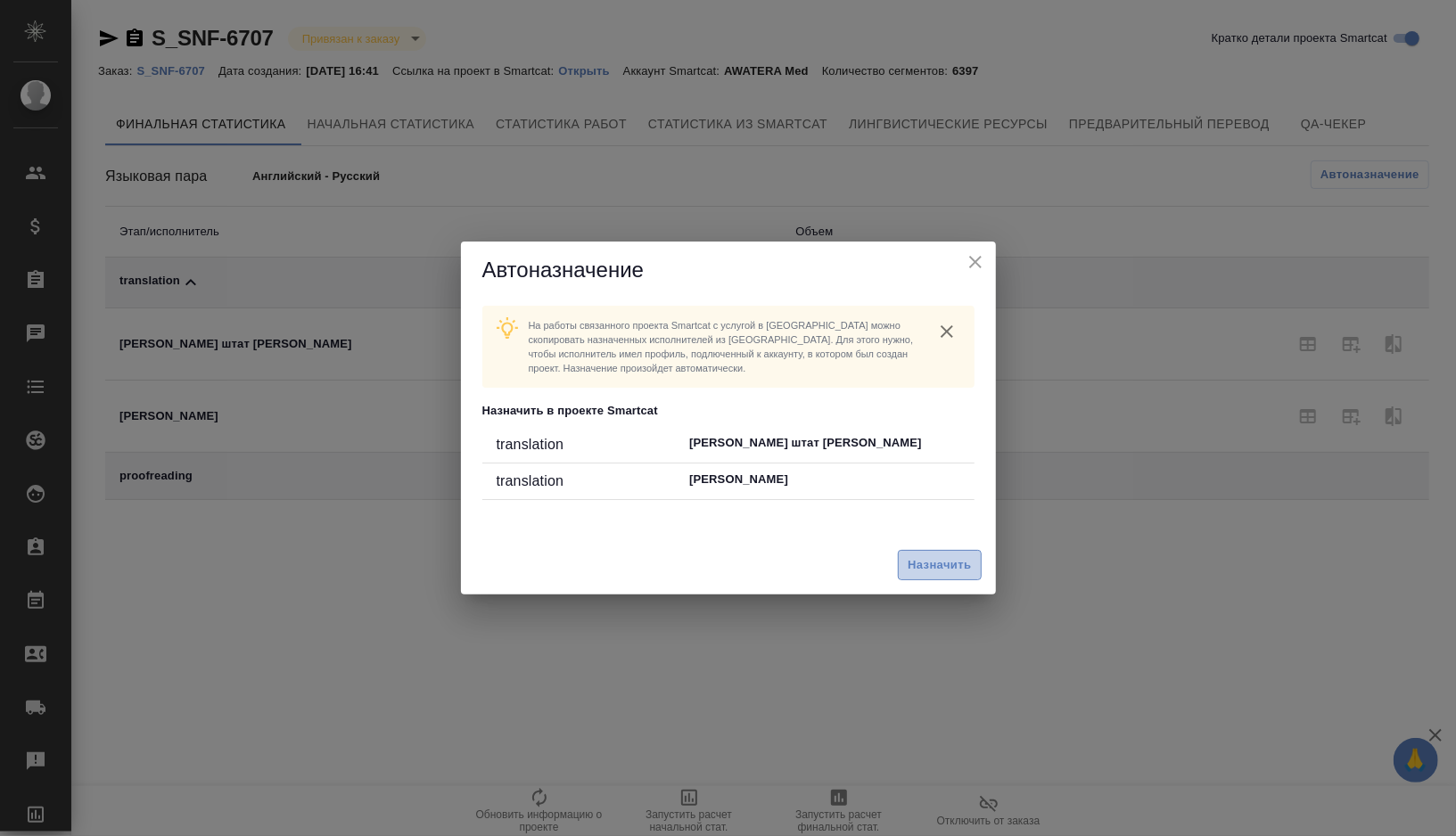
click at [920, 560] on span "Назначить" at bounding box center [939, 566] width 63 height 20
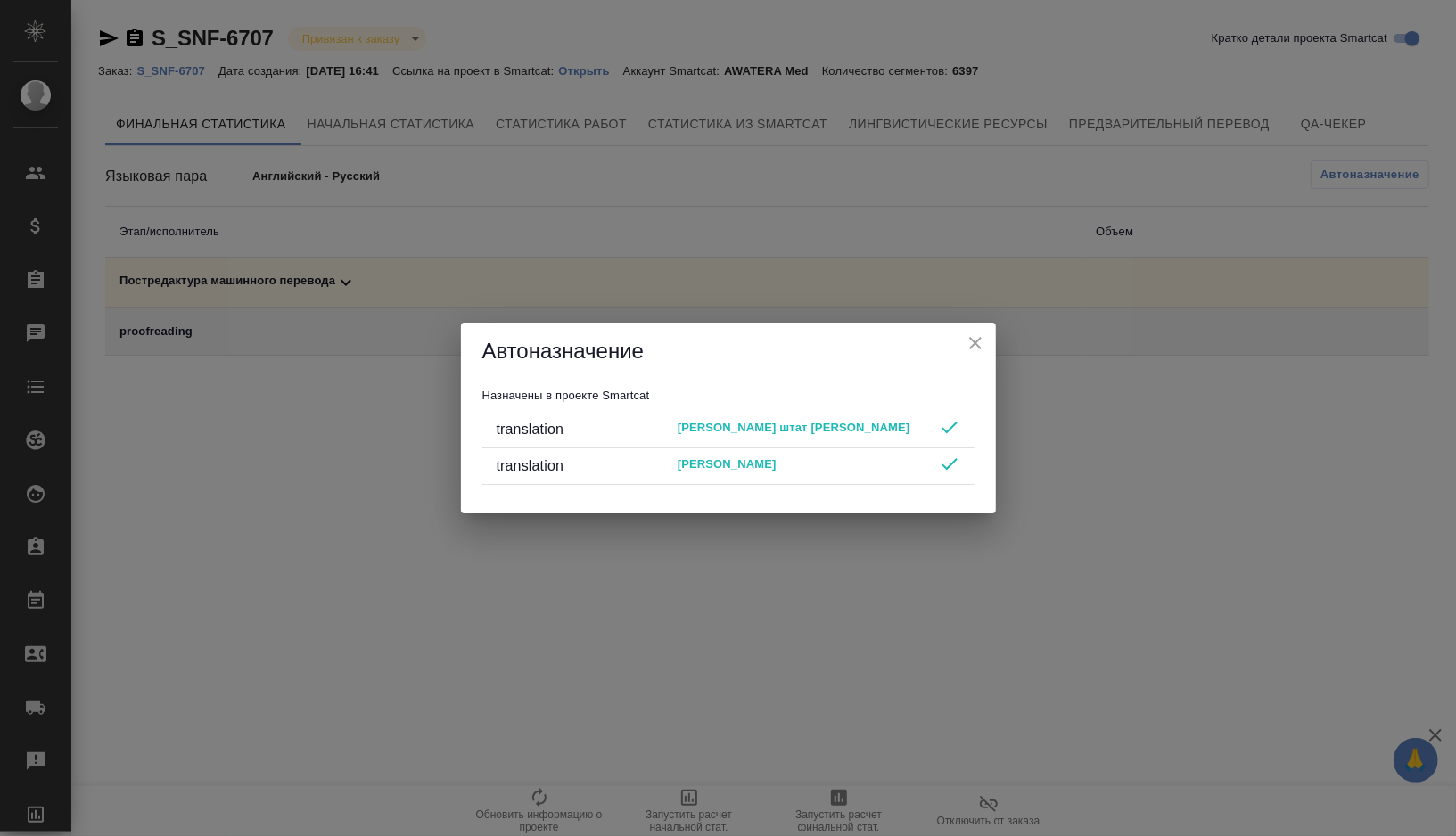
click at [981, 339] on icon "close" at bounding box center [975, 343] width 21 height 21
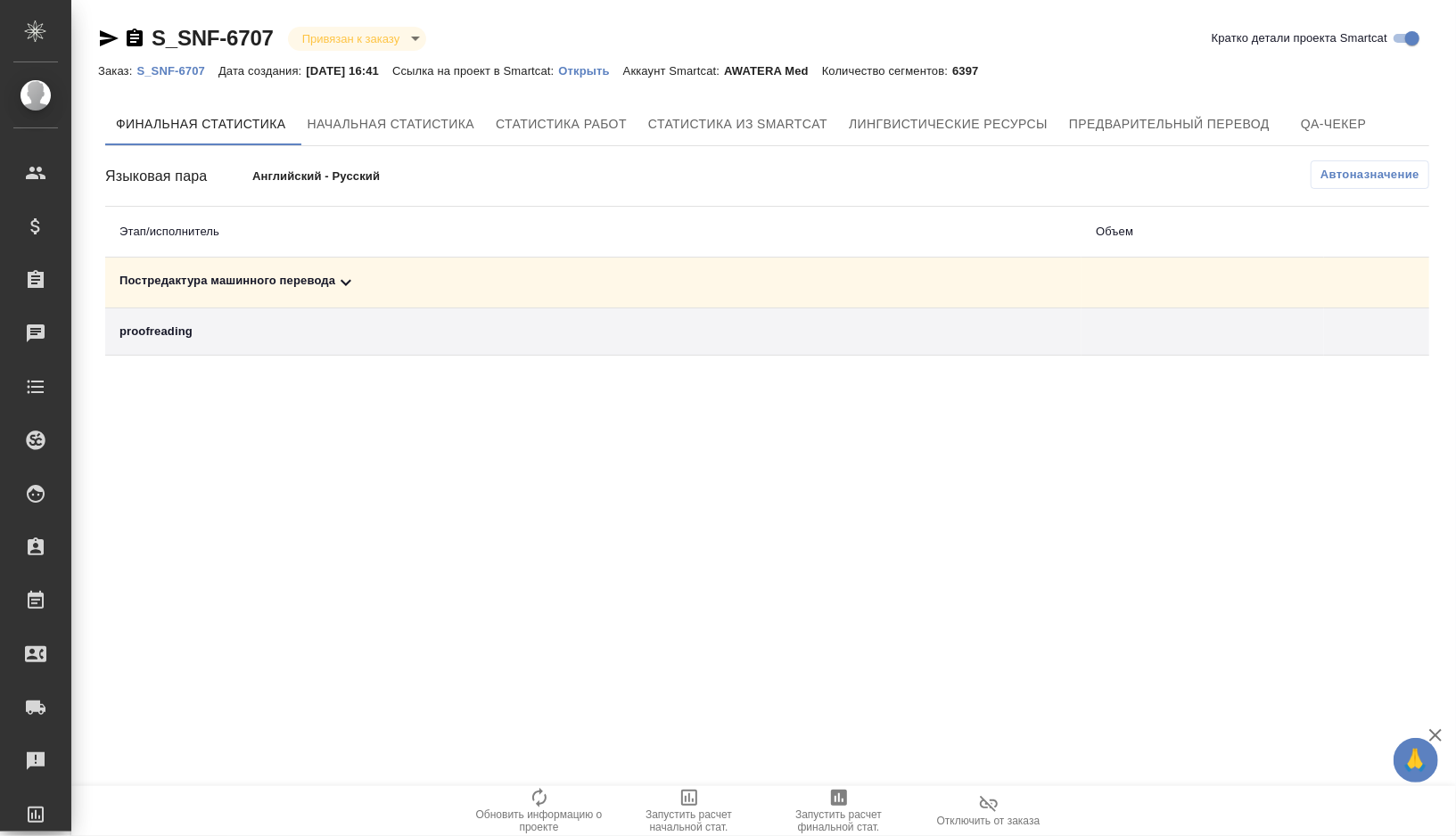
click at [381, 279] on div "Постредактура машинного перевода" at bounding box center [593, 282] width 948 height 21
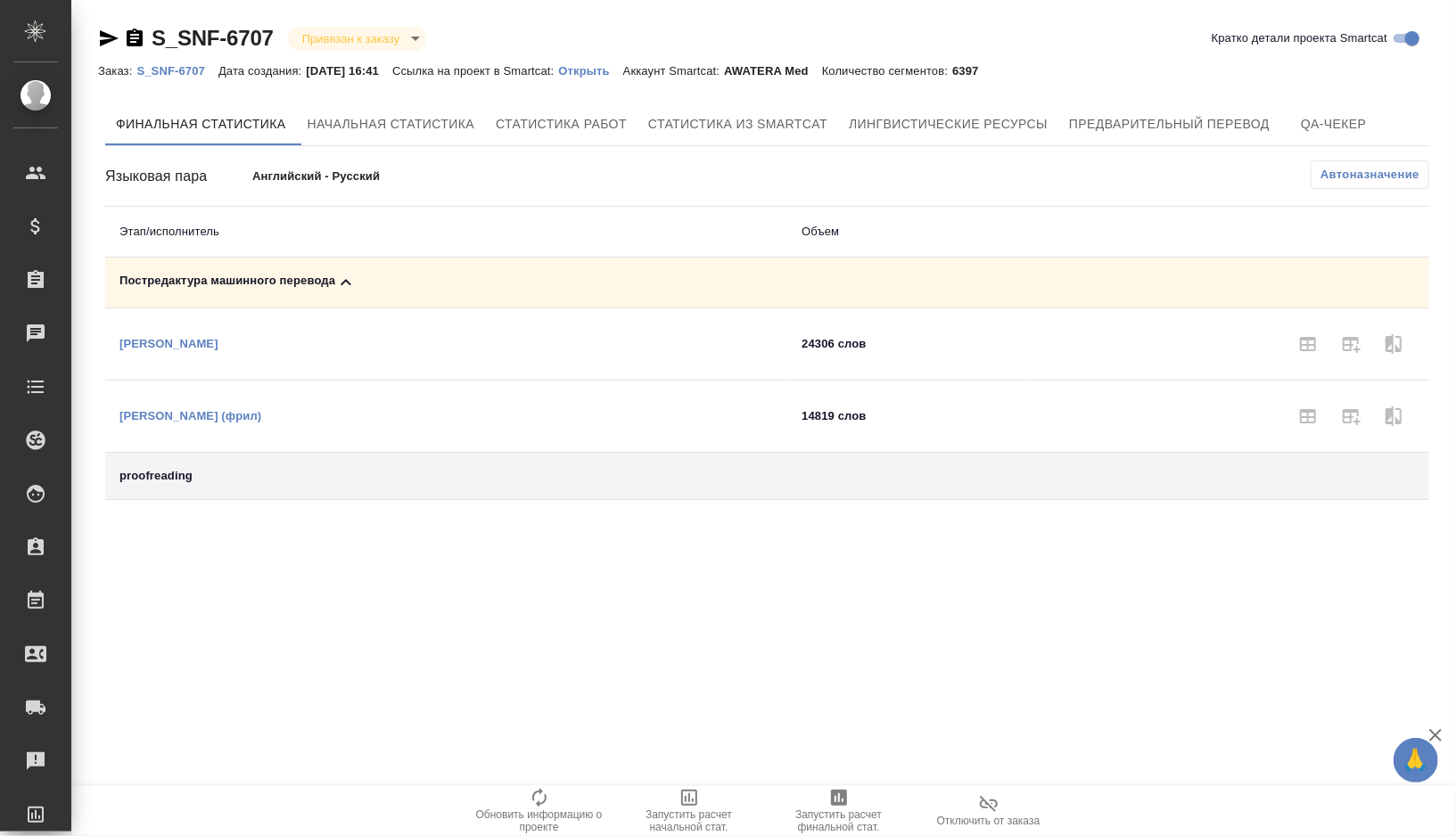
click at [833, 795] on icon "button" at bounding box center [838, 797] width 16 height 16
